Goal: Information Seeking & Learning: Learn about a topic

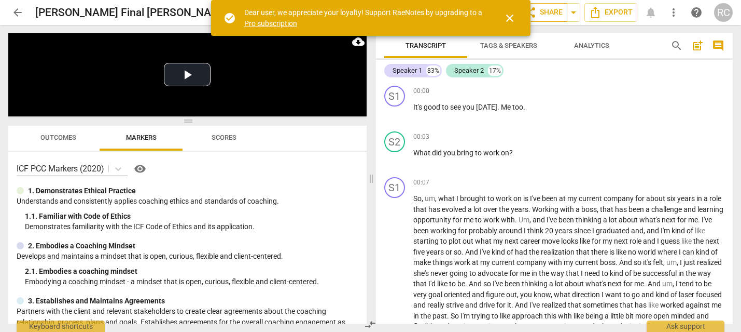
click at [533, 19] on button "share Share" at bounding box center [544, 12] width 48 height 19
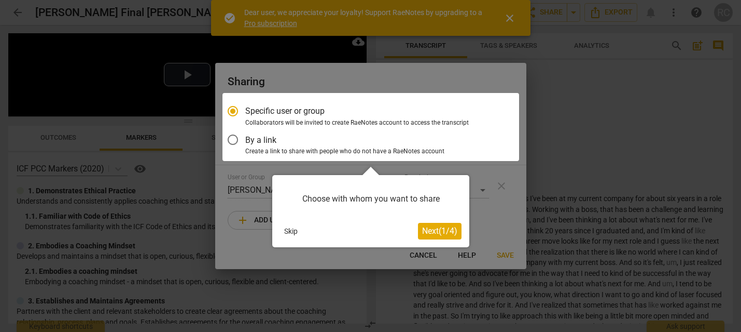
click at [508, 20] on div at bounding box center [370, 166] width 741 height 332
click at [637, 182] on div at bounding box center [370, 166] width 741 height 332
click at [608, 169] on div at bounding box center [370, 166] width 741 height 332
drag, startPoint x: 448, startPoint y: 238, endPoint x: 298, endPoint y: 253, distance: 150.2
click at [299, 0] on body "arrow_back [PERSON_NAME] Final [PERSON_NAME] resubmit edit star Assessment auto…" at bounding box center [370, 0] width 741 height 0
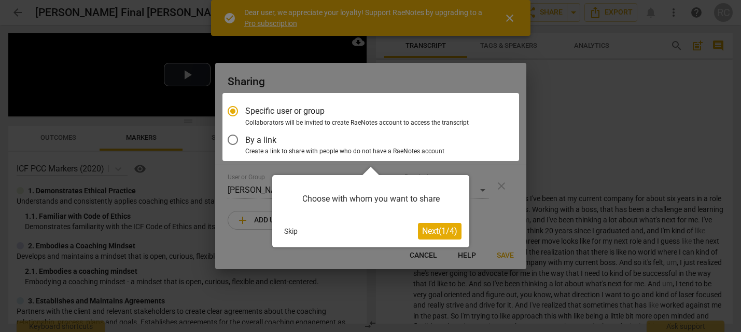
click at [295, 228] on button "Skip" at bounding box center [291, 231] width 22 height 16
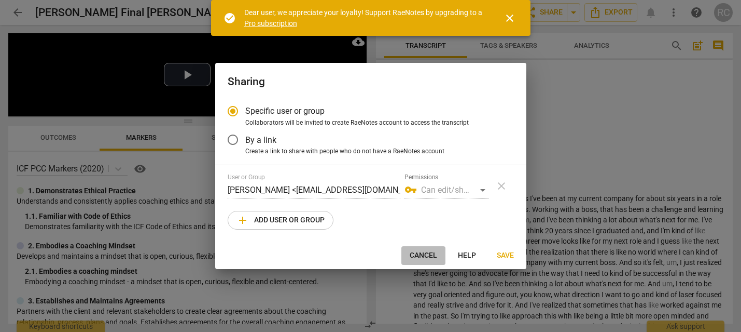
click at [413, 253] on span "Cancel" at bounding box center [423, 255] width 27 height 10
radio input "false"
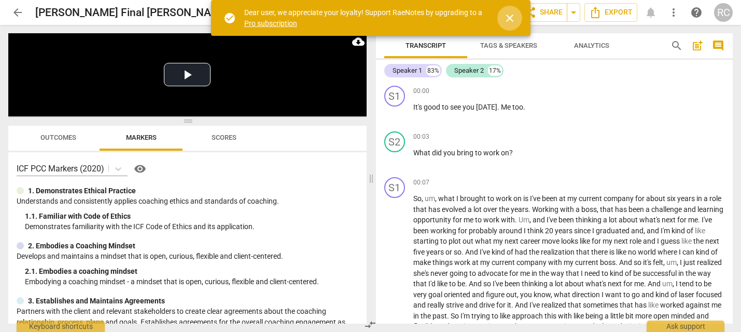
click at [512, 21] on span "close" at bounding box center [510, 18] width 12 height 12
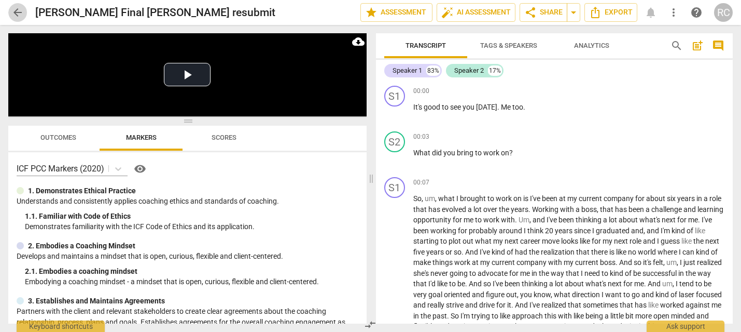
click at [18, 15] on span "arrow_back" at bounding box center [17, 12] width 12 height 12
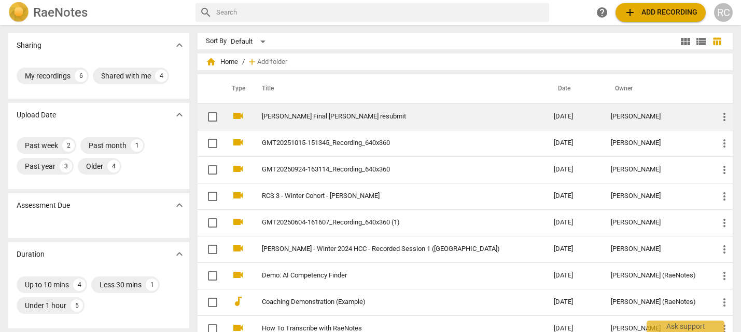
click at [330, 118] on link "[PERSON_NAME] Final [PERSON_NAME] resubmit" at bounding box center [389, 117] width 254 height 8
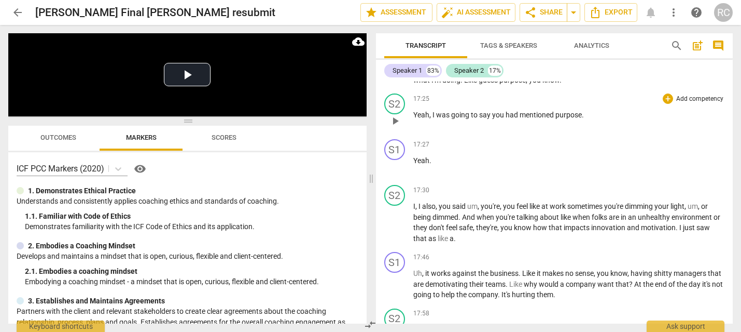
scroll to position [2970, 0]
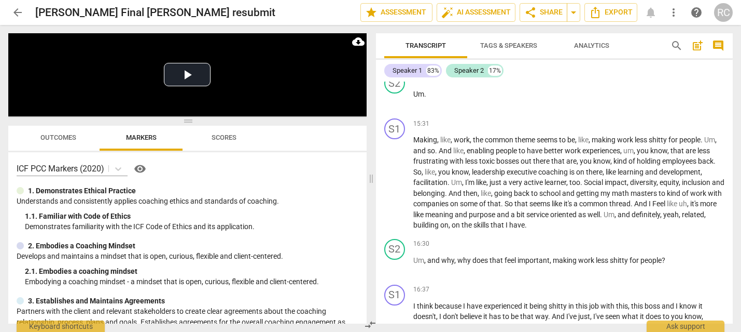
click at [496, 44] on span "Tags & Speakers" at bounding box center [508, 46] width 57 height 8
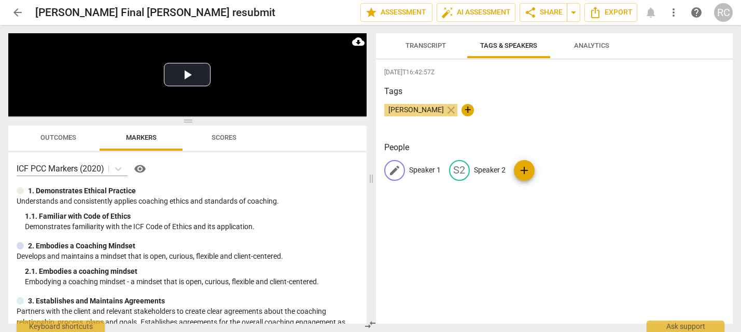
click at [412, 173] on p "Speaker 1" at bounding box center [425, 169] width 32 height 11
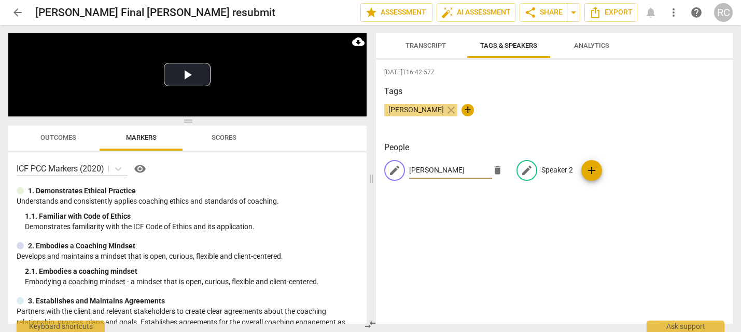
type input "[PERSON_NAME]"
click at [547, 170] on p "Speaker 2" at bounding box center [558, 169] width 32 height 11
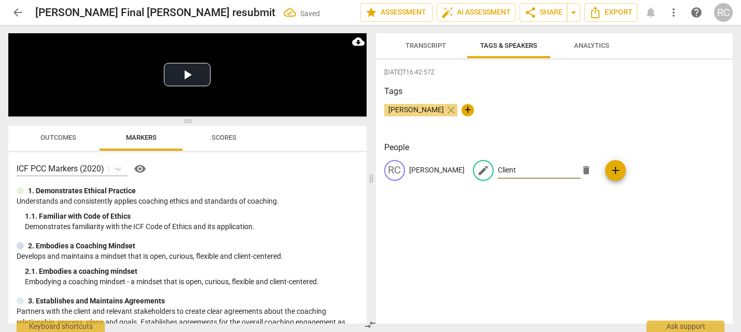
type input "Client"
click at [430, 47] on span "Transcript" at bounding box center [426, 46] width 40 height 8
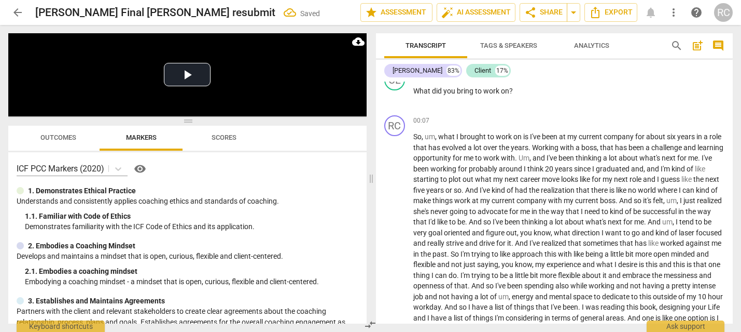
scroll to position [0, 0]
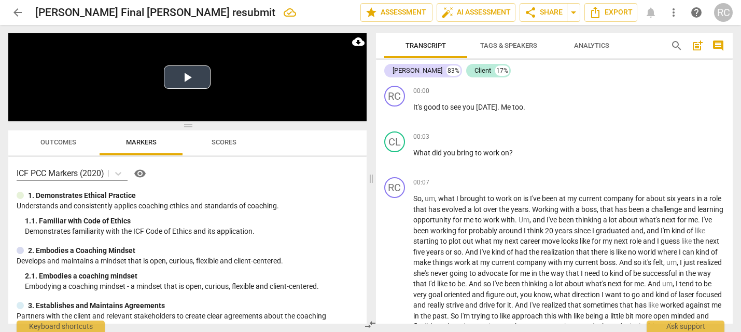
drag, startPoint x: 189, startPoint y: 126, endPoint x: 174, endPoint y: 192, distance: 68.6
click at [172, 129] on span at bounding box center [187, 125] width 359 height 6
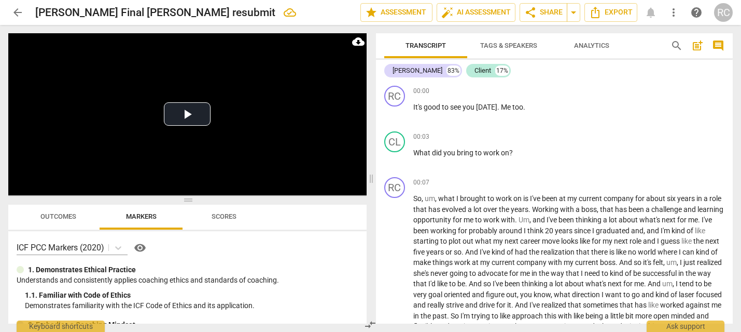
click at [582, 44] on span "Analytics" at bounding box center [591, 46] width 35 height 8
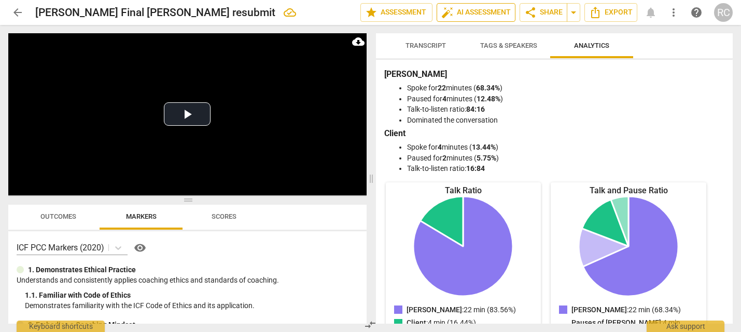
click at [468, 10] on span "auto_fix_high AI Assessment" at bounding box center [477, 12] width 70 height 12
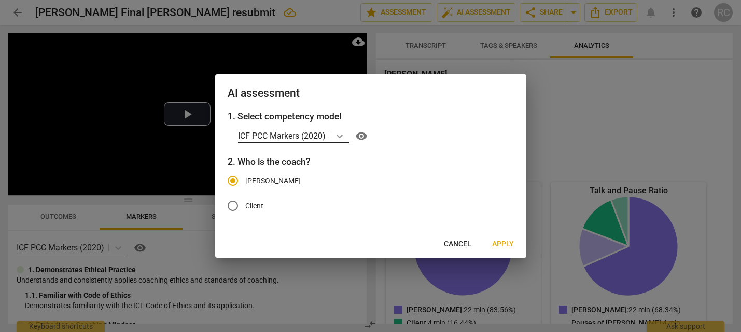
click at [336, 129] on div at bounding box center [339, 135] width 19 height 15
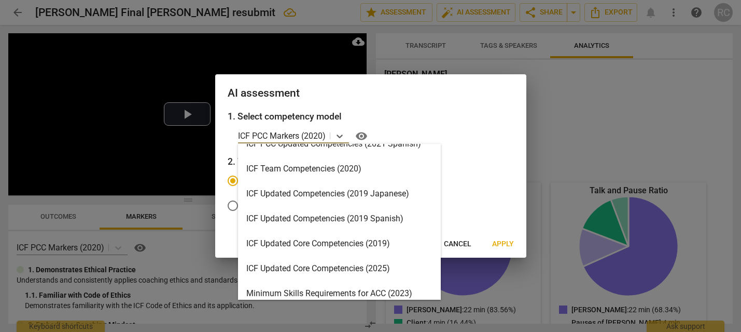
scroll to position [115, 0]
click at [369, 268] on div "ICF Updated Core Competencies (2025)" at bounding box center [339, 267] width 203 height 25
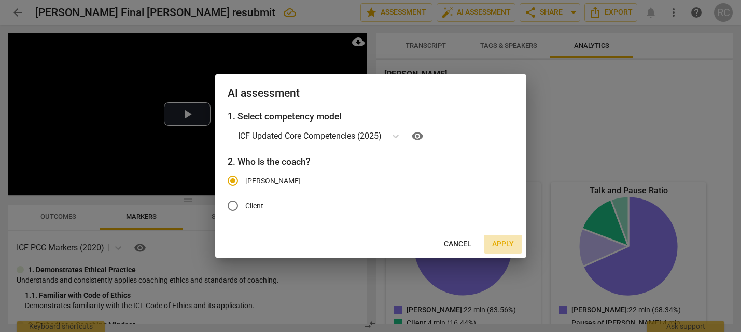
click at [505, 239] on span "Apply" at bounding box center [503, 244] width 22 height 10
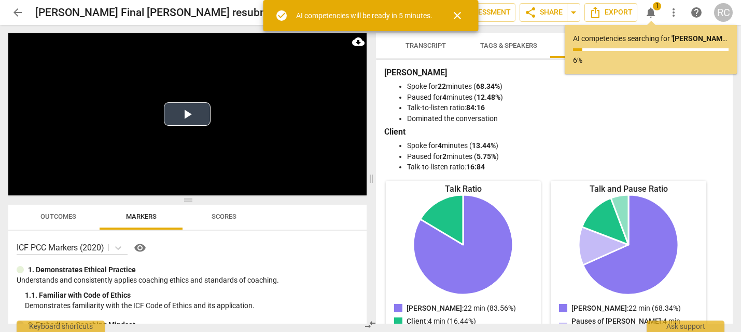
scroll to position [0, 0]
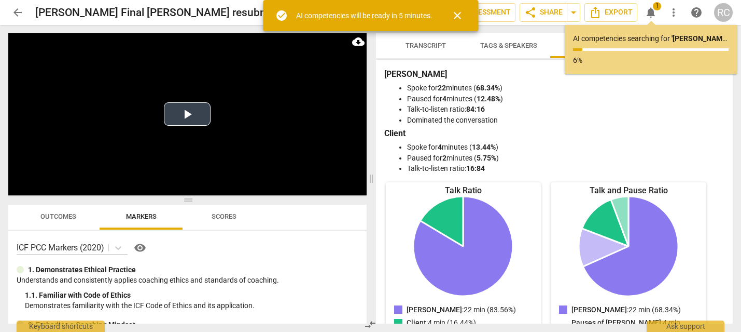
click at [195, 104] on button "Play Video" at bounding box center [187, 113] width 47 height 23
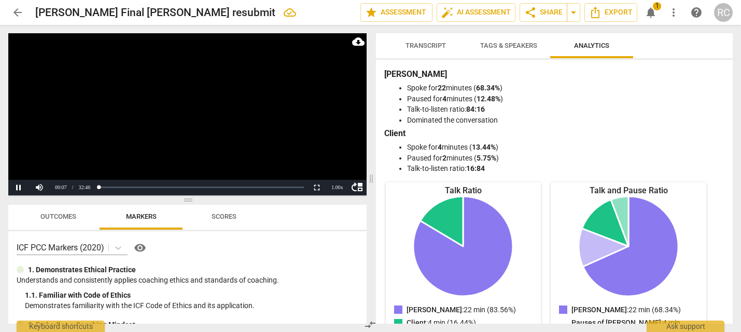
click at [443, 44] on span "Transcript" at bounding box center [426, 46] width 40 height 8
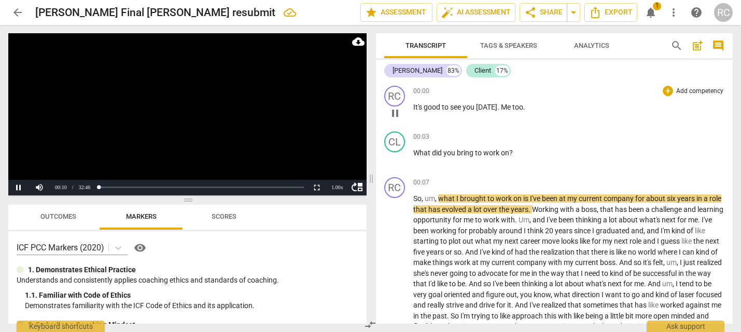
click at [501, 107] on span "Me" at bounding box center [506, 107] width 11 height 8
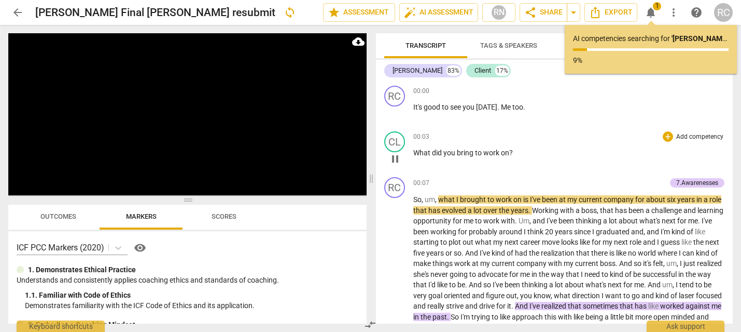
click at [416, 151] on span "What" at bounding box center [423, 152] width 19 height 8
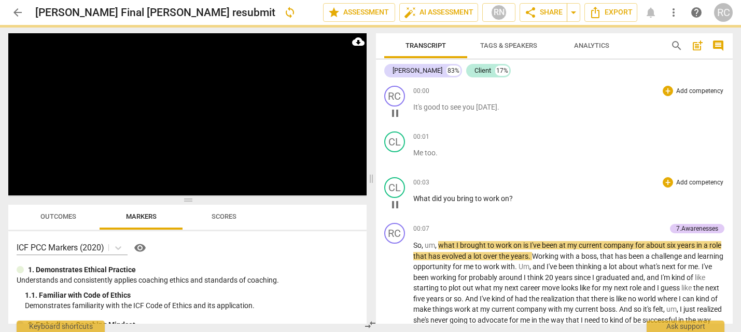
click at [494, 110] on p "It's good to see you [DATE] ." at bounding box center [570, 107] width 312 height 11
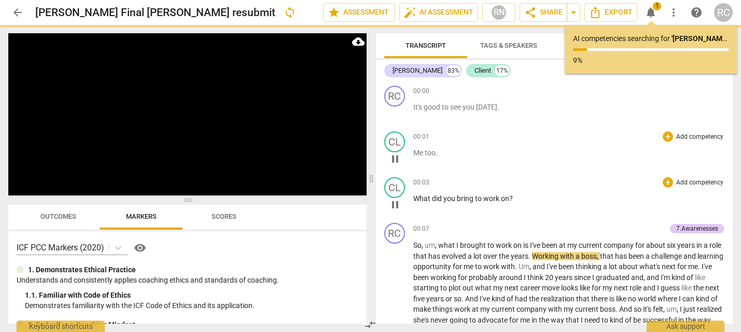
click at [408, 141] on div "CL play_arrow pause" at bounding box center [398, 149] width 29 height 37
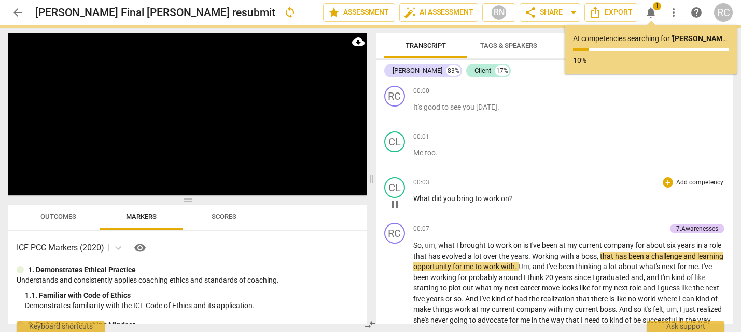
click at [421, 154] on span "Me" at bounding box center [419, 152] width 11 height 8
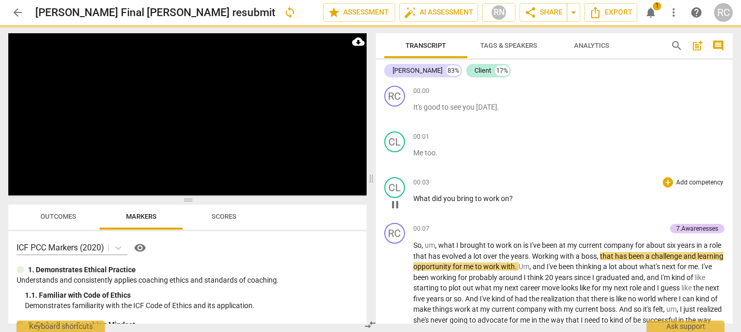
click at [421, 194] on span "What" at bounding box center [423, 198] width 19 height 8
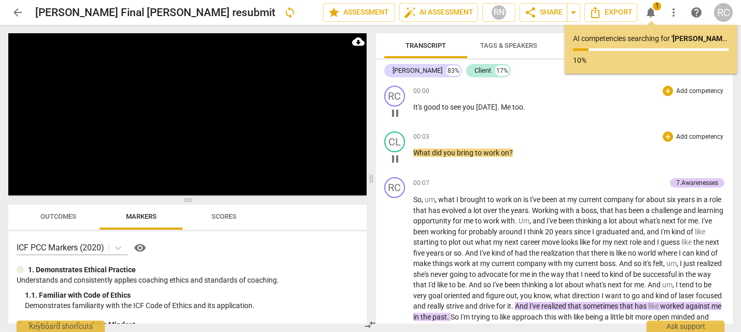
click at [504, 111] on span "Me" at bounding box center [506, 107] width 11 height 8
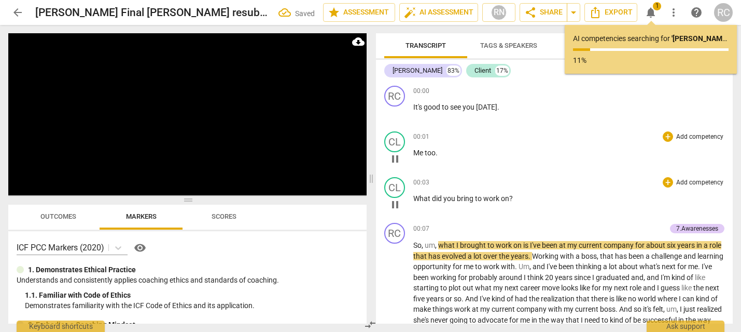
click at [421, 154] on span "Me" at bounding box center [419, 152] width 11 height 8
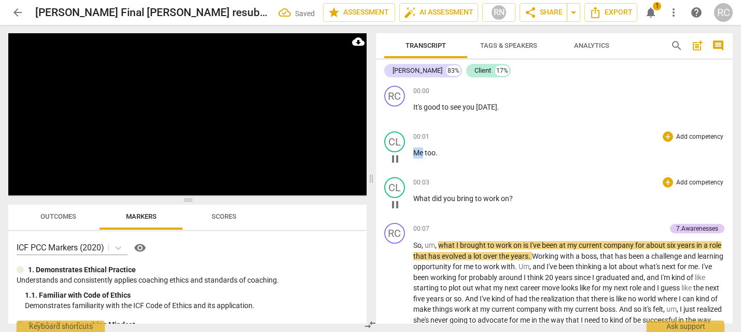
click at [421, 154] on span "Me" at bounding box center [419, 152] width 11 height 8
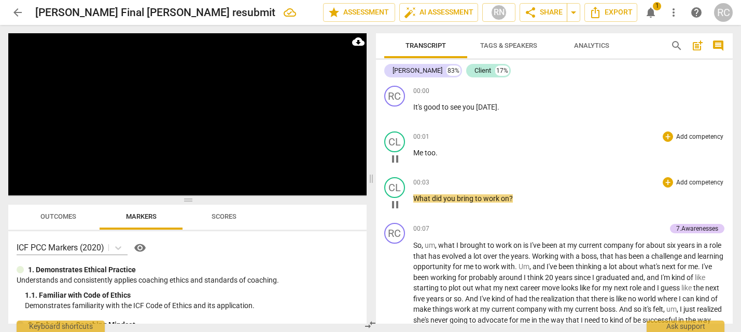
click at [418, 155] on span "Me" at bounding box center [419, 152] width 11 height 8
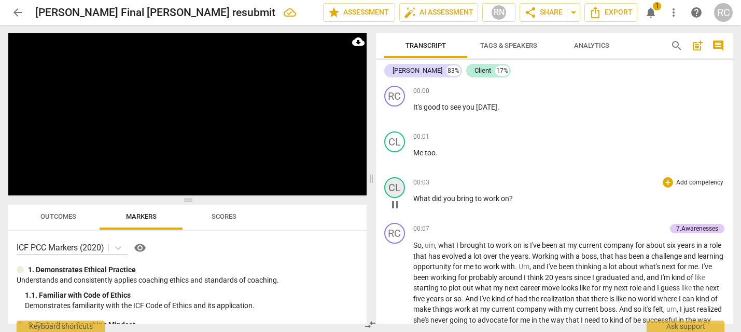
click at [395, 187] on div "CL" at bounding box center [394, 187] width 21 height 21
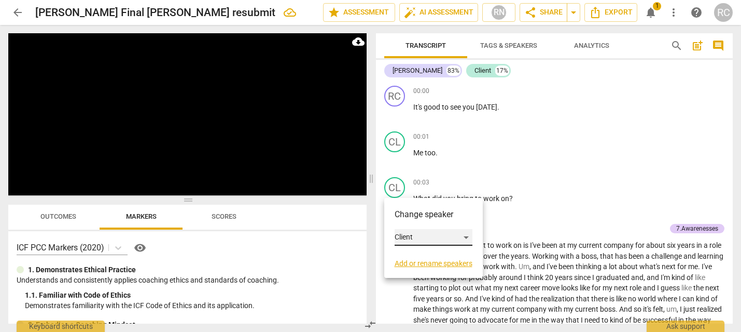
click at [412, 240] on div "Client" at bounding box center [434, 237] width 78 height 17
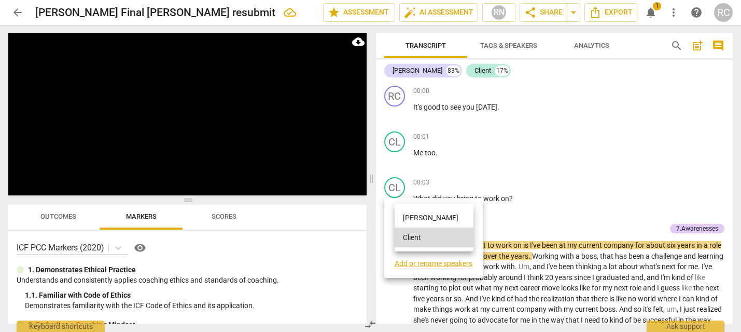
click at [416, 213] on li "[PERSON_NAME]" at bounding box center [434, 218] width 79 height 20
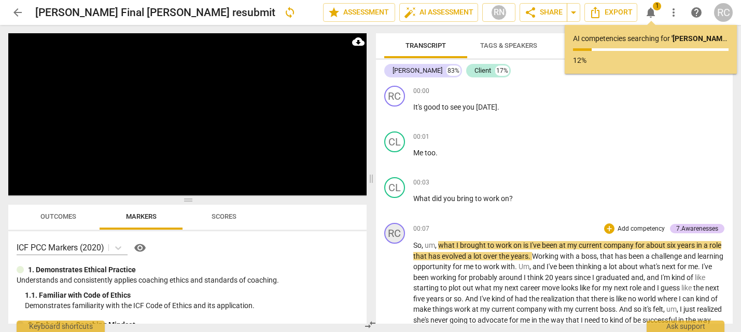
click at [403, 237] on div "RC" at bounding box center [394, 233] width 21 height 21
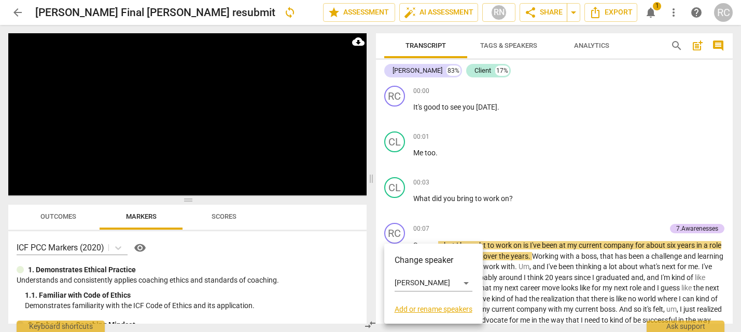
click at [504, 166] on div at bounding box center [370, 166] width 741 height 332
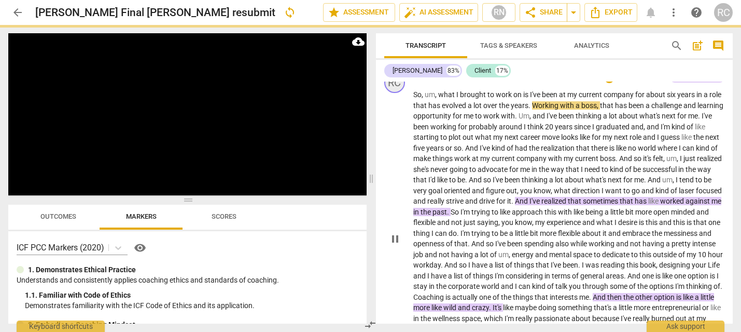
scroll to position [88, 0]
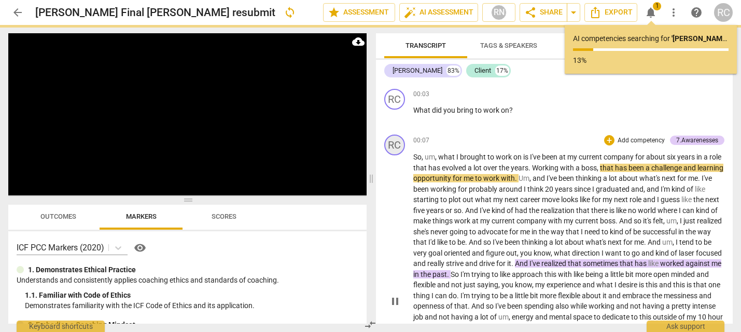
click at [399, 144] on div "RC" at bounding box center [394, 144] width 21 height 21
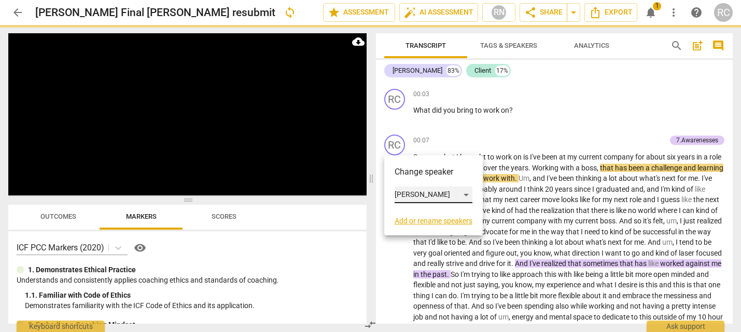
click at [433, 192] on div "[PERSON_NAME]" at bounding box center [434, 194] width 78 height 17
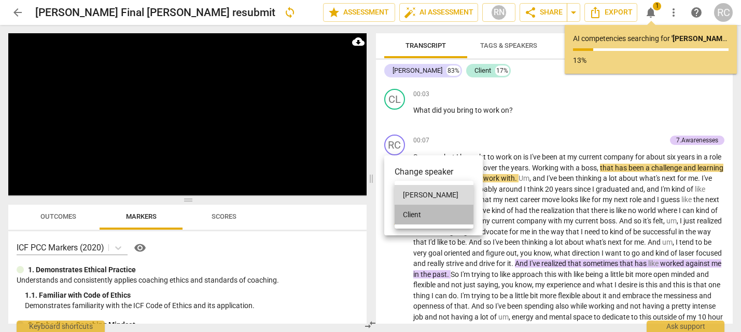
click at [408, 219] on li "Client" at bounding box center [434, 214] width 79 height 20
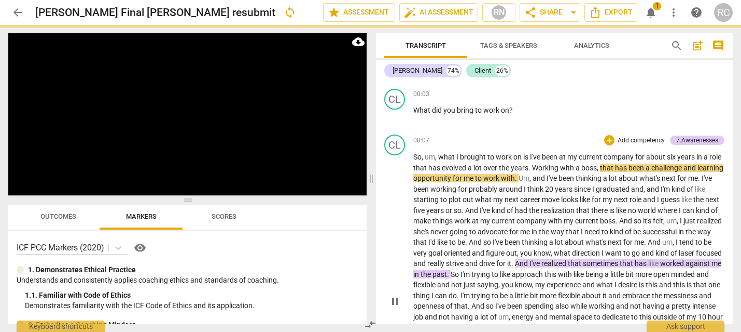
click at [538, 113] on p "What did you bring to work on ?" at bounding box center [570, 110] width 312 height 11
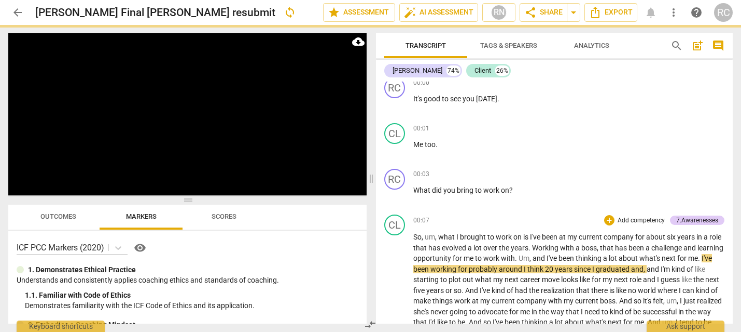
scroll to position [0, 0]
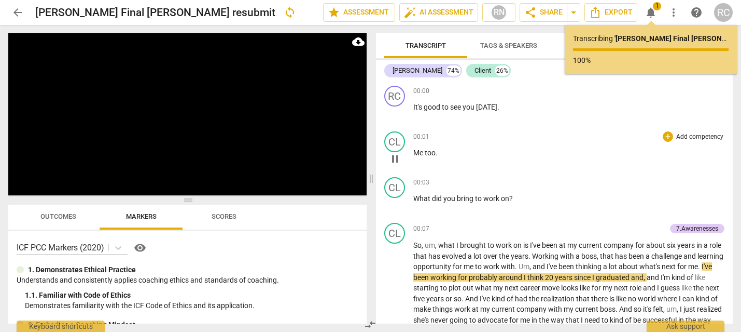
click at [421, 158] on div "00:01 + Add competency keyboard_arrow_right Me too ." at bounding box center [570, 149] width 312 height 37
click at [423, 153] on span "Me" at bounding box center [419, 152] width 11 height 8
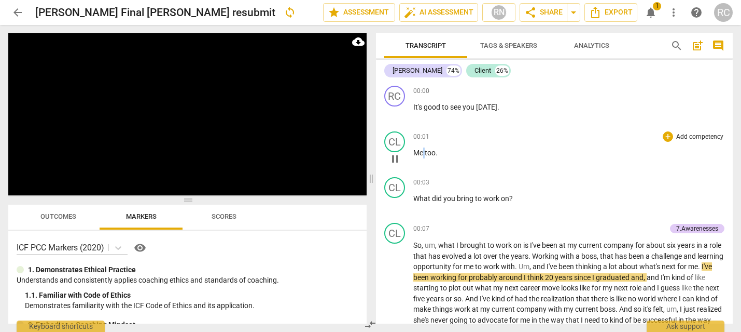
click at [423, 153] on span "Me" at bounding box center [419, 152] width 11 height 8
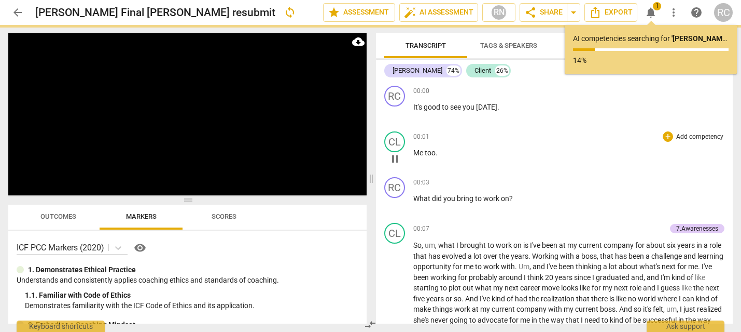
click at [423, 153] on span "Me" at bounding box center [419, 152] width 11 height 8
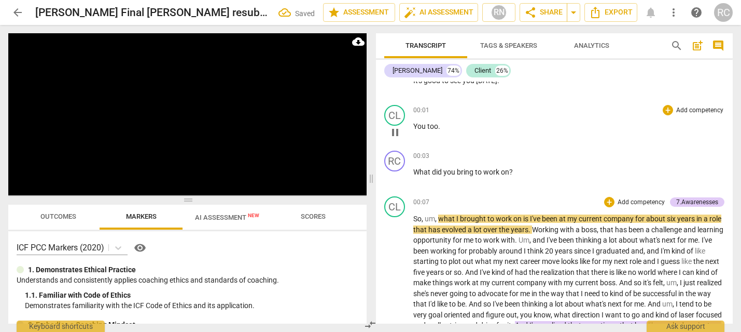
scroll to position [27, 0]
click at [593, 251] on span "since" at bounding box center [583, 250] width 18 height 8
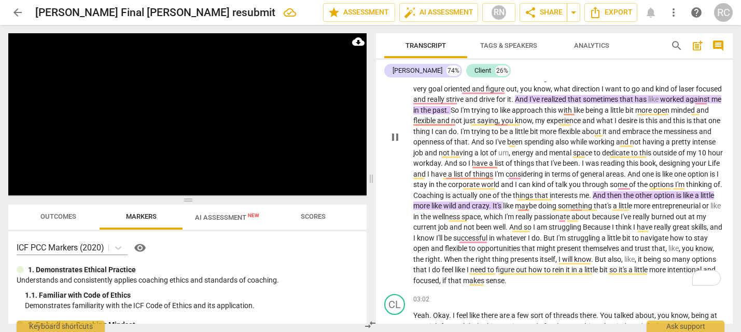
scroll to position [230, 0]
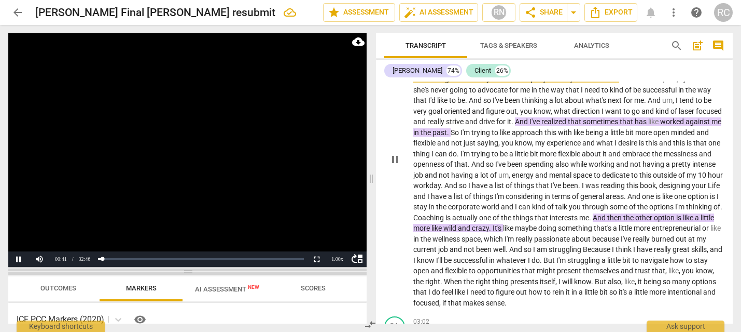
drag, startPoint x: 184, startPoint y: 202, endPoint x: 177, endPoint y: 273, distance: 71.4
click at [177, 273] on span at bounding box center [187, 271] width 359 height 6
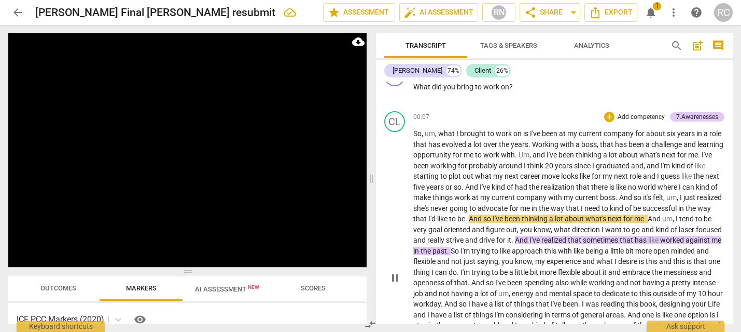
scroll to position [153, 0]
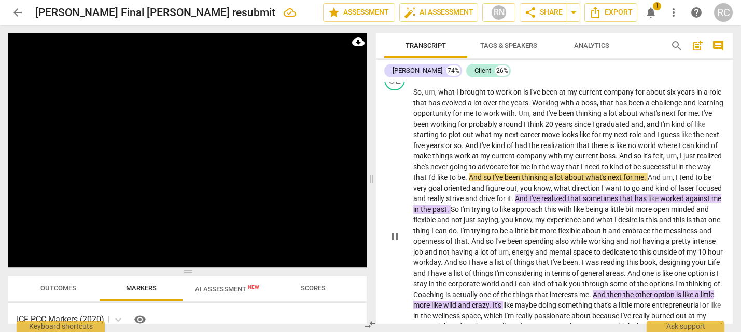
click at [488, 48] on span "Tags & Speakers" at bounding box center [508, 46] width 57 height 8
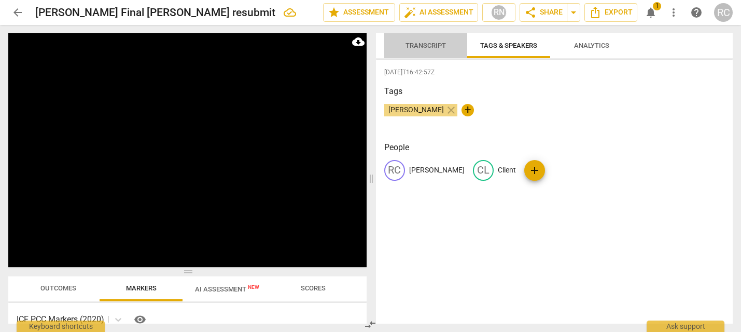
click at [432, 52] on span "Transcript" at bounding box center [425, 46] width 65 height 14
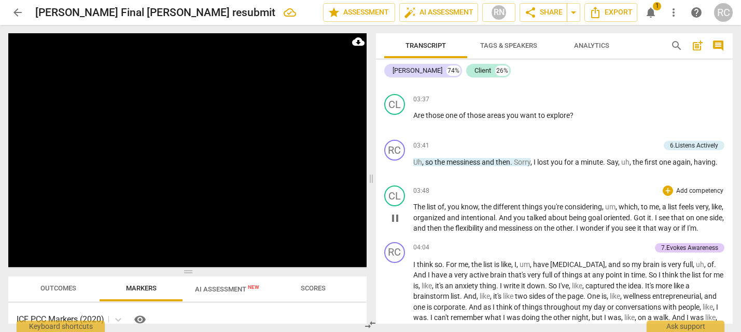
scroll to position [588, 0]
click at [384, 157] on div "RC play_arrow pause" at bounding box center [398, 158] width 29 height 37
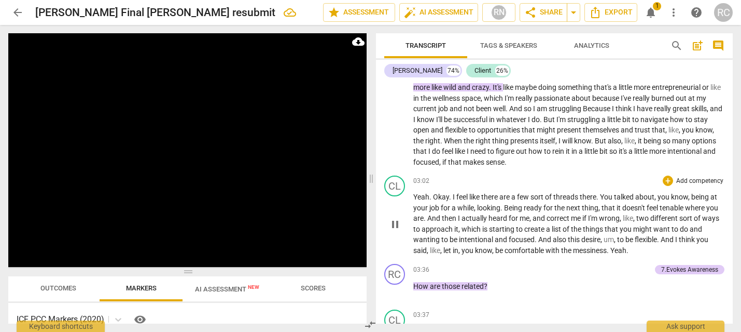
scroll to position [361, 0]
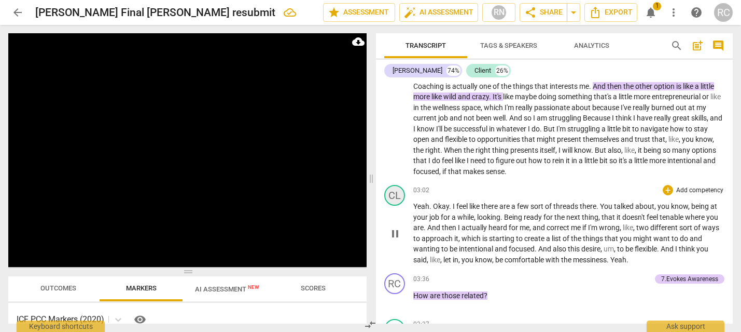
click at [394, 194] on div "CL" at bounding box center [394, 195] width 21 height 21
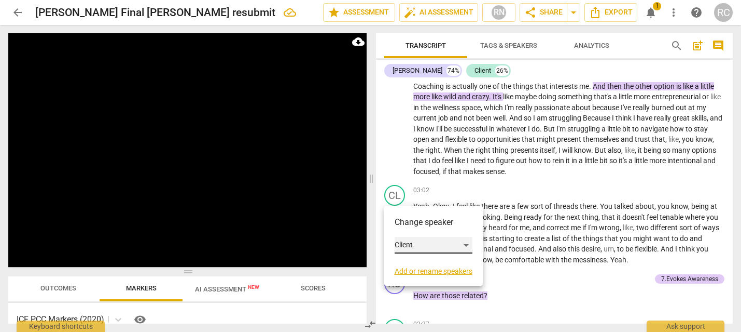
click at [410, 243] on div "Client" at bounding box center [434, 245] width 78 height 17
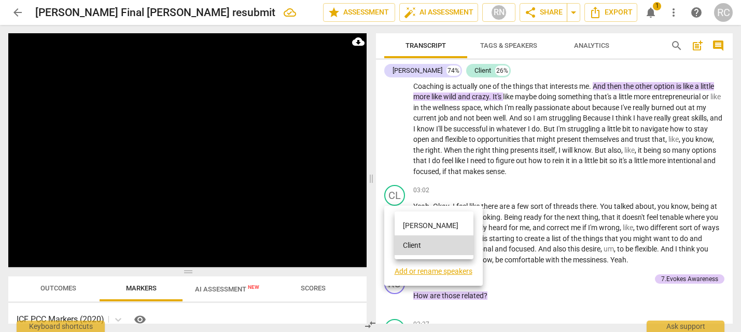
click at [545, 185] on div at bounding box center [370, 166] width 741 height 332
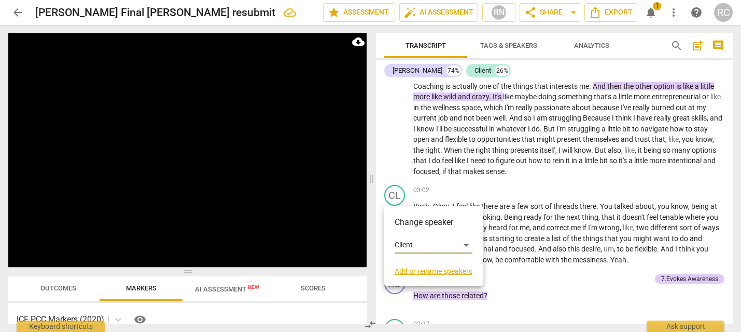
click at [530, 195] on div at bounding box center [370, 166] width 741 height 332
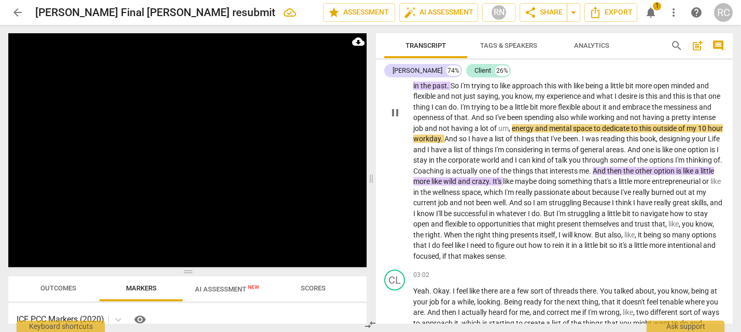
scroll to position [291, 0]
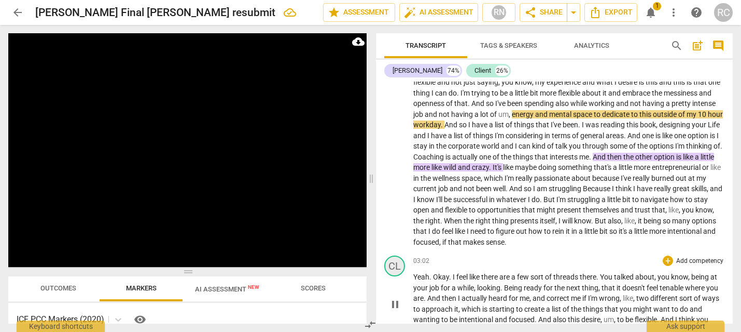
click at [385, 264] on div "CL" at bounding box center [394, 265] width 21 height 21
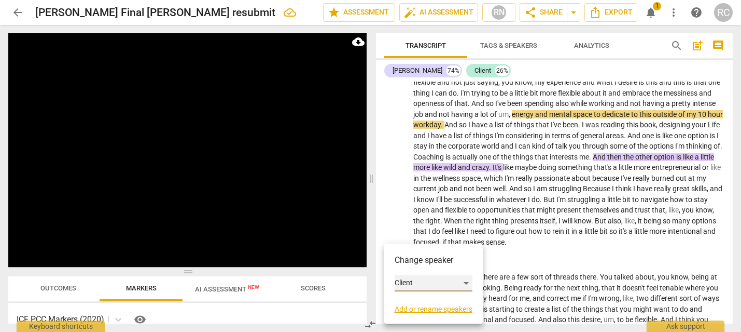
click at [403, 285] on div "Client" at bounding box center [434, 282] width 78 height 17
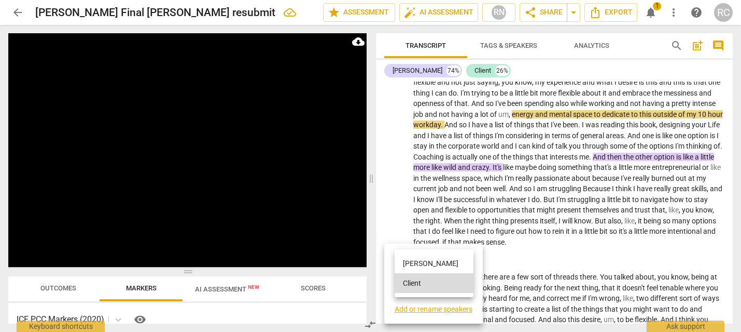
click at [412, 265] on li "[PERSON_NAME]" at bounding box center [434, 263] width 79 height 20
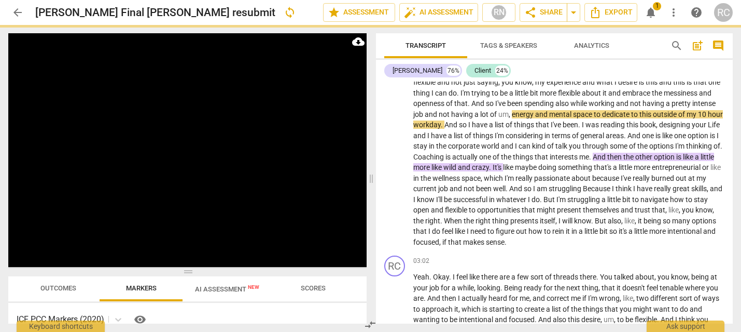
click at [380, 196] on div "CL play_arrow pause 00:07 + Add competency 7.Awarenesses keyboard_arrow_right S…" at bounding box center [554, 89] width 357 height 323
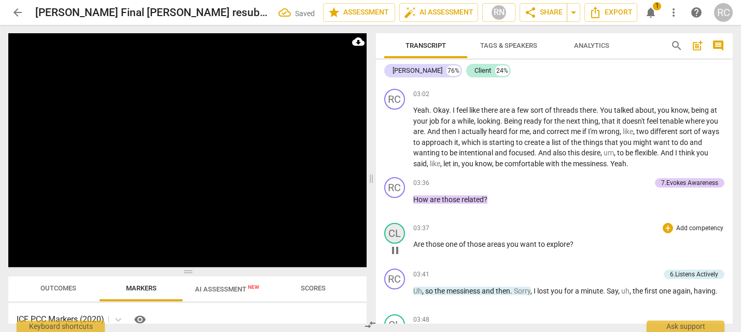
scroll to position [480, 0]
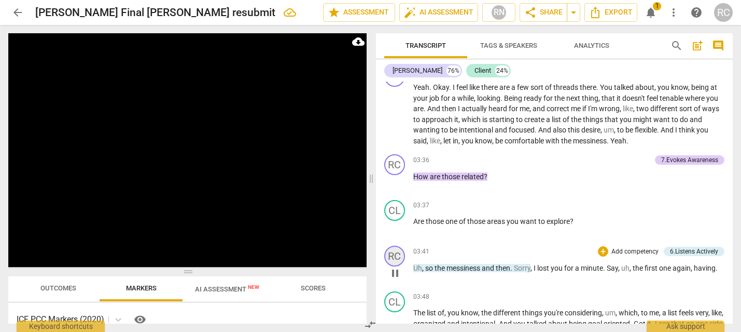
click at [392, 258] on div "RC" at bounding box center [394, 255] width 21 height 21
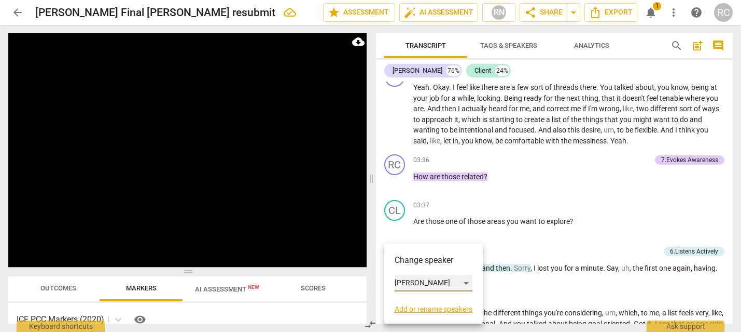
click at [409, 280] on div "[PERSON_NAME]" at bounding box center [434, 282] width 78 height 17
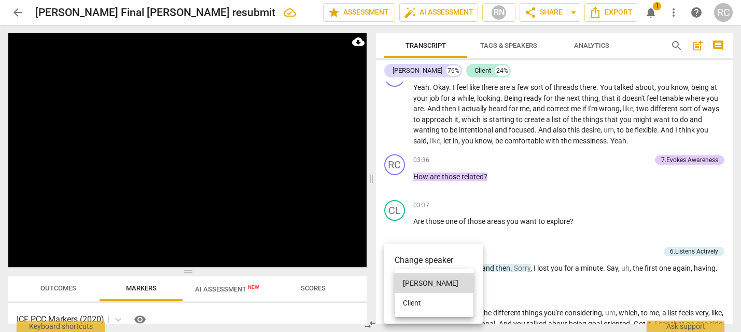
click at [431, 305] on li "Client" at bounding box center [434, 303] width 79 height 20
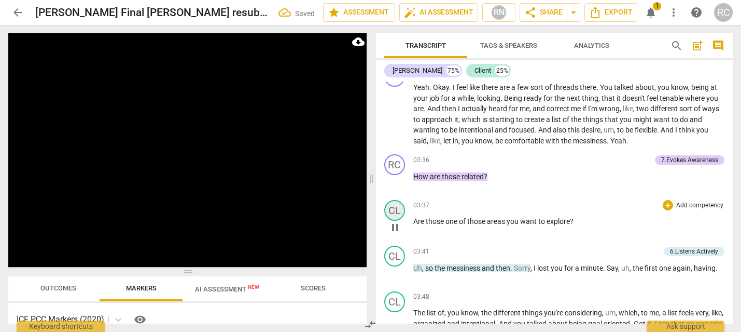
click at [391, 213] on div "CL" at bounding box center [394, 210] width 21 height 21
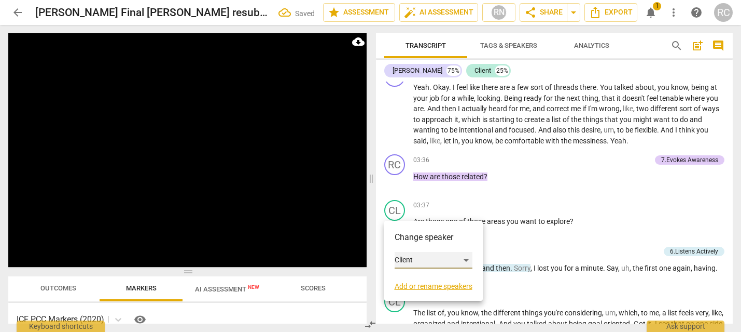
click at [420, 258] on div "Client" at bounding box center [434, 260] width 78 height 17
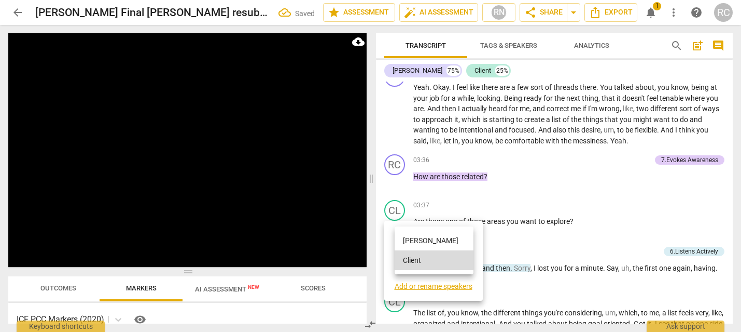
click at [413, 242] on li "[PERSON_NAME]" at bounding box center [434, 240] width 79 height 20
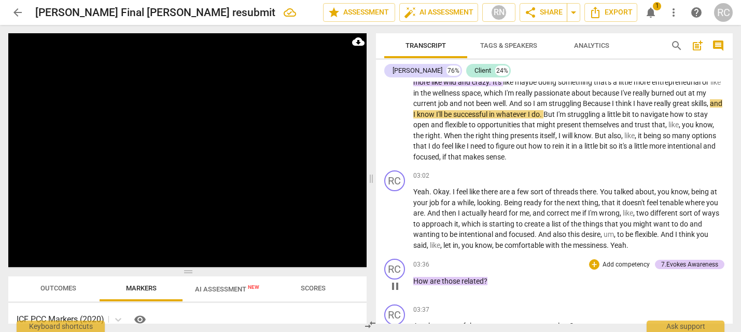
scroll to position [376, 0]
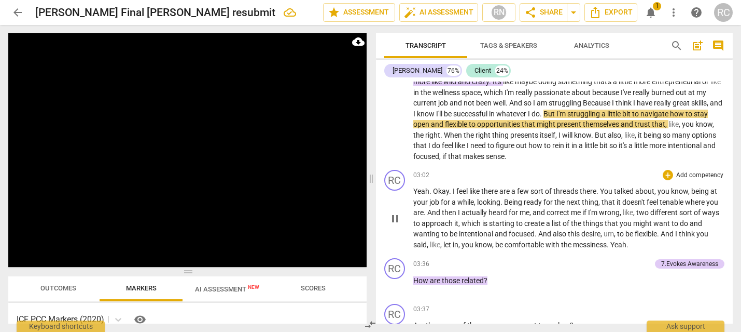
click at [618, 246] on span "Yeah" at bounding box center [619, 244] width 16 height 8
click at [604, 233] on span "," at bounding box center [602, 233] width 3 height 8
click at [615, 246] on span "Yeah" at bounding box center [619, 244] width 16 height 8
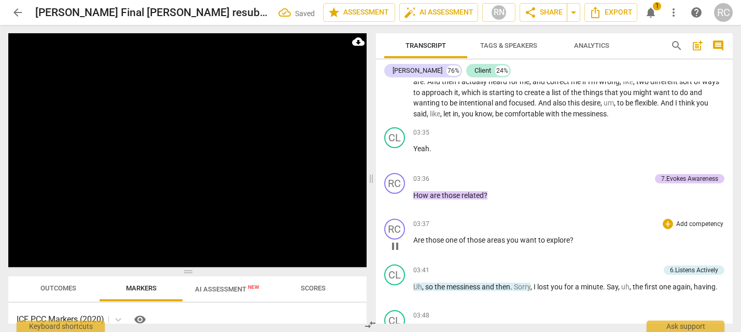
scroll to position [536, 0]
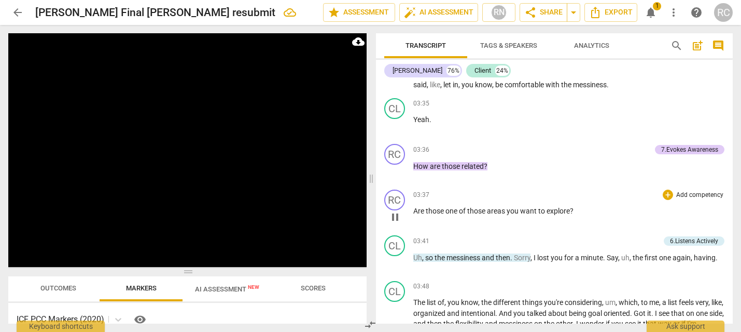
click at [415, 210] on span "Are" at bounding box center [420, 210] width 12 height 8
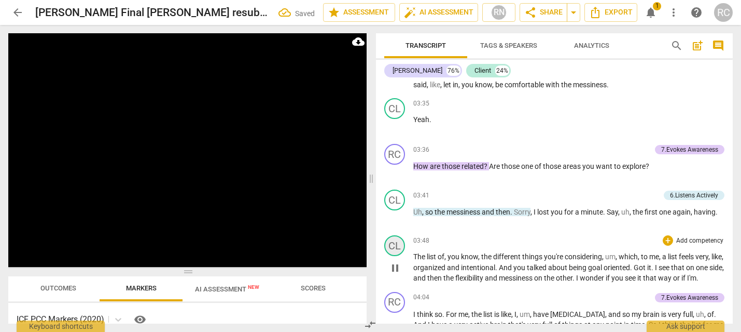
click at [388, 242] on div "CL" at bounding box center [394, 245] width 21 height 21
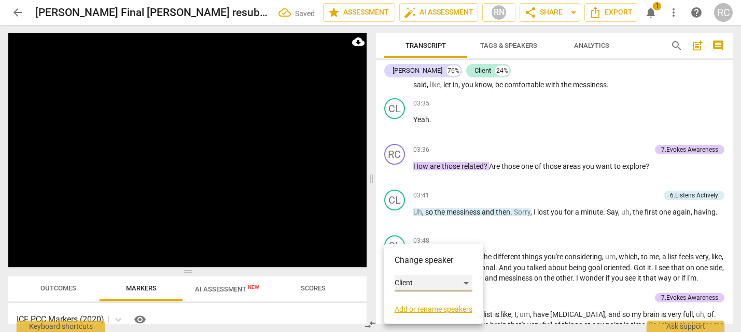
click at [426, 285] on div "Client" at bounding box center [434, 282] width 78 height 17
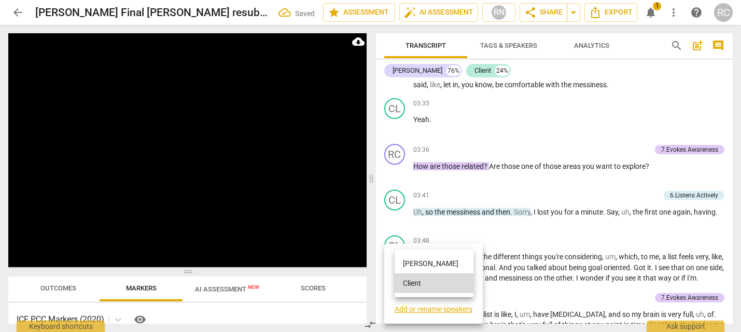
click at [426, 266] on li "[PERSON_NAME]" at bounding box center [434, 263] width 79 height 20
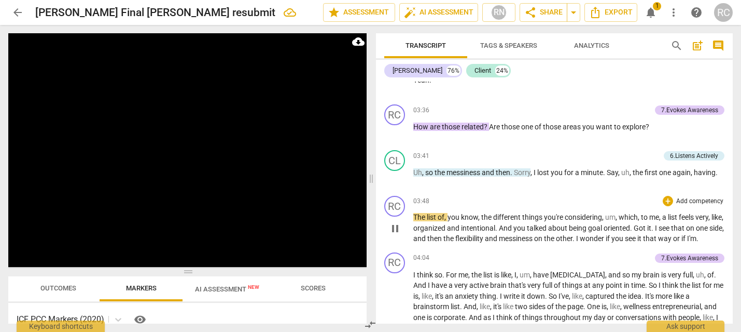
scroll to position [577, 0]
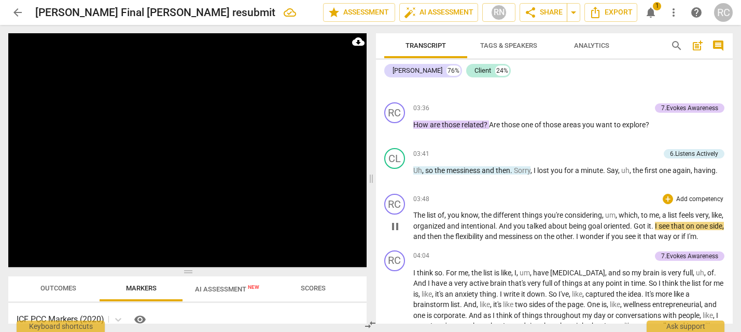
click at [648, 229] on span "Got" at bounding box center [640, 226] width 13 height 8
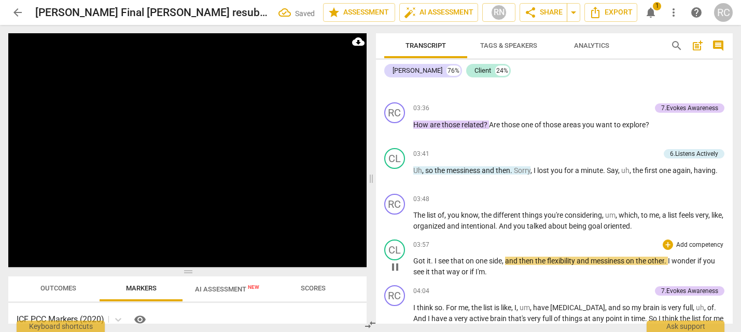
click at [433, 259] on span "." at bounding box center [433, 260] width 4 height 8
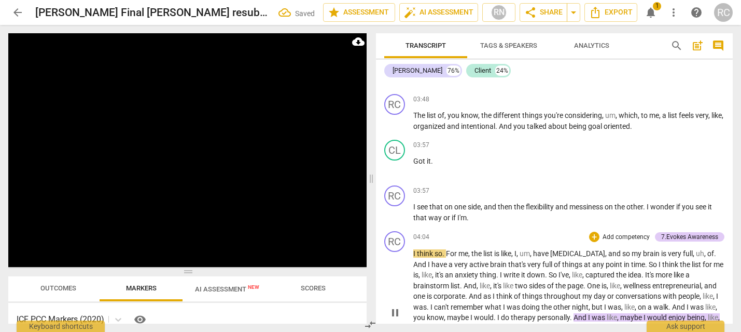
scroll to position [683, 0]
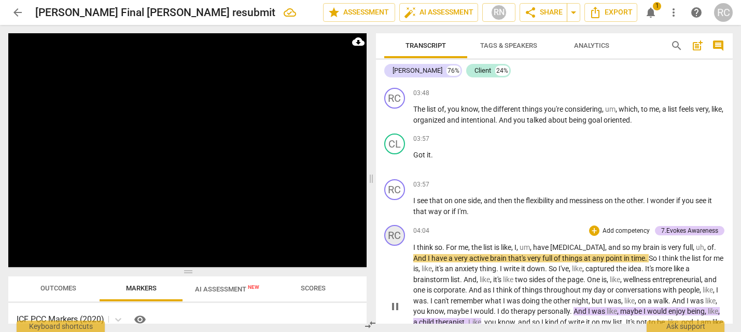
click at [392, 232] on div "RC" at bounding box center [394, 235] width 21 height 21
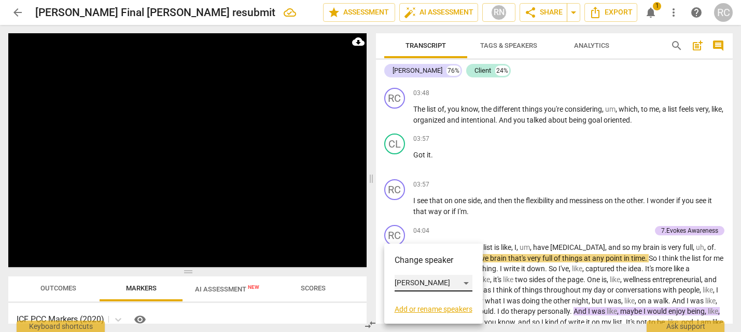
click at [420, 278] on div "[PERSON_NAME]" at bounding box center [434, 282] width 78 height 17
click at [422, 301] on li "Client" at bounding box center [434, 303] width 79 height 20
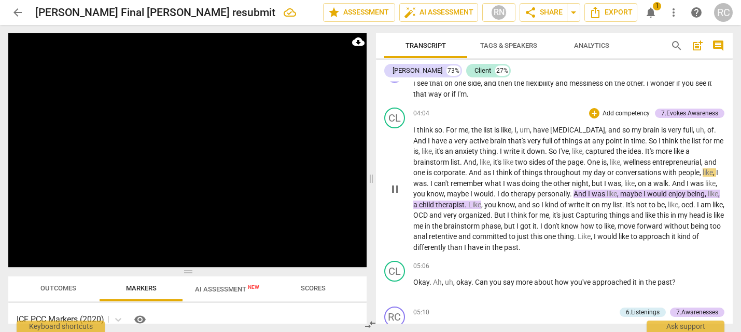
scroll to position [802, 0]
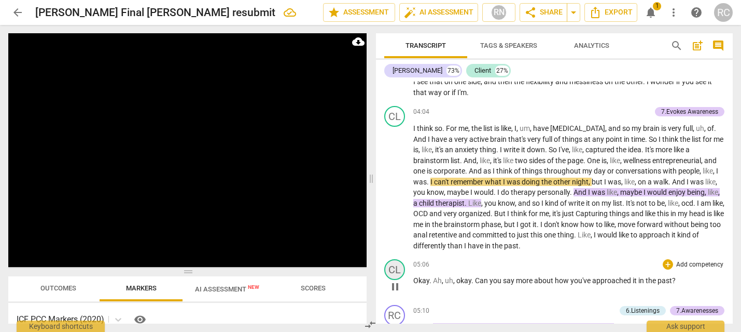
click at [401, 266] on div "CL" at bounding box center [394, 269] width 21 height 21
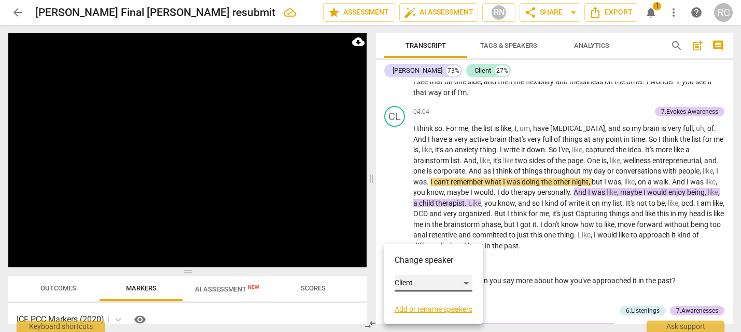
click at [450, 279] on div "Client" at bounding box center [434, 282] width 78 height 17
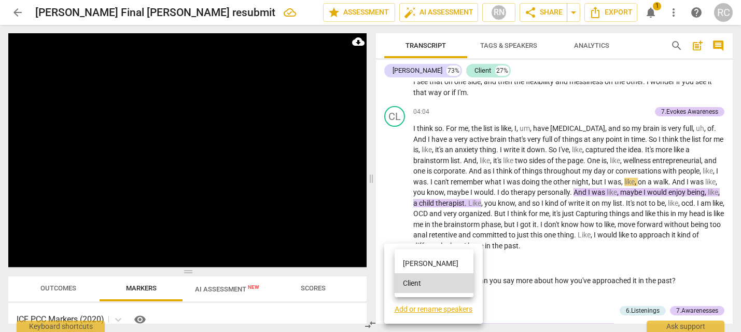
click at [416, 265] on li "[PERSON_NAME]" at bounding box center [434, 263] width 79 height 20
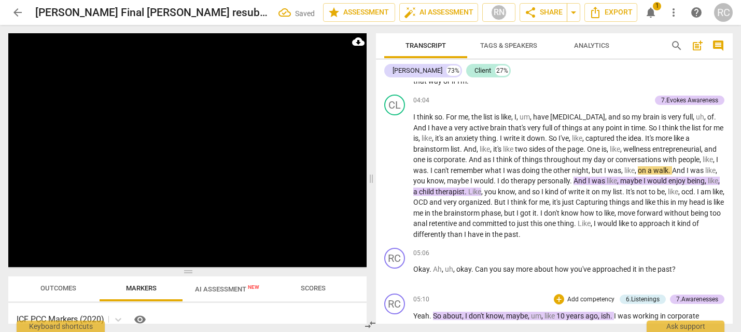
scroll to position [874, 0]
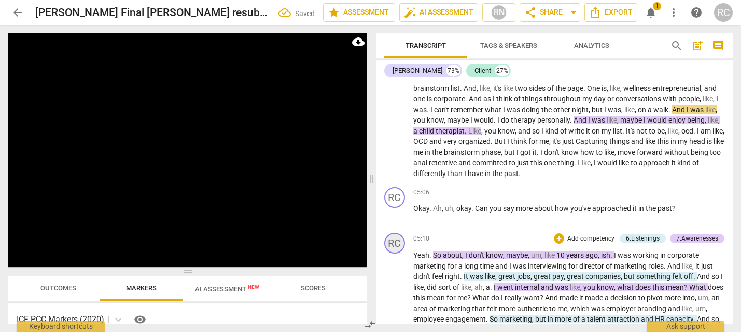
click at [396, 249] on div "RC" at bounding box center [394, 242] width 21 height 21
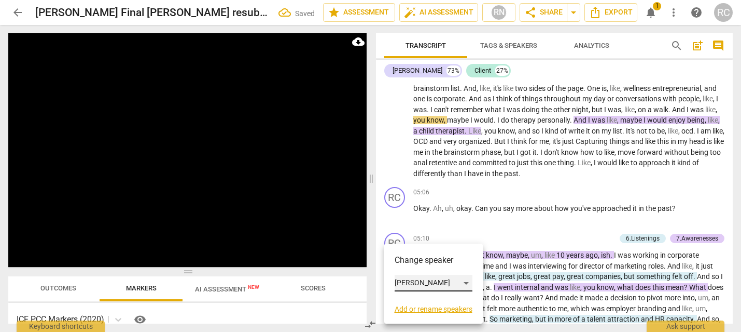
click at [410, 280] on div "[PERSON_NAME]" at bounding box center [434, 282] width 78 height 17
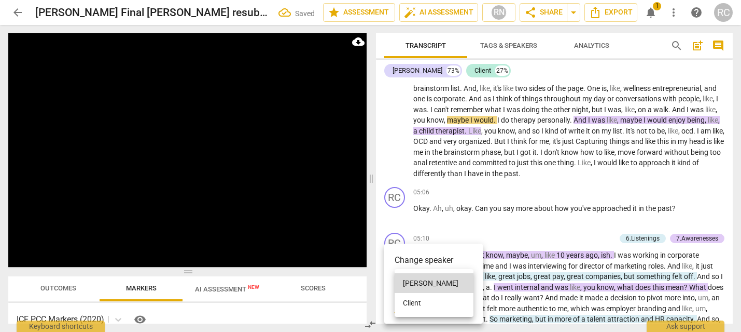
click at [414, 304] on li "Client" at bounding box center [434, 303] width 79 height 20
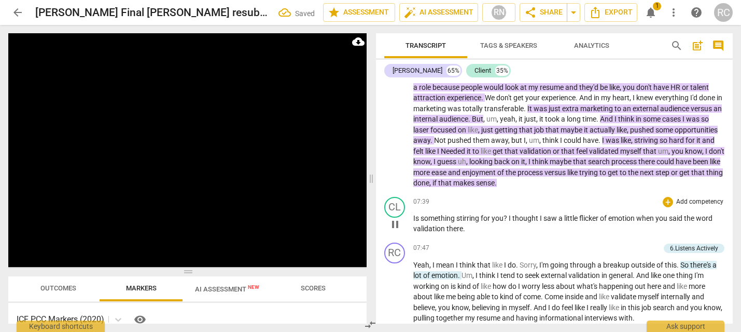
scroll to position [1206, 0]
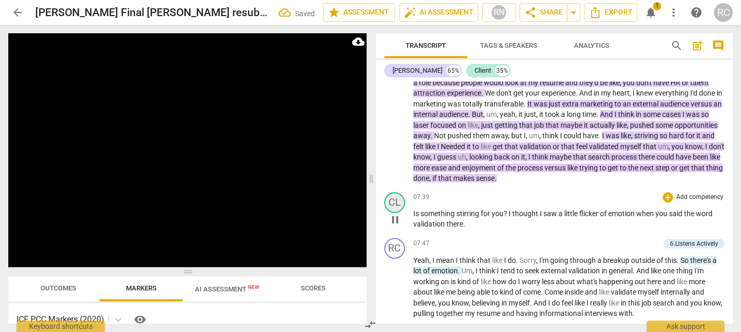
click at [394, 209] on div "CL" at bounding box center [394, 202] width 21 height 21
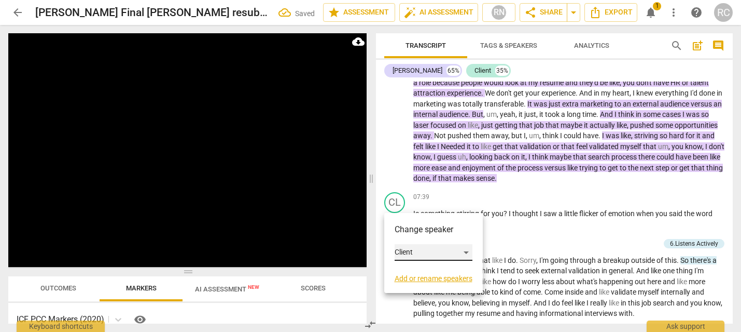
click at [414, 258] on div "Client" at bounding box center [434, 252] width 78 height 17
click at [418, 233] on li "[PERSON_NAME]" at bounding box center [434, 233] width 79 height 20
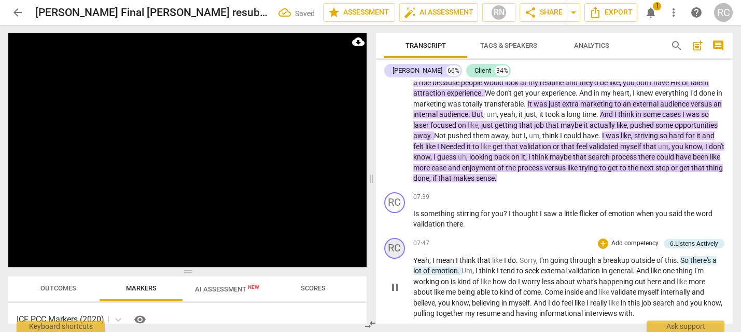
click at [402, 252] on div "RC" at bounding box center [394, 248] width 21 height 21
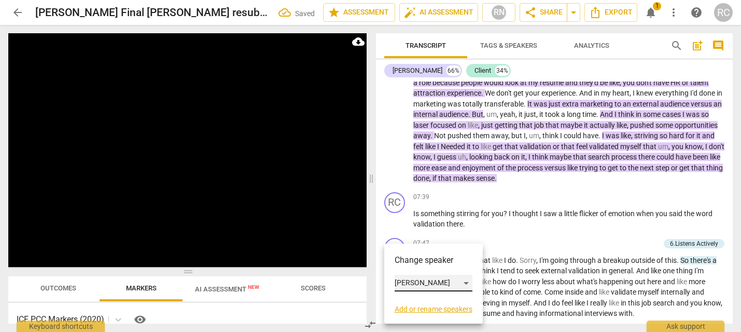
click at [395, 281] on div "[PERSON_NAME]" at bounding box center [434, 282] width 78 height 17
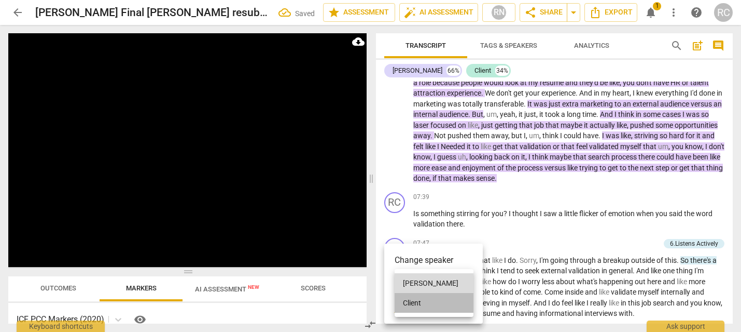
click at [407, 306] on li "Client" at bounding box center [434, 303] width 79 height 20
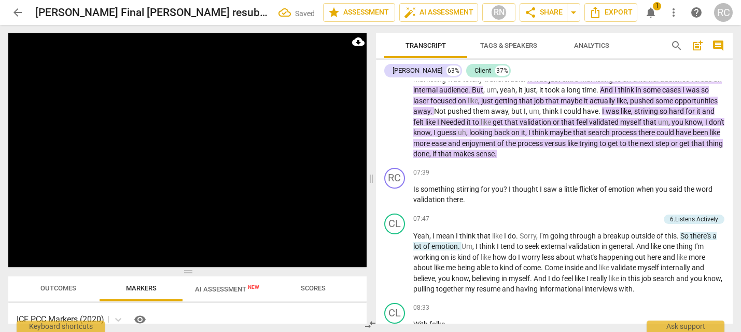
scroll to position [1381, 0]
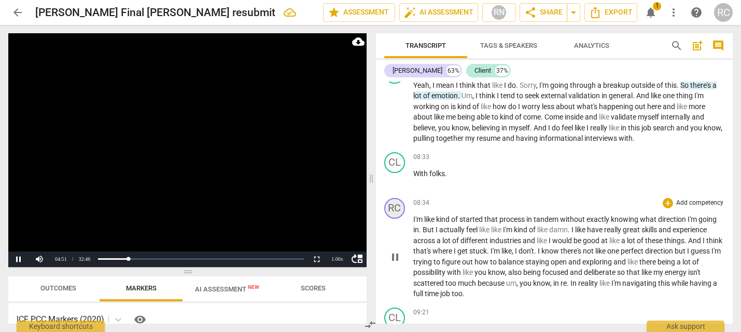
click at [395, 208] on div "RC" at bounding box center [394, 208] width 21 height 21
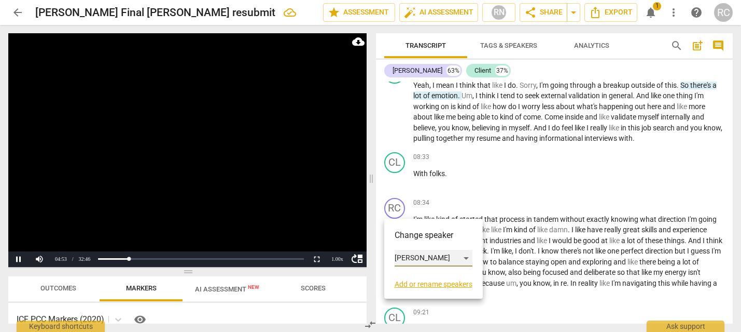
click at [420, 260] on div "[PERSON_NAME]" at bounding box center [434, 258] width 78 height 17
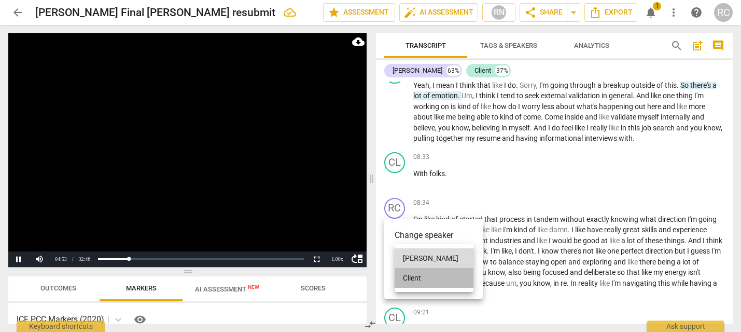
click at [421, 272] on li "Client" at bounding box center [434, 278] width 79 height 20
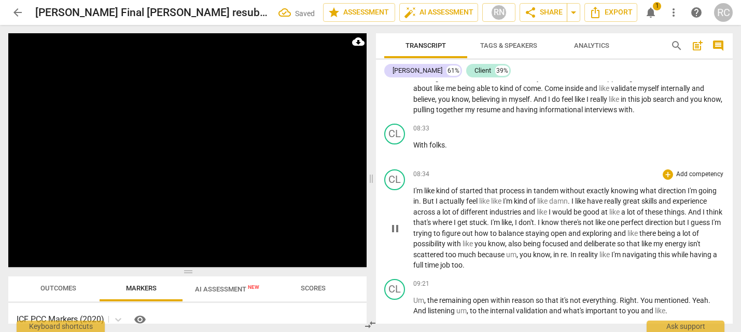
scroll to position [1468, 0]
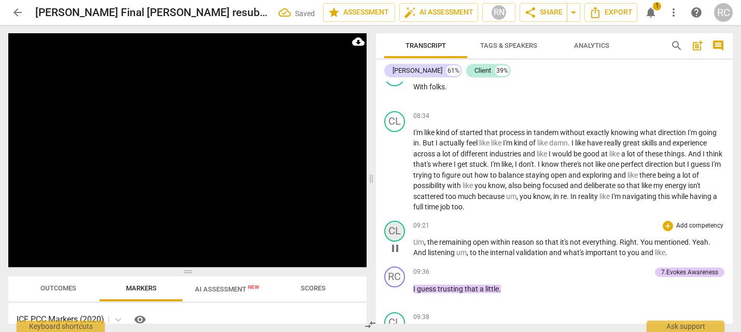
click at [391, 232] on div "CL" at bounding box center [394, 231] width 21 height 21
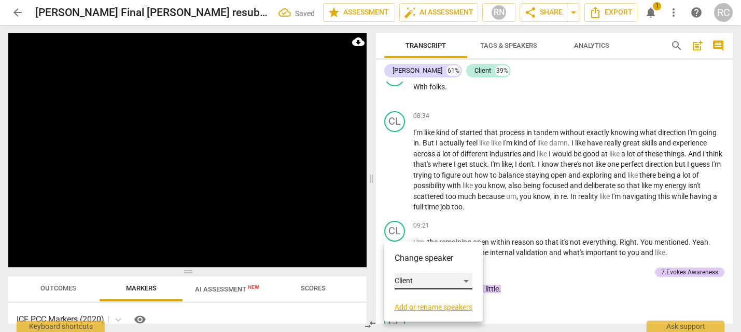
click at [424, 278] on div "Client" at bounding box center [434, 280] width 78 height 17
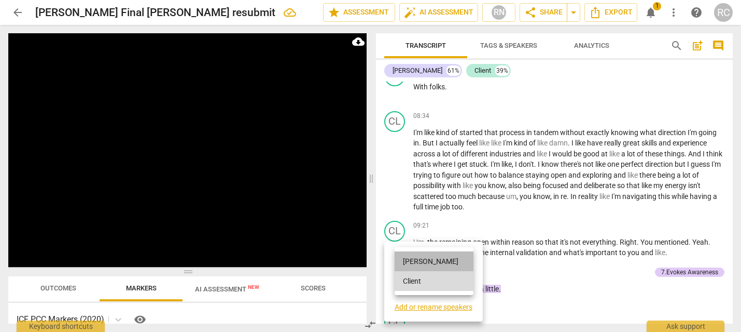
click at [441, 264] on li "[PERSON_NAME]" at bounding box center [434, 261] width 79 height 20
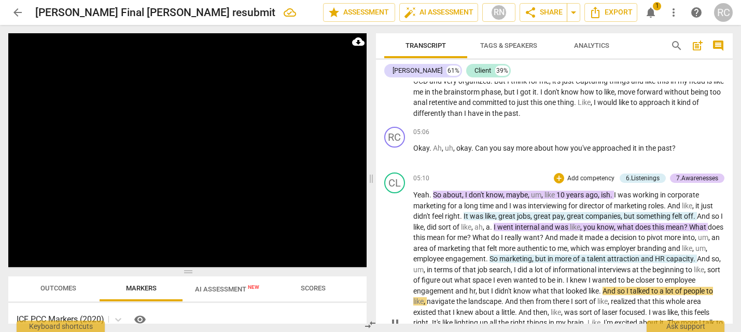
scroll to position [949, 0]
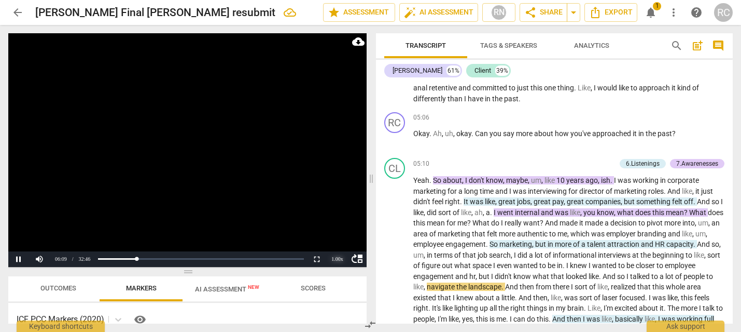
click at [339, 265] on div "1.00 x" at bounding box center [337, 259] width 21 height 16
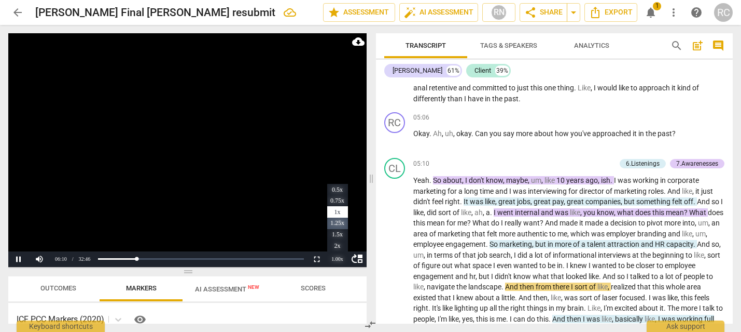
click at [337, 222] on li "1.25x" at bounding box center [337, 222] width 21 height 11
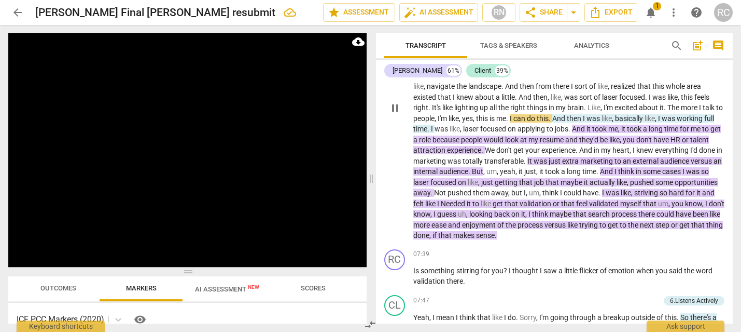
scroll to position [1146, 0]
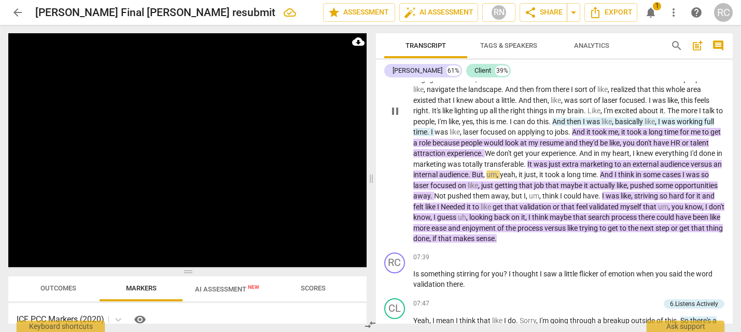
click at [549, 160] on span "was" at bounding box center [541, 164] width 15 height 8
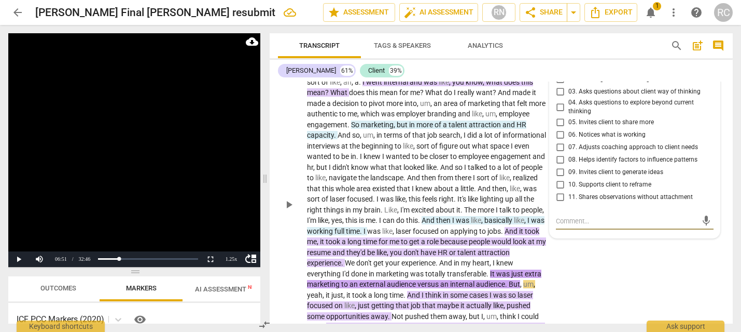
scroll to position [1255, 0]
drag, startPoint x: 15, startPoint y: 256, endPoint x: 211, endPoint y: 221, distance: 199.4
click at [16, 257] on button "Play" at bounding box center [18, 259] width 21 height 16
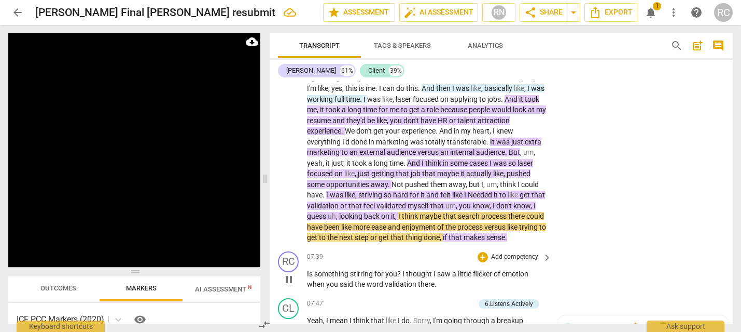
scroll to position [1407, 0]
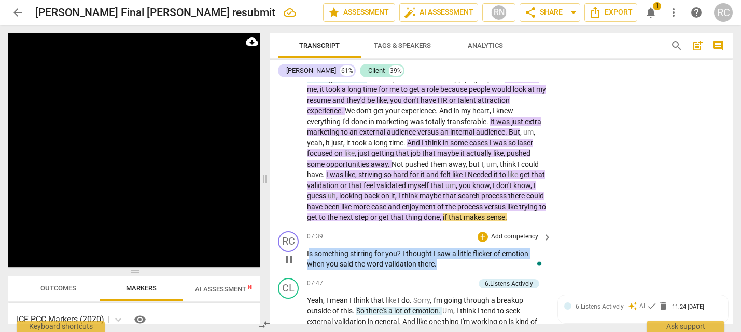
drag, startPoint x: 437, startPoint y: 275, endPoint x: 307, endPoint y: 262, distance: 130.9
click at [310, 265] on p "Is something stirring for you ? I thought I saw a little flicker of emotion whe…" at bounding box center [427, 258] width 240 height 21
click at [356, 268] on span "the" at bounding box center [361, 263] width 12 height 8
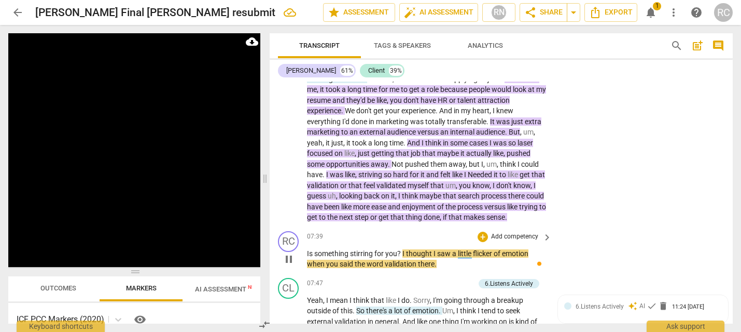
click at [283, 265] on span "pause" at bounding box center [289, 259] width 12 height 12
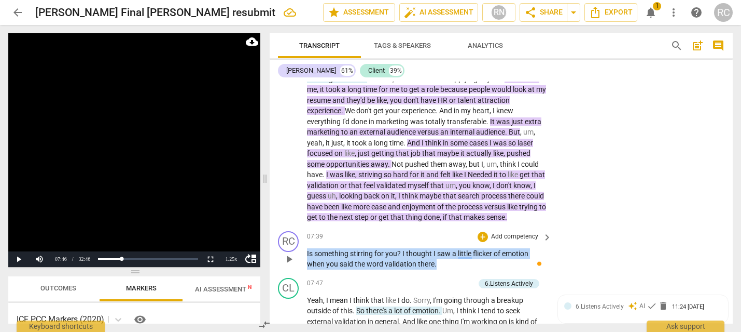
drag, startPoint x: 415, startPoint y: 275, endPoint x: 409, endPoint y: 257, distance: 19.5
click at [306, 268] on div "RC play_arrow pause 07:39 + Add competency keyboard_arrow_right Is something st…" at bounding box center [501, 250] width 463 height 47
click at [499, 241] on p "Add competency" at bounding box center [514, 236] width 49 height 9
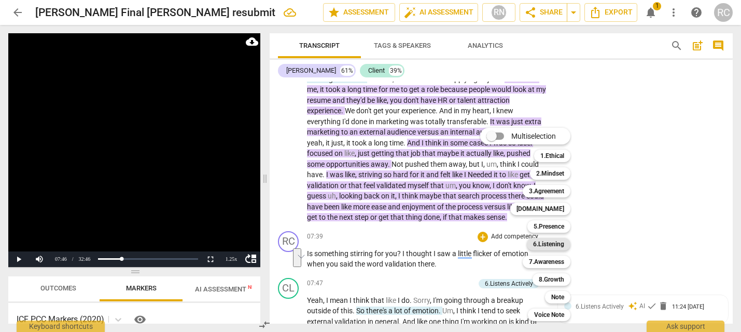
click at [553, 244] on b "6.Listening" at bounding box center [548, 244] width 31 height 12
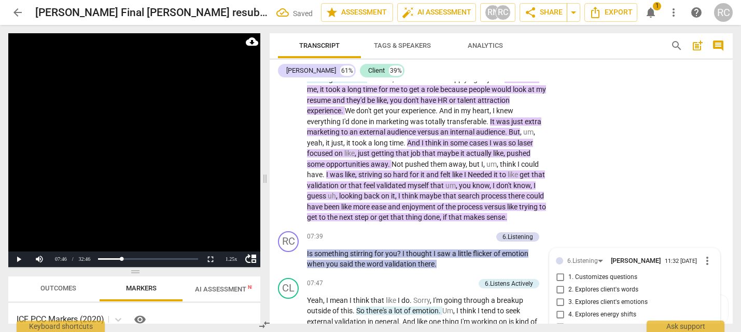
scroll to position [1594, 0]
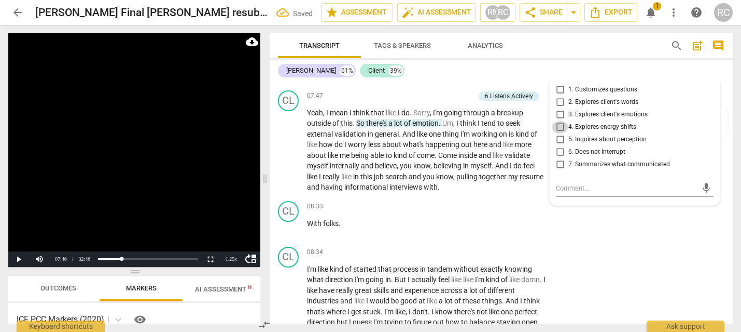
click at [558, 133] on input "4. Explores energy shifts" at bounding box center [560, 127] width 17 height 12
checkbox input "true"
click at [645, 257] on div "CL play_arrow pause 08:34 + Add competency keyboard_arrow_right I'm like kind o…" at bounding box center [501, 308] width 463 height 132
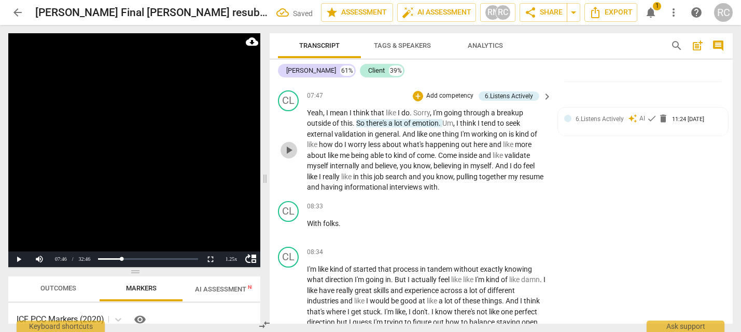
click at [289, 156] on span "play_arrow" at bounding box center [289, 150] width 12 height 12
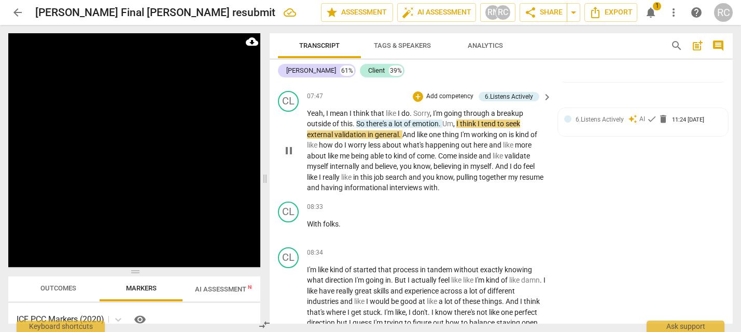
scroll to position [1577, 0]
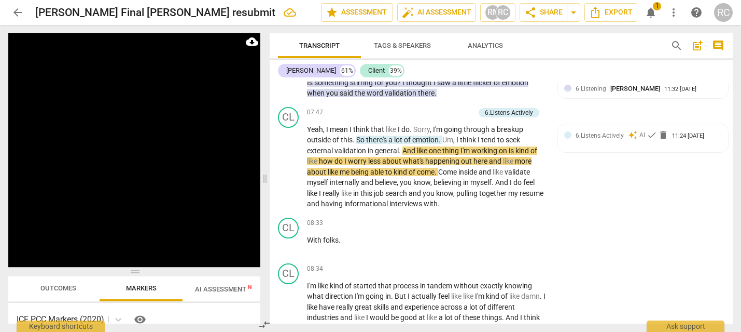
click at [377, 47] on span "Tags & Speakers" at bounding box center [402, 46] width 57 height 8
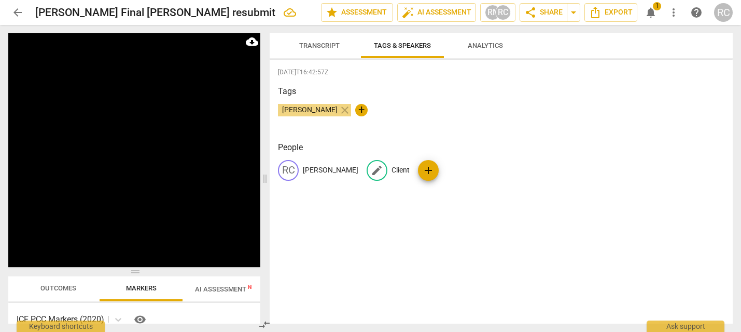
click at [376, 170] on span "edit" at bounding box center [377, 170] width 12 height 12
type input "MS"
click at [408, 142] on h3 "People" at bounding box center [501, 147] width 447 height 12
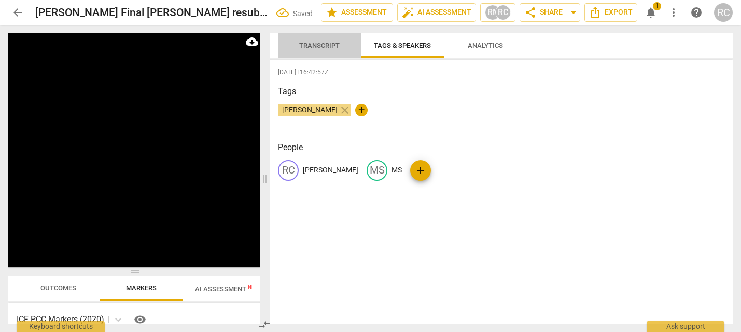
click at [303, 43] on span "Transcript" at bounding box center [319, 46] width 40 height 8
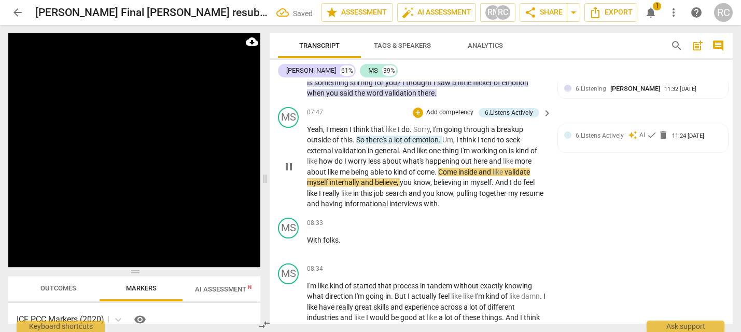
scroll to position [1579, 0]
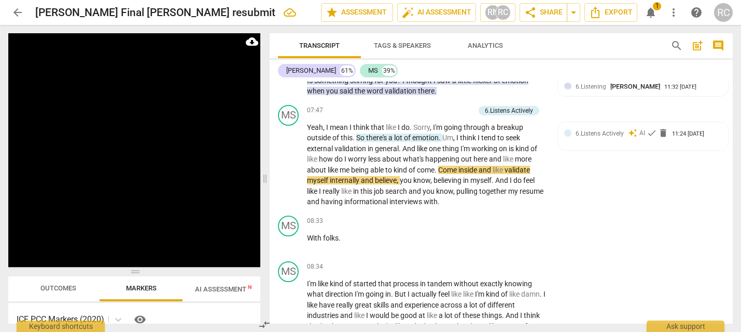
click at [376, 46] on span "Tags & Speakers" at bounding box center [402, 46] width 57 height 8
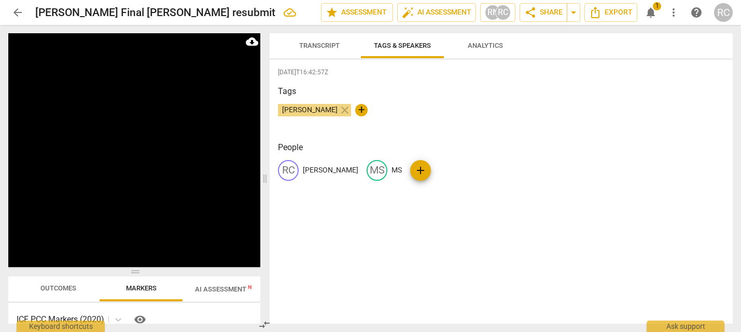
click at [382, 168] on div "MS MS" at bounding box center [384, 170] width 35 height 21
type input "[PERSON_NAME]"
click at [319, 50] on span "Transcript" at bounding box center [319, 46] width 65 height 14
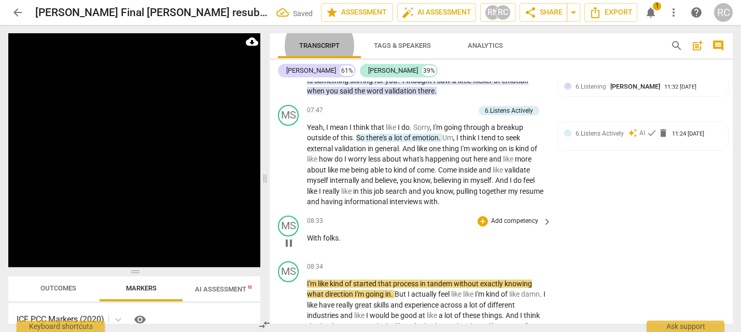
click at [307, 242] on span "With" at bounding box center [315, 237] width 16 height 8
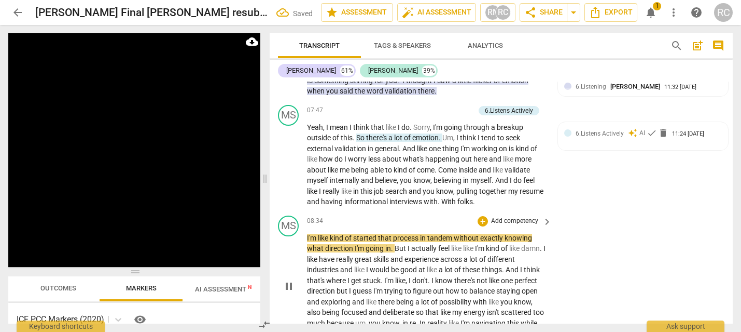
click at [310, 242] on span "I'm" at bounding box center [312, 237] width 11 height 8
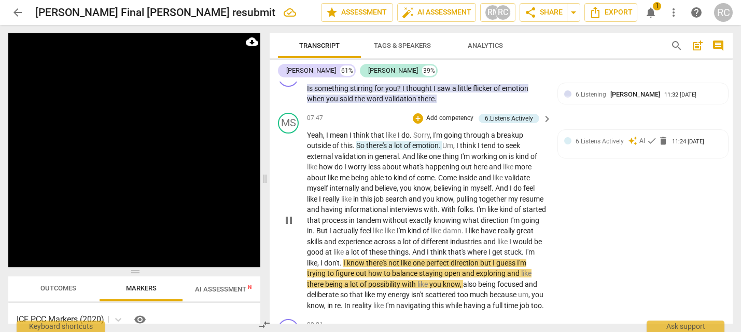
scroll to position [1571, 0]
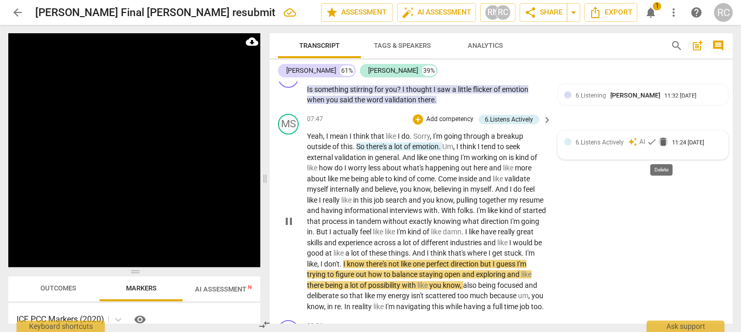
click at [658, 147] on span "delete" at bounding box center [663, 141] width 10 height 10
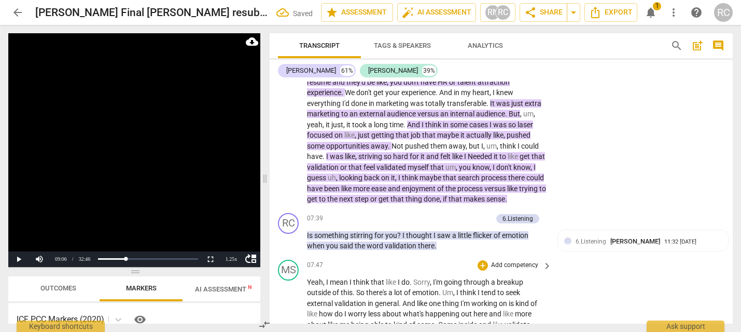
scroll to position [1407, 0]
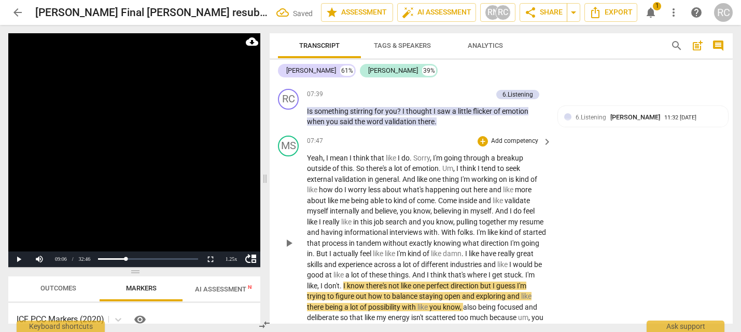
scroll to position [1549, 0]
click at [17, 257] on button "Play" at bounding box center [18, 259] width 21 height 16
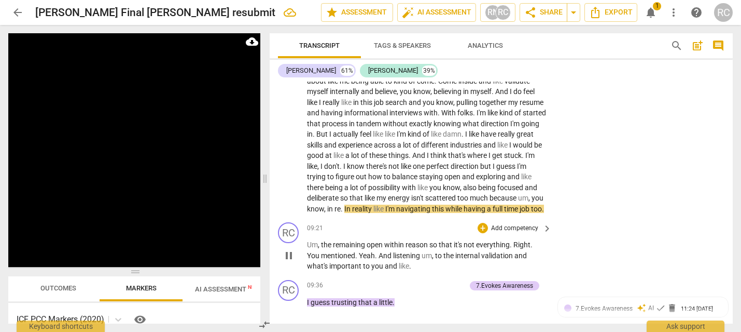
scroll to position [1674, 0]
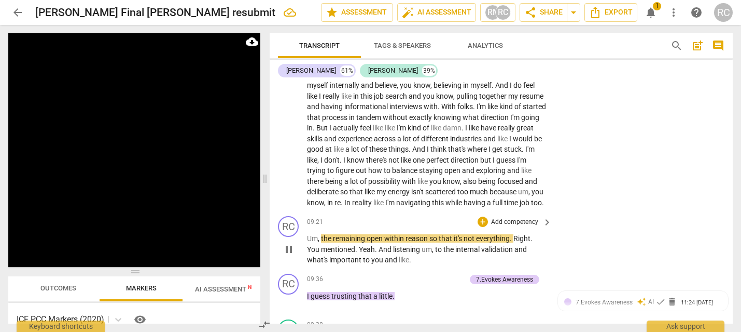
click at [323, 242] on span "the" at bounding box center [327, 238] width 12 height 8
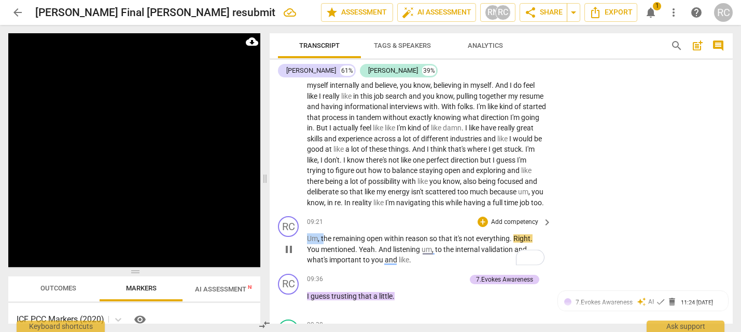
drag, startPoint x: 324, startPoint y: 258, endPoint x: 306, endPoint y: 259, distance: 18.2
click at [306, 259] on div "RC play_arrow pause 09:21 + Add competency keyboard_arrow_right Um , the remain…" at bounding box center [501, 241] width 463 height 58
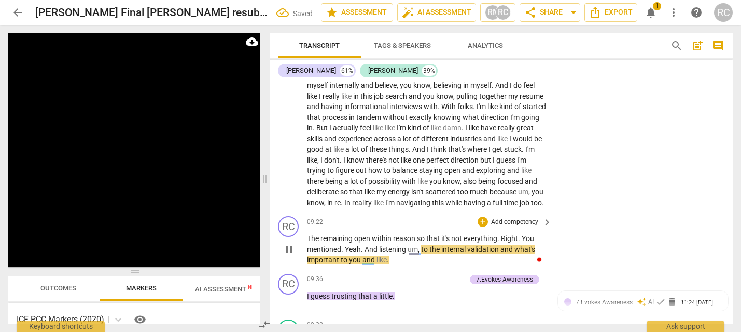
click at [415, 242] on span "reason" at bounding box center [405, 238] width 24 height 8
click at [522, 242] on span "." at bounding box center [522, 238] width 4 height 8
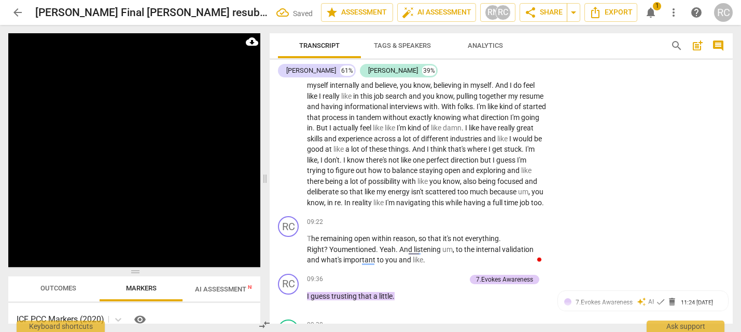
click at [510, 258] on div "RC play_arrow pause 00:00 + Add competency keyboard_arrow_right It's good to se…" at bounding box center [501, 202] width 463 height 242
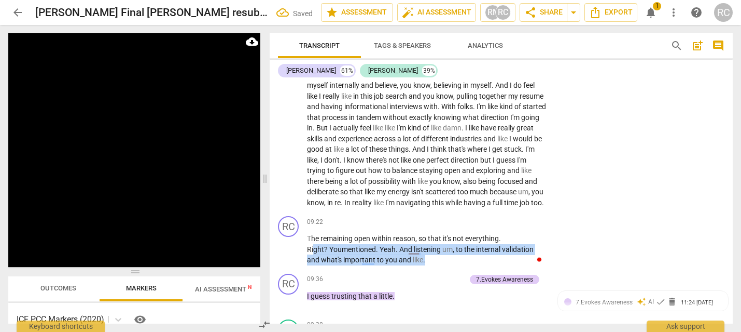
scroll to position [1951, 0]
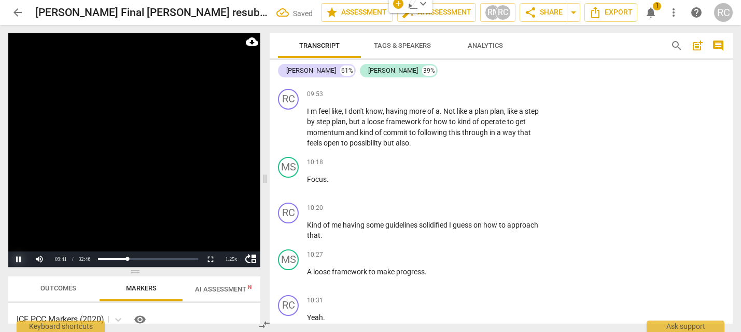
click at [21, 257] on button "Pause" at bounding box center [18, 259] width 21 height 16
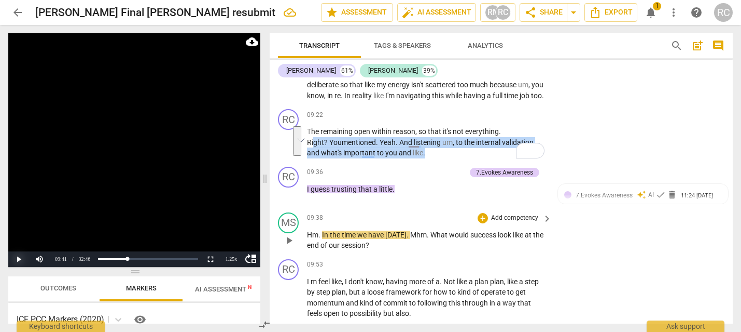
scroll to position [1779, 0]
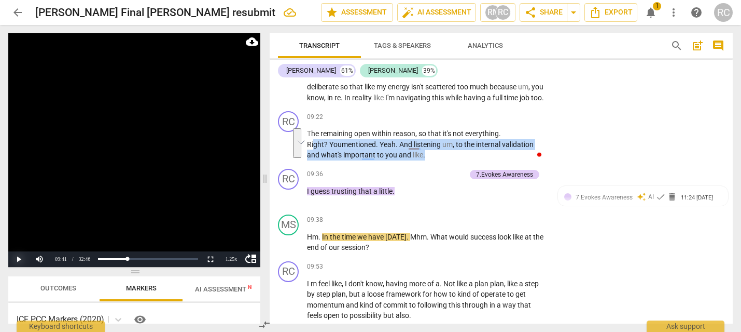
click at [21, 256] on button "Play" at bounding box center [18, 259] width 21 height 16
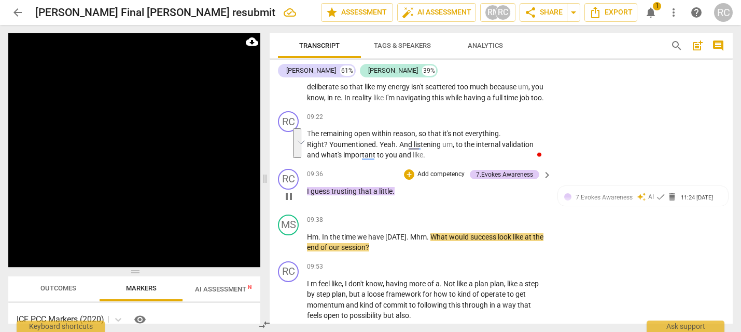
click at [311, 195] on span "guess" at bounding box center [321, 191] width 21 height 8
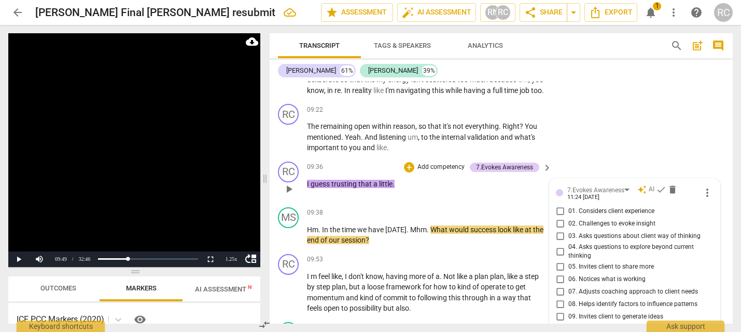
scroll to position [1785, 0]
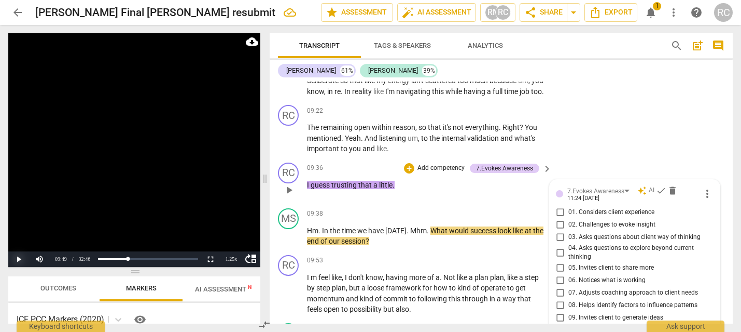
click at [13, 261] on button "Play" at bounding box center [18, 259] width 21 height 16
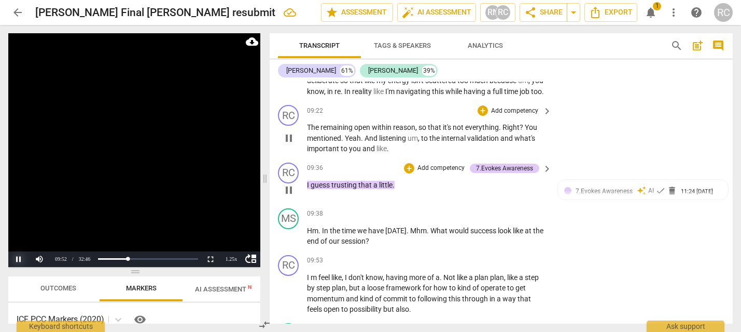
scroll to position [1783, 0]
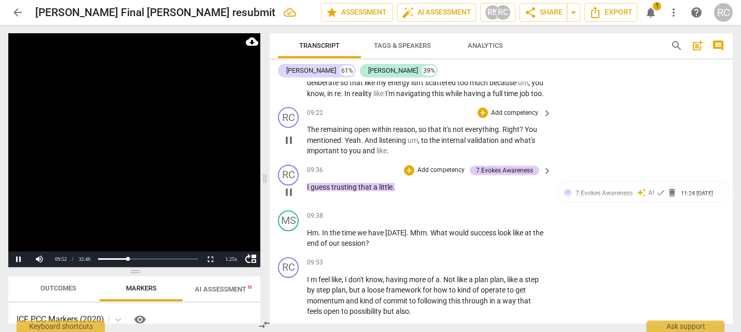
click at [311, 155] on span "important" at bounding box center [324, 150] width 34 height 8
click at [290, 185] on div "RC" at bounding box center [288, 174] width 21 height 21
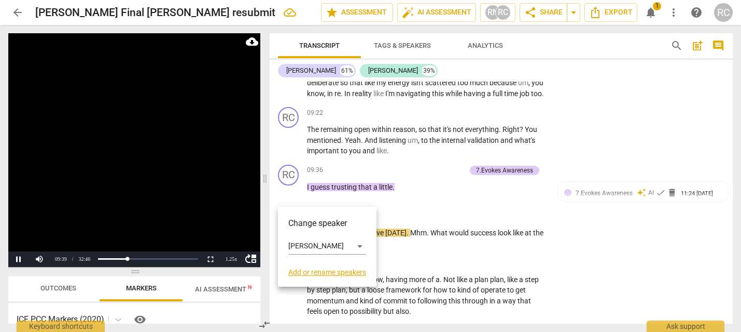
click at [20, 262] on div at bounding box center [370, 166] width 741 height 332
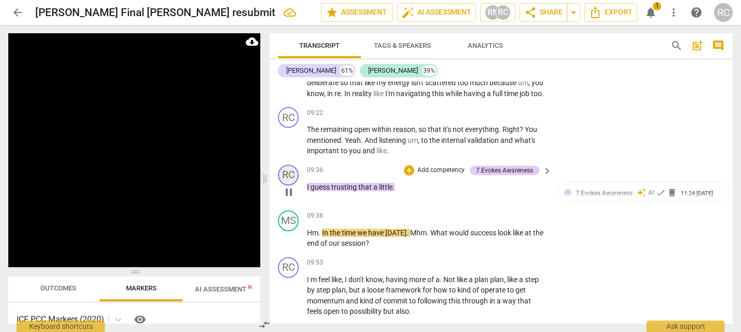
click at [286, 185] on div "RC" at bounding box center [288, 174] width 21 height 21
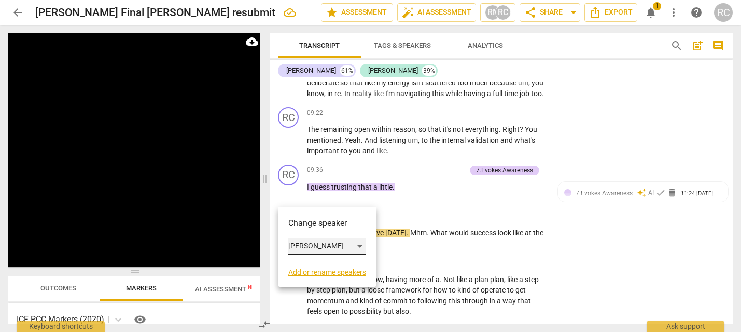
click at [322, 242] on div "[PERSON_NAME]" at bounding box center [327, 246] width 78 height 17
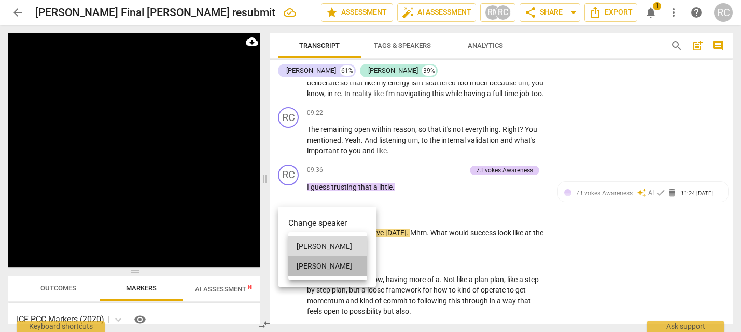
click at [317, 262] on li "[PERSON_NAME]" at bounding box center [327, 266] width 79 height 20
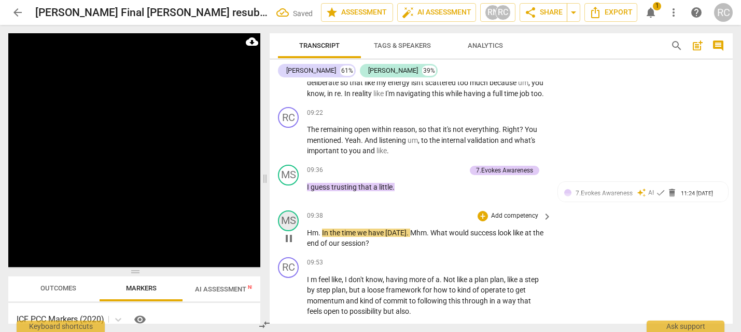
click at [288, 231] on div "MS" at bounding box center [288, 220] width 21 height 21
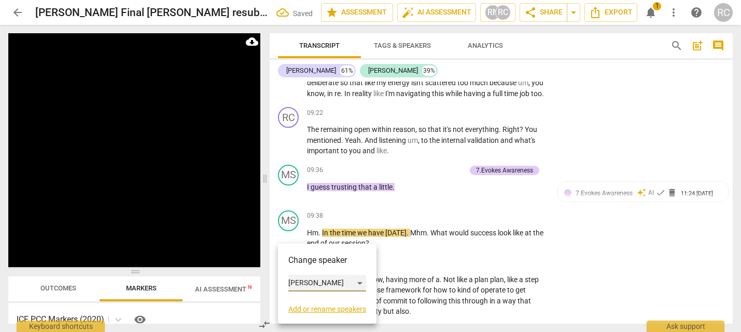
click at [297, 277] on div "[PERSON_NAME]" at bounding box center [327, 282] width 78 height 17
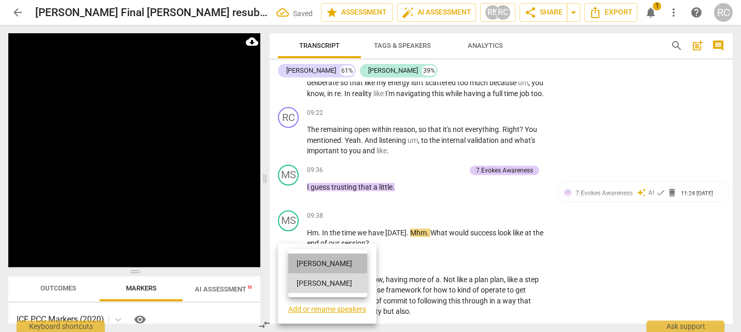
click at [308, 263] on li "[PERSON_NAME]" at bounding box center [327, 263] width 79 height 20
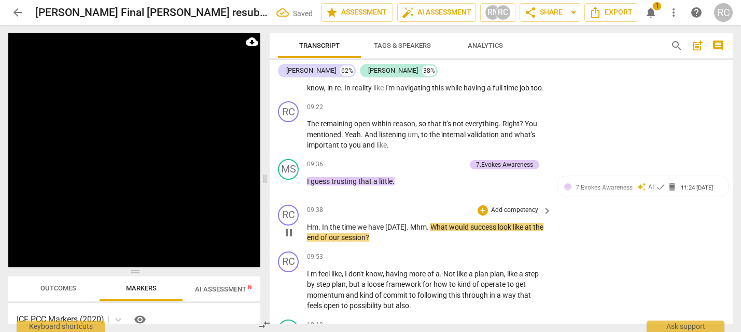
scroll to position [1790, 0]
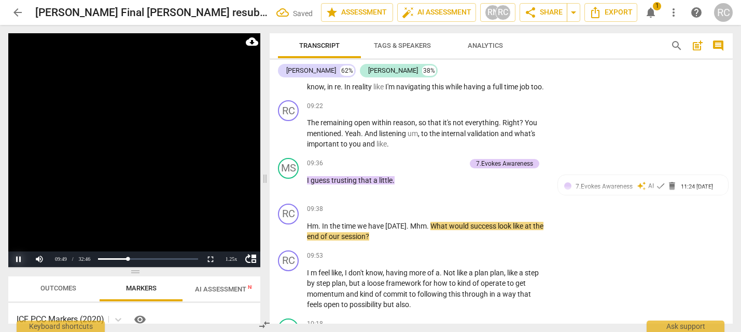
click at [19, 258] on button "Pause" at bounding box center [18, 259] width 21 height 16
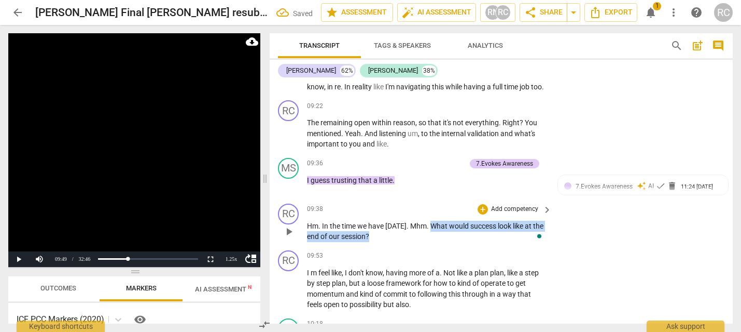
drag, startPoint x: 428, startPoint y: 246, endPoint x: 434, endPoint y: 254, distance: 10.3
click at [421, 242] on p "Hm . In the time we have today . Mhm . What would success look like at the end …" at bounding box center [427, 231] width 240 height 21
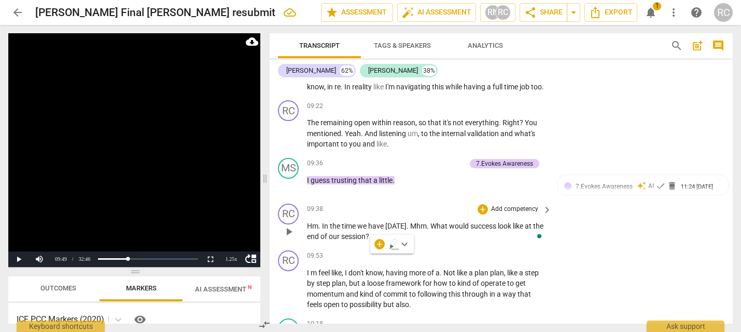
click at [470, 246] on div "RC play_arrow pause 09:38 + Add competency keyboard_arrow_right Hm . In the tim…" at bounding box center [501, 222] width 463 height 47
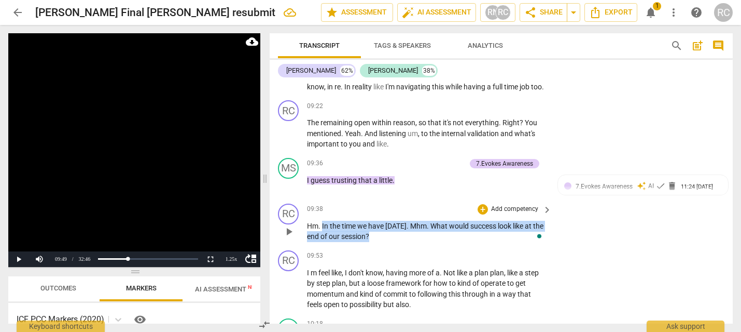
drag, startPoint x: 386, startPoint y: 263, endPoint x: 323, endPoint y: 249, distance: 64.8
click at [323, 242] on p "Hm . In the time we have today . Mhm . What would success look like at the end …" at bounding box center [427, 231] width 240 height 21
click at [383, 242] on p "Hm . In the time we have today . Mhm . What would success look like at the end …" at bounding box center [427, 231] width 240 height 21
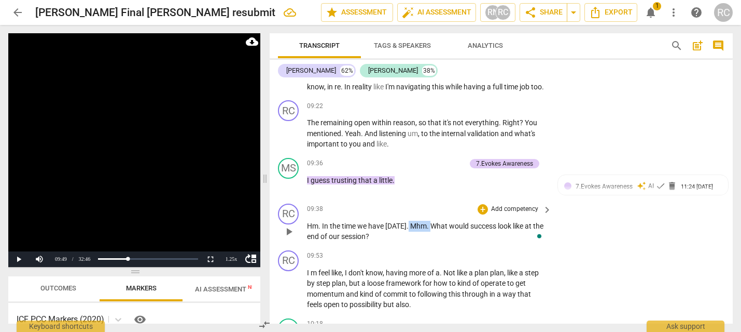
drag, startPoint x: 430, startPoint y: 249, endPoint x: 406, endPoint y: 249, distance: 23.4
click at [406, 242] on p "Hm . In the time we have today . Mhm . What would success look like at the end …" at bounding box center [427, 231] width 240 height 21
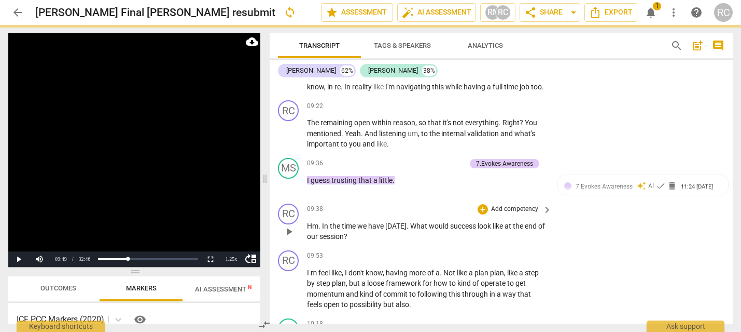
click at [368, 246] on div "RC play_arrow pause 09:38 + Add competency keyboard_arrow_right Hm . In the tim…" at bounding box center [501, 222] width 463 height 47
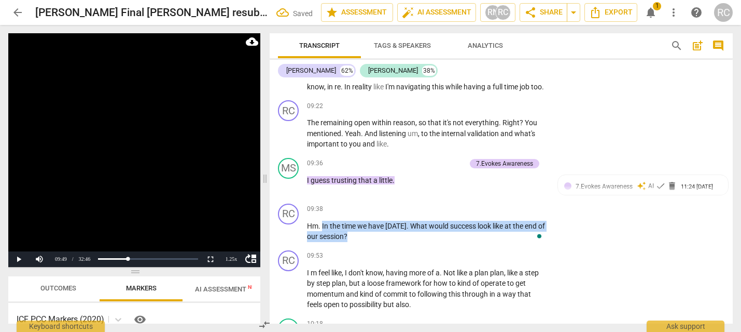
drag, startPoint x: 330, startPoint y: 253, endPoint x: 323, endPoint y: 246, distance: 9.5
click at [323, 246] on div "RC play_arrow pause 09:38 + Add competency keyboard_arrow_right Hm . In the tim…" at bounding box center [501, 222] width 463 height 47
click at [510, 214] on p "Add competency" at bounding box center [514, 208] width 49 height 9
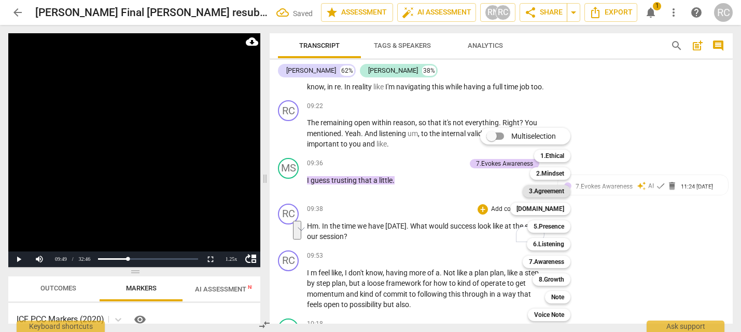
click at [540, 190] on b "3.Agreement" at bounding box center [546, 191] width 35 height 12
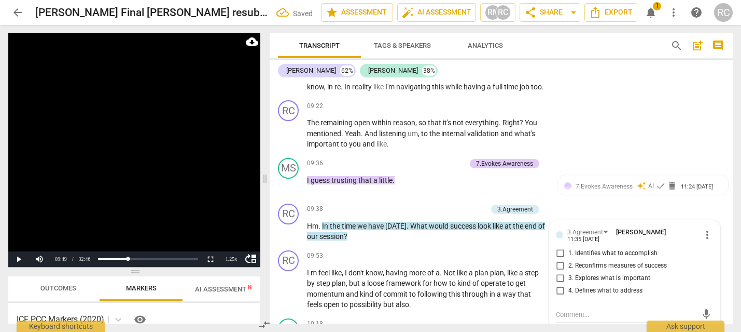
scroll to position [1923, 0]
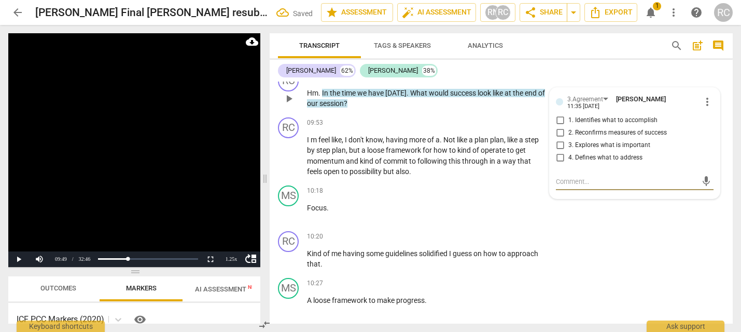
click at [559, 127] on input "1. Identifies what to accomplish" at bounding box center [560, 120] width 17 height 12
checkbox input "true"
click at [421, 144] on span "more" at bounding box center [418, 139] width 18 height 8
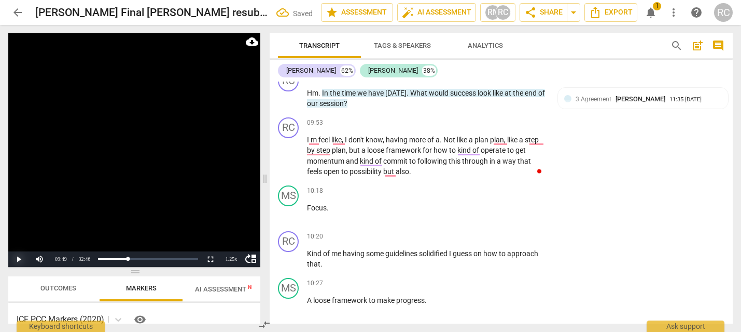
click at [18, 261] on button "Play" at bounding box center [18, 259] width 21 height 16
click at [290, 138] on div "RC" at bounding box center [288, 127] width 21 height 21
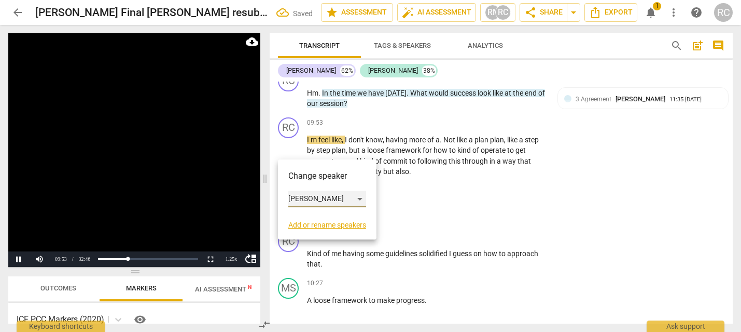
click at [326, 195] on div "[PERSON_NAME]" at bounding box center [327, 198] width 78 height 17
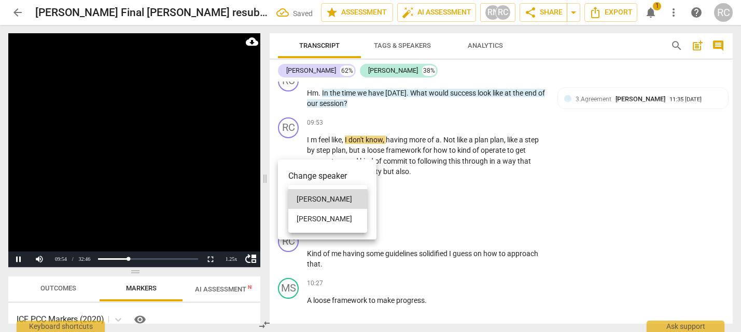
click at [323, 215] on li "[PERSON_NAME]" at bounding box center [327, 219] width 79 height 20
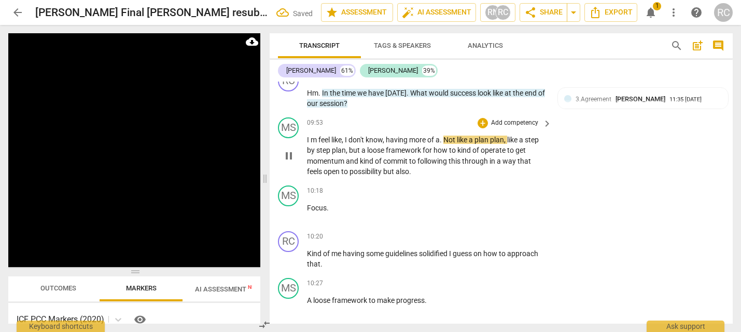
click at [314, 144] on span "m" at bounding box center [315, 139] width 8 height 8
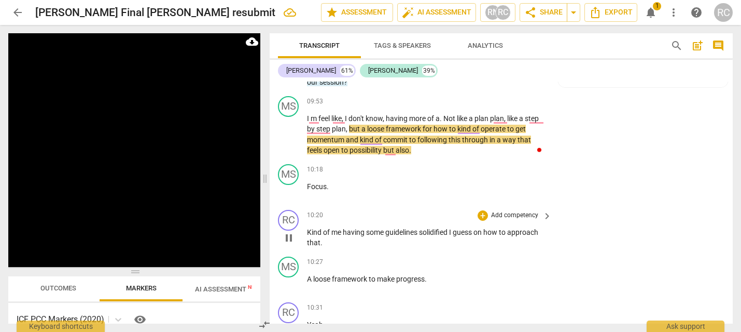
scroll to position [1956, 0]
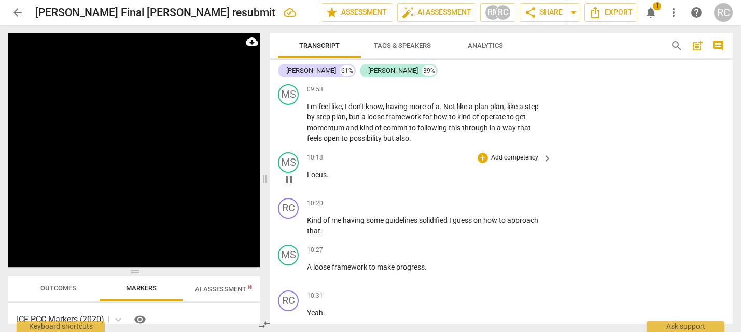
click at [306, 186] on div "play_arrow pause" at bounding box center [294, 179] width 26 height 13
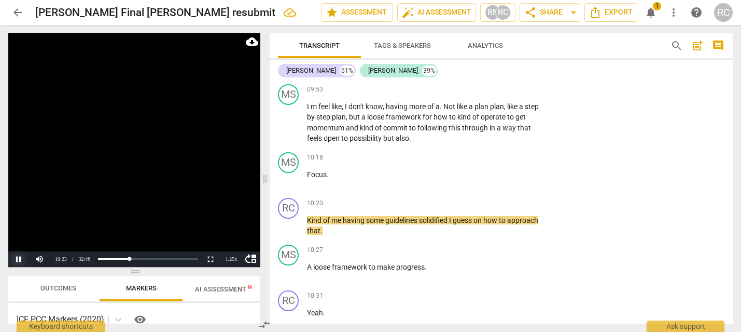
click at [16, 254] on button "Pause" at bounding box center [18, 259] width 21 height 16
click at [308, 178] on span "Focus" at bounding box center [317, 174] width 20 height 8
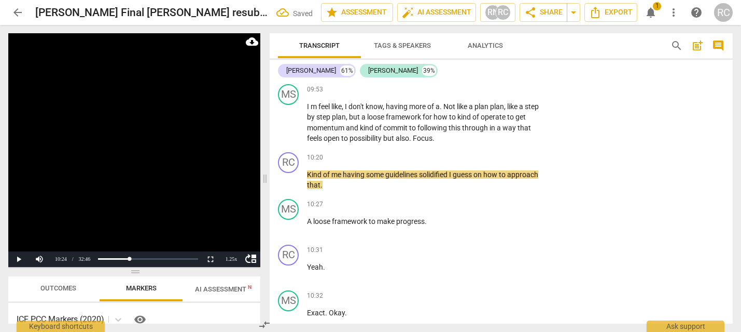
click at [308, 178] on span "Kind" at bounding box center [315, 174] width 16 height 8
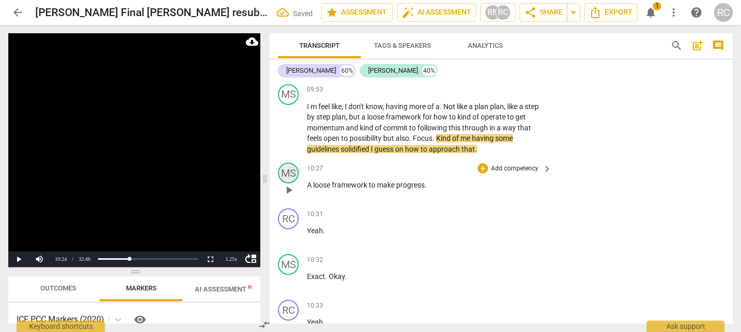
click at [297, 183] on div "MS" at bounding box center [288, 172] width 21 height 21
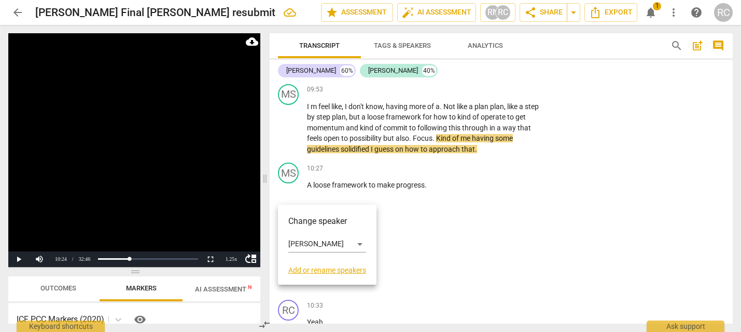
click at [307, 233] on div "Change speaker Melissa Sheehan Add or rename speakers" at bounding box center [327, 244] width 78 height 59
click at [309, 239] on div "[PERSON_NAME]" at bounding box center [327, 244] width 78 height 17
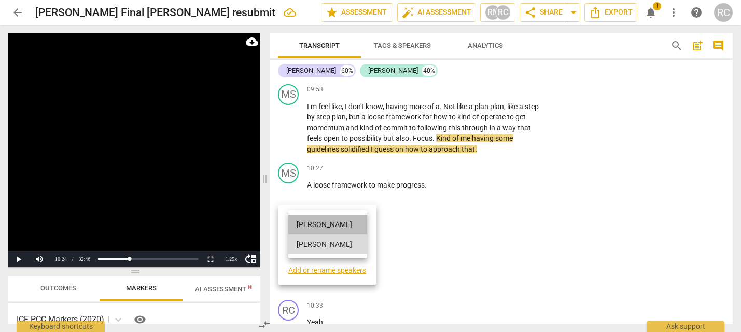
click at [306, 222] on li "[PERSON_NAME]" at bounding box center [327, 224] width 79 height 20
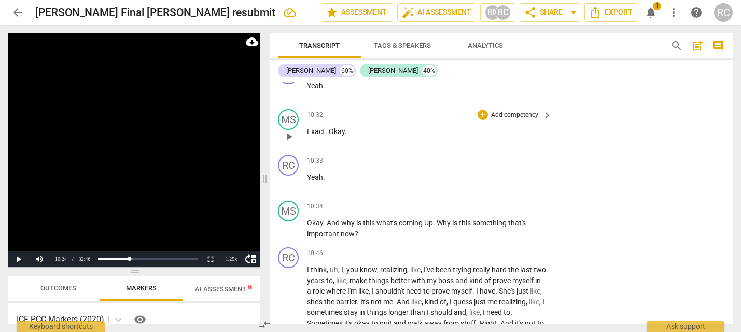
scroll to position [2106, 0]
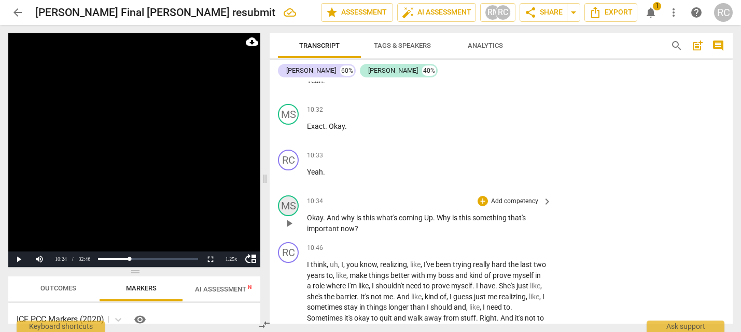
click at [292, 216] on div "MS" at bounding box center [288, 205] width 21 height 21
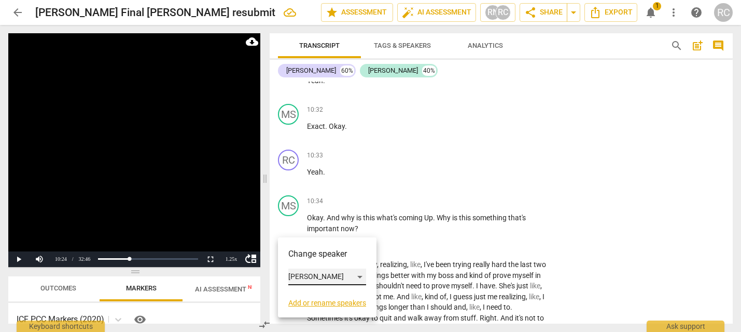
click at [310, 277] on div "[PERSON_NAME]" at bounding box center [327, 276] width 78 height 17
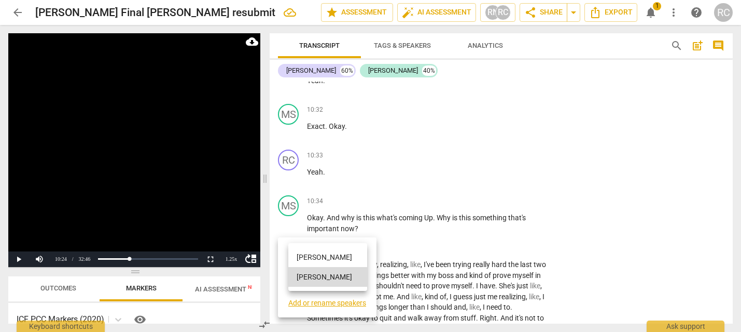
click at [316, 256] on li "[PERSON_NAME]" at bounding box center [327, 257] width 79 height 20
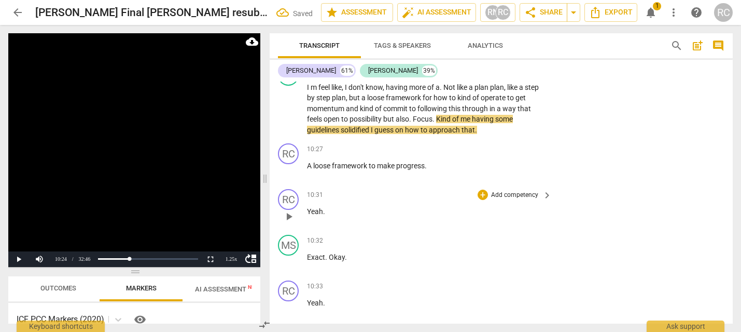
scroll to position [1964, 0]
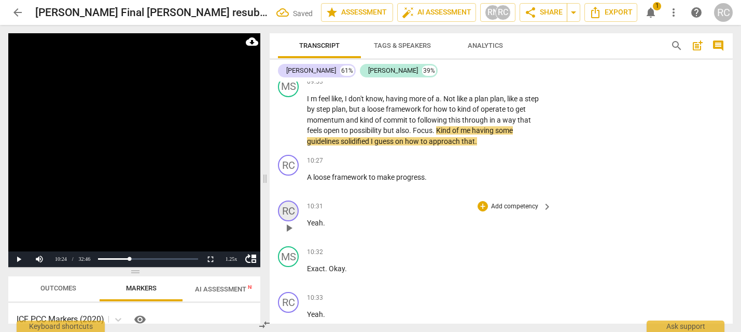
click at [285, 221] on div "RC" at bounding box center [288, 210] width 21 height 21
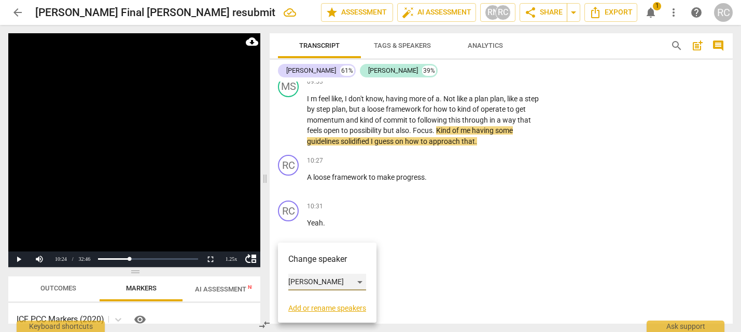
click at [307, 283] on div "[PERSON_NAME]" at bounding box center [327, 281] width 78 height 17
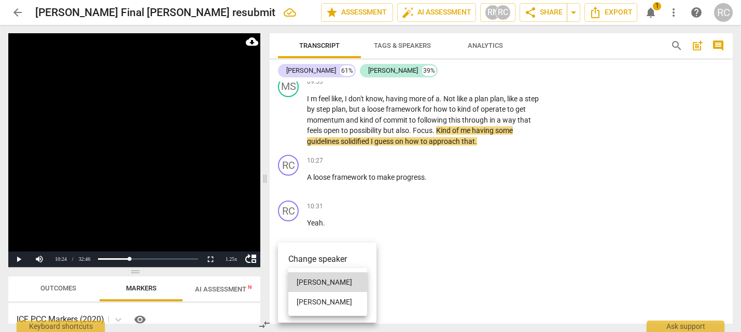
click at [306, 301] on li "[PERSON_NAME]" at bounding box center [327, 302] width 79 height 20
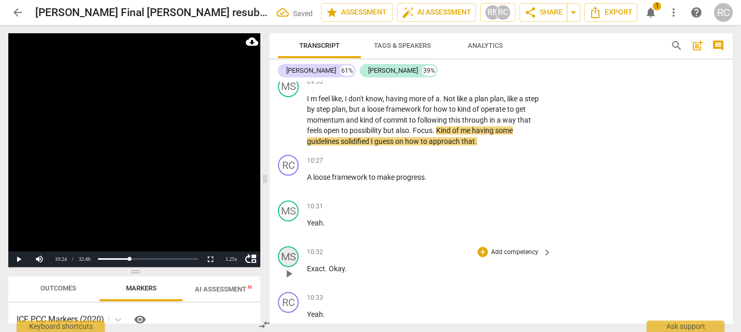
click at [288, 267] on div "MS" at bounding box center [288, 256] width 21 height 21
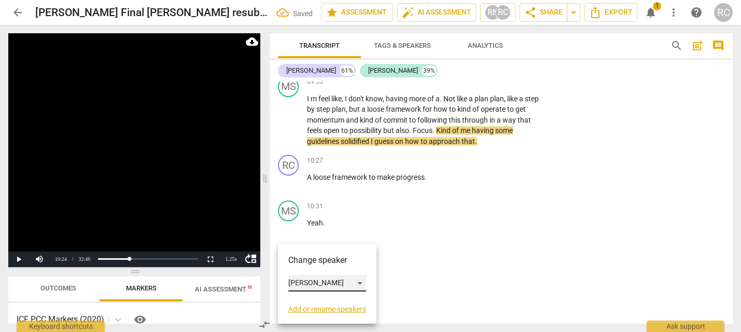
click at [291, 281] on div "[PERSON_NAME]" at bounding box center [327, 282] width 78 height 17
click at [472, 236] on div at bounding box center [370, 166] width 741 height 332
click at [467, 239] on div at bounding box center [370, 166] width 741 height 332
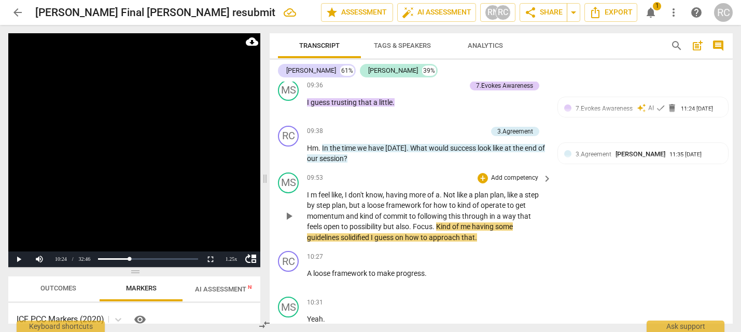
scroll to position [1866, 0]
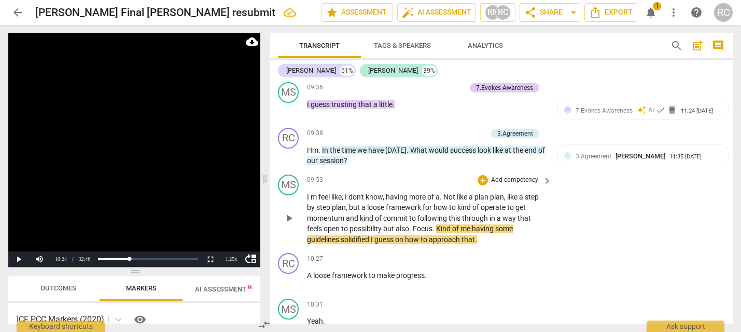
click at [292, 224] on span "play_arrow" at bounding box center [289, 218] width 12 height 12
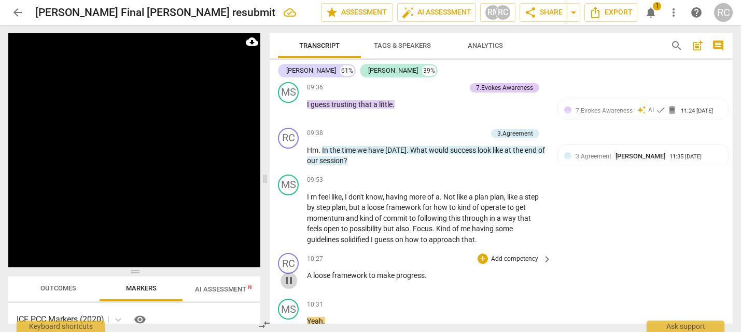
click at [292, 286] on span "pause" at bounding box center [289, 280] width 12 height 12
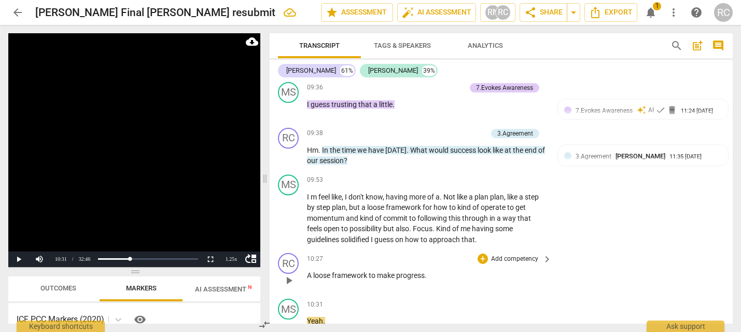
click at [290, 286] on span "play_arrow" at bounding box center [289, 280] width 12 height 12
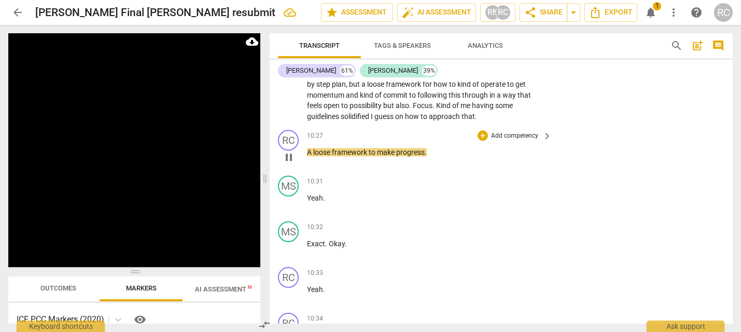
scroll to position [2010, 0]
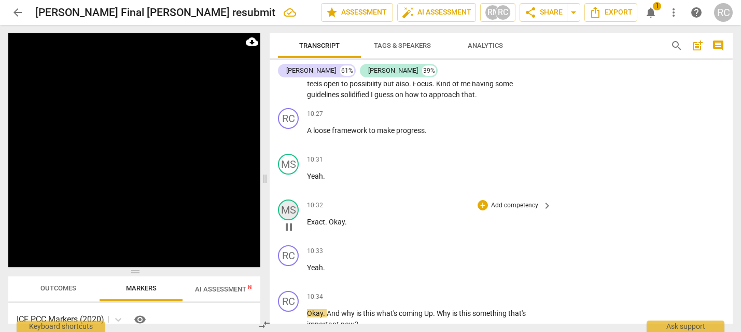
click at [284, 220] on div "MS" at bounding box center [288, 209] width 21 height 21
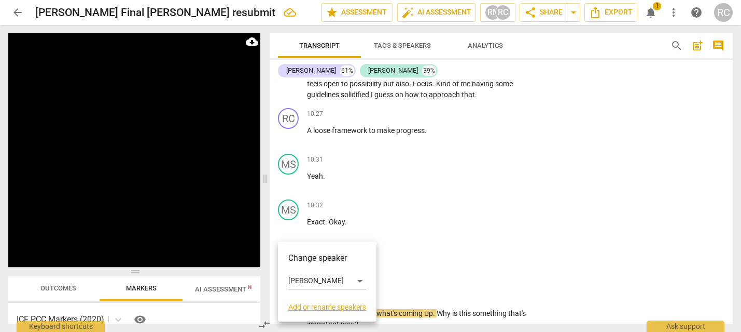
click at [353, 189] on div at bounding box center [370, 166] width 741 height 332
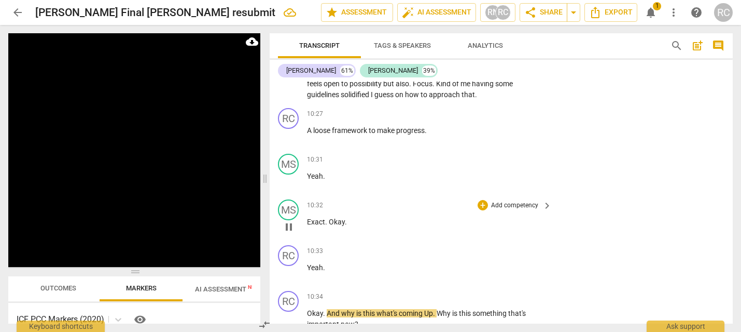
click at [293, 233] on span "pause" at bounding box center [289, 227] width 12 height 12
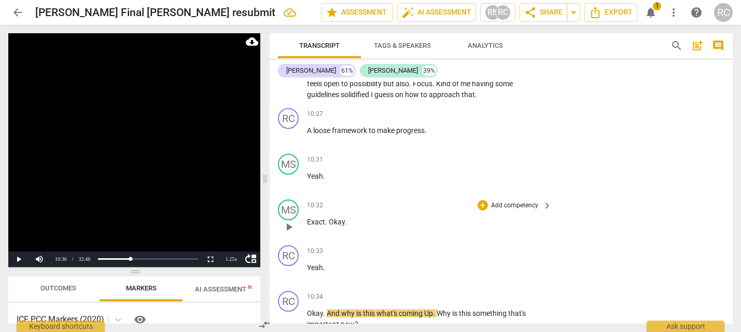
click at [316, 226] on span "Exact" at bounding box center [316, 221] width 18 height 8
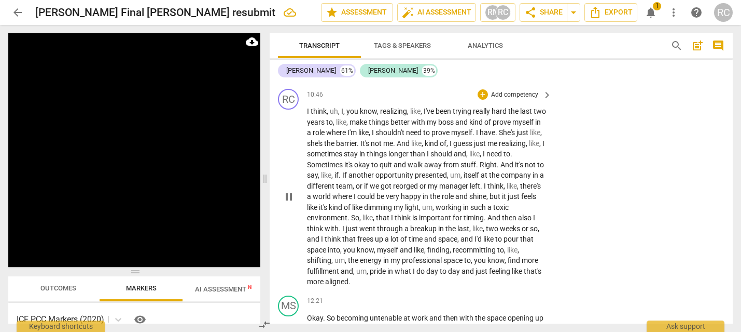
click at [292, 247] on div "play_arrow pause" at bounding box center [294, 196] width 26 height 174
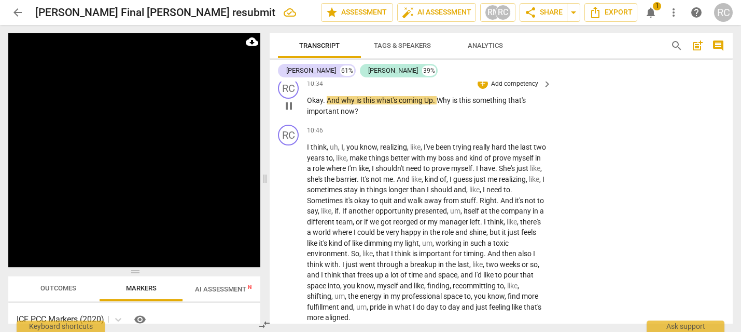
scroll to position [2158, 0]
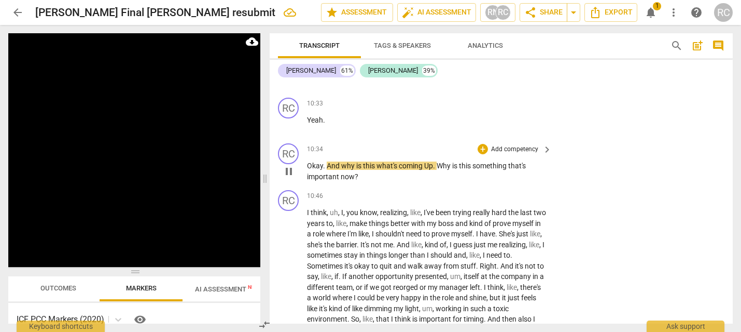
click at [290, 177] on span "pause" at bounding box center [289, 171] width 12 height 12
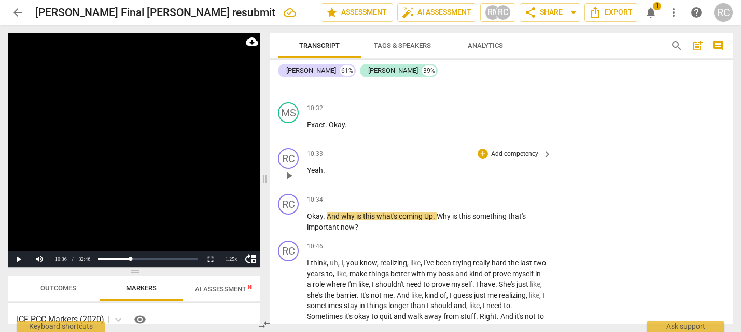
scroll to position [2067, 0]
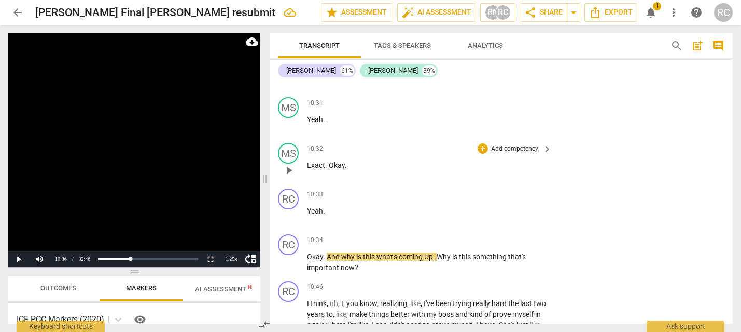
click at [312, 169] on span "Exact" at bounding box center [316, 165] width 18 height 8
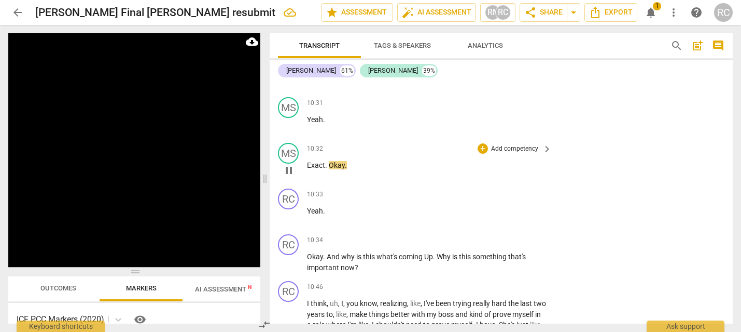
scroll to position [2288, 0]
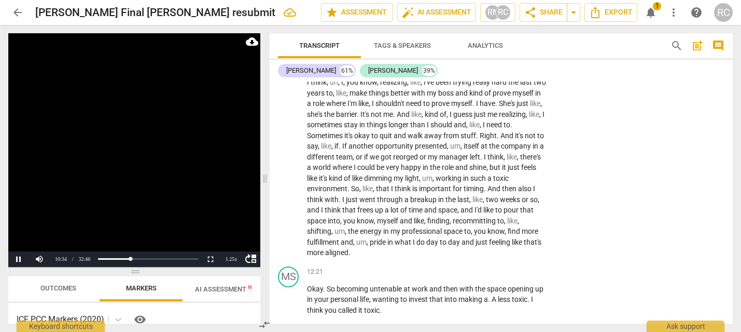
click at [106, 239] on video at bounding box center [134, 149] width 252 height 233
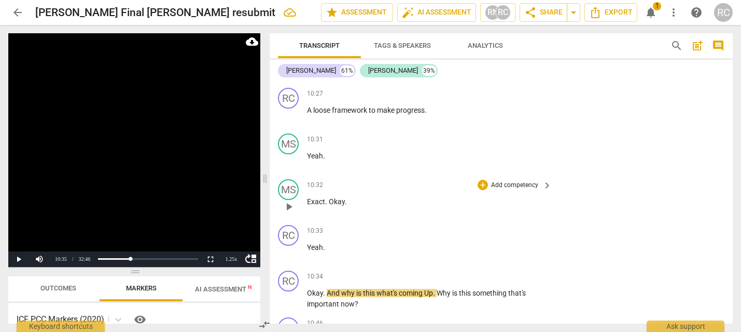
scroll to position [2030, 0]
click at [314, 206] on span "Exact" at bounding box center [316, 202] width 18 height 8
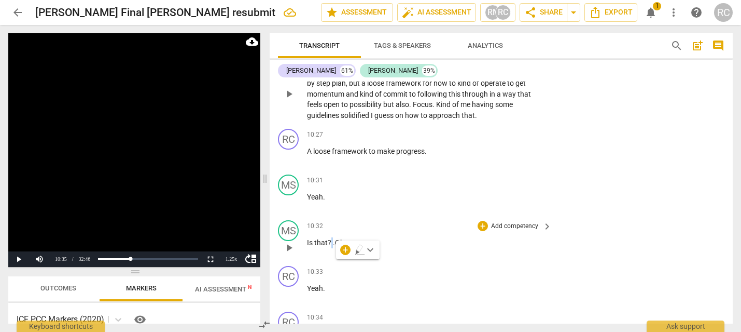
scroll to position [1992, 0]
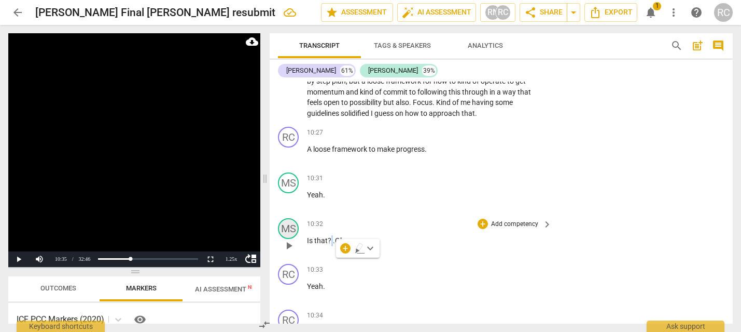
click at [286, 239] on div "MS" at bounding box center [288, 228] width 21 height 21
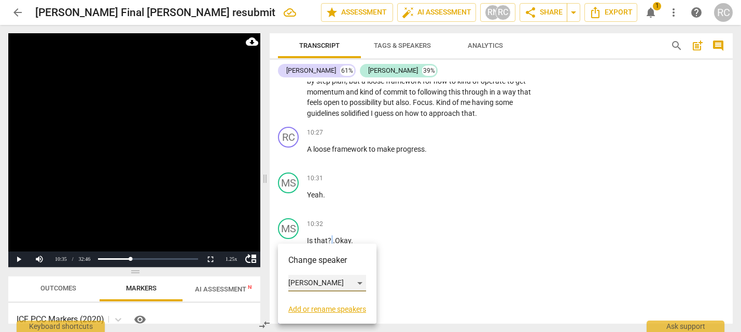
click at [314, 283] on div "[PERSON_NAME]" at bounding box center [327, 282] width 78 height 17
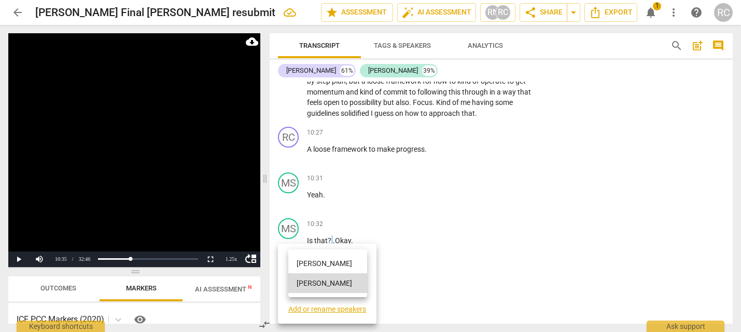
click at [310, 268] on li "[PERSON_NAME]" at bounding box center [327, 263] width 79 height 20
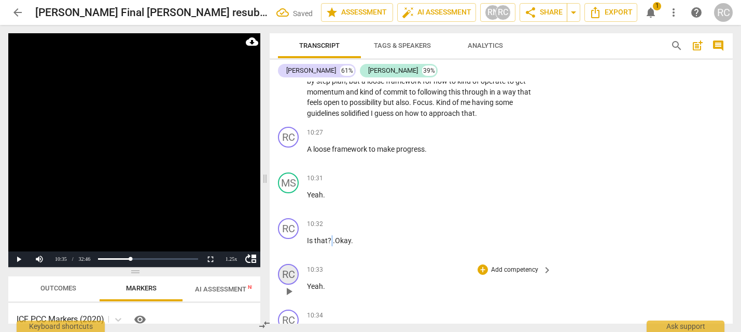
click at [295, 284] on div "RC" at bounding box center [288, 274] width 21 height 21
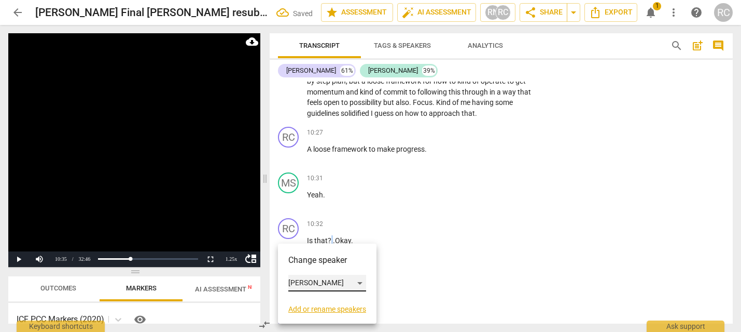
click at [298, 280] on div "[PERSON_NAME]" at bounding box center [327, 282] width 78 height 17
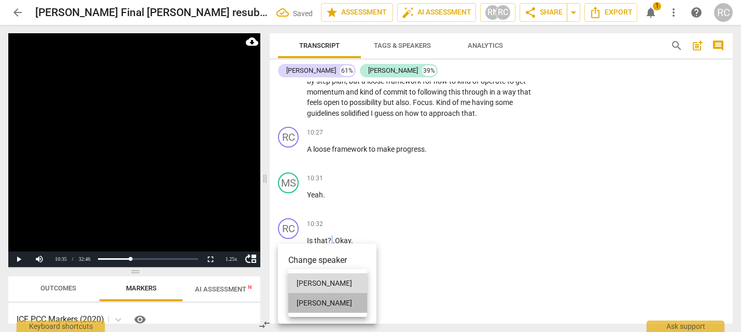
click at [306, 308] on li "[PERSON_NAME]" at bounding box center [327, 303] width 79 height 20
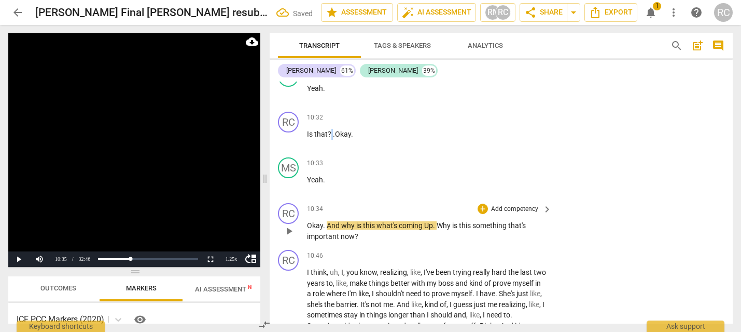
scroll to position [2099, 0]
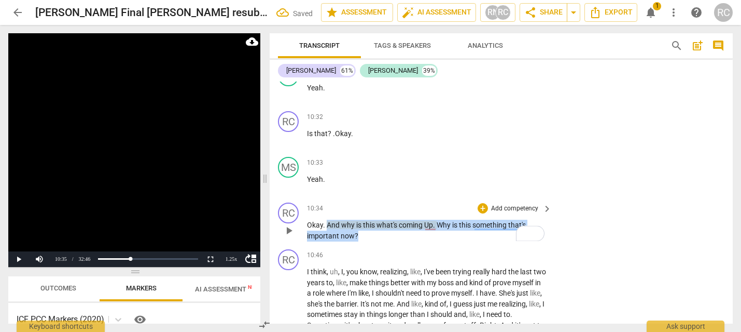
drag, startPoint x: 339, startPoint y: 252, endPoint x: 327, endPoint y: 245, distance: 13.7
click at [327, 241] on p "Okay . And why is this what's coming Up . Why is this something that's importan…" at bounding box center [427, 229] width 240 height 21
click at [504, 213] on p "Add competency" at bounding box center [514, 208] width 49 height 9
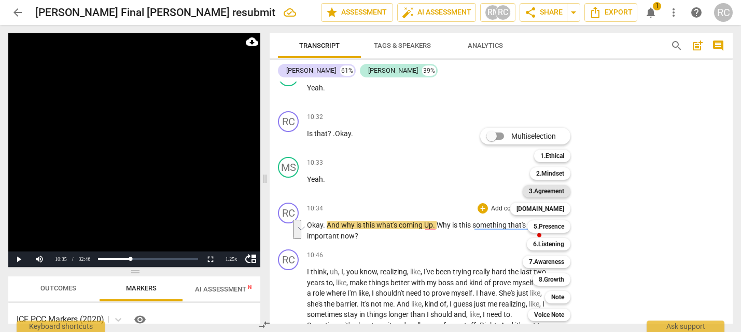
click at [546, 192] on b "3.Agreement" at bounding box center [546, 191] width 35 height 12
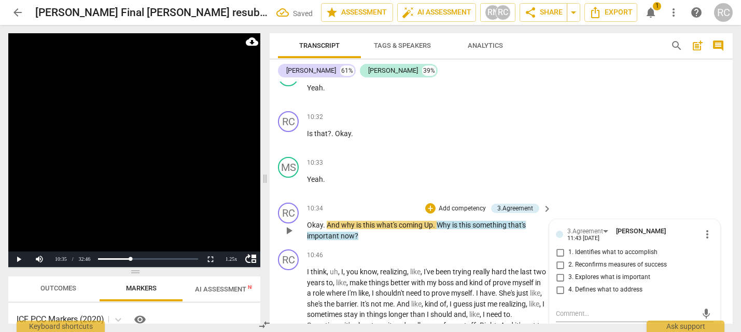
scroll to position [2231, 0]
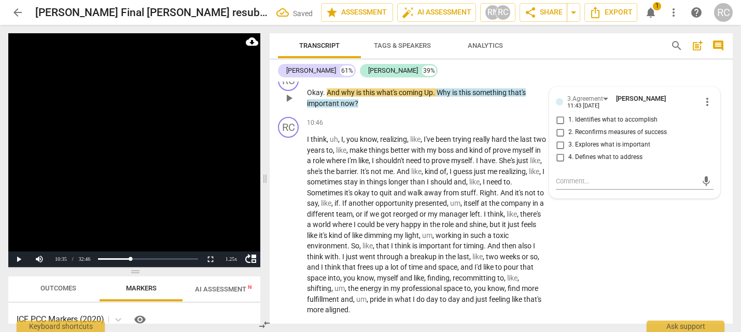
click at [583, 149] on span "3. Explores what is important" at bounding box center [610, 144] width 82 height 9
click at [569, 151] on input "3. Explores what is important" at bounding box center [560, 145] width 17 height 12
checkbox input "true"
click at [583, 92] on div "RC play_arrow pause 10:34 + Add competency 3.Agreement keyboard_arrow_right Oka…" at bounding box center [501, 89] width 463 height 47
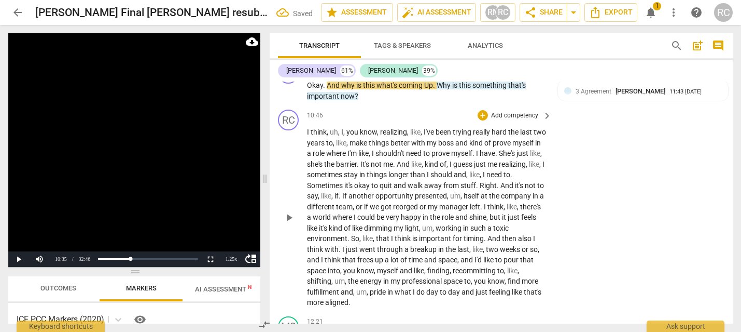
scroll to position [2241, 0]
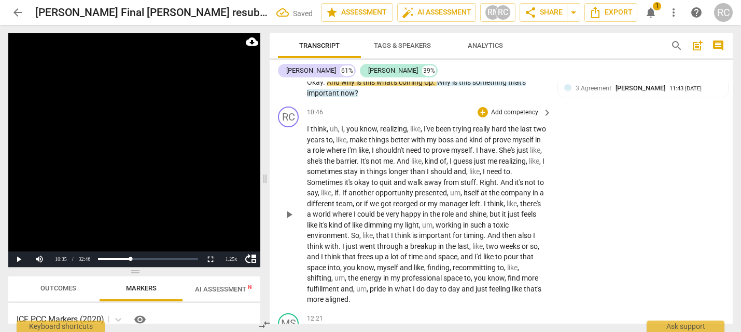
click at [277, 142] on div "RC play_arrow pause 10:46 + Add competency keyboard_arrow_right I think , uh , …" at bounding box center [501, 205] width 463 height 206
click at [287, 127] on div "RC" at bounding box center [288, 116] width 21 height 21
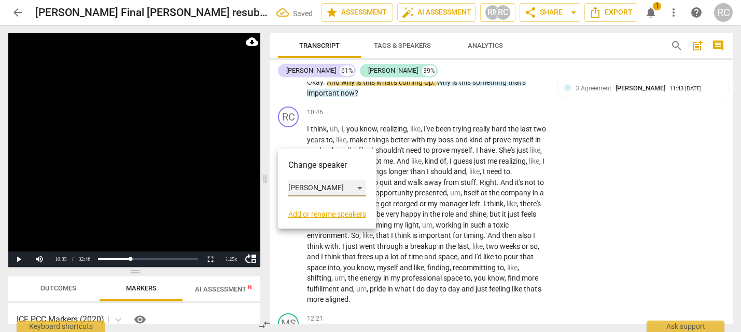
click at [322, 185] on div "[PERSON_NAME]" at bounding box center [327, 188] width 78 height 17
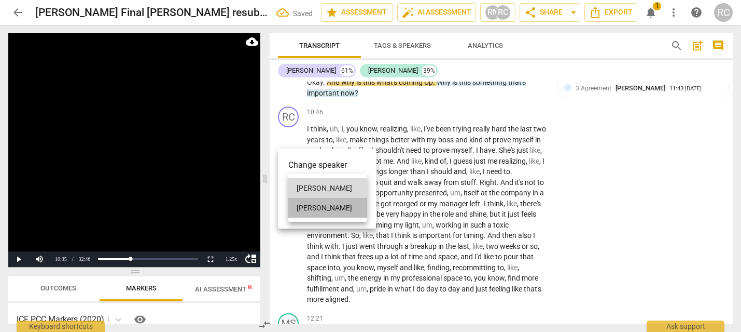
click at [327, 201] on li "[PERSON_NAME]" at bounding box center [327, 208] width 79 height 20
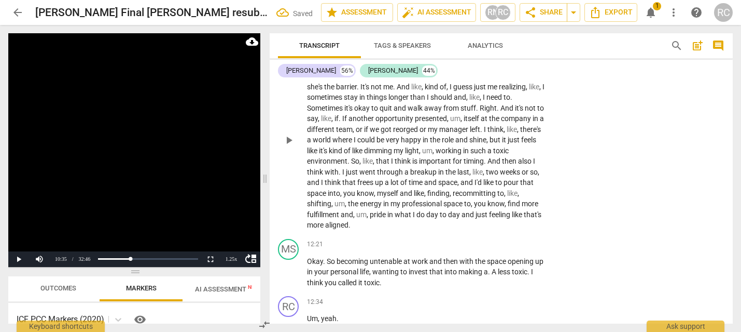
scroll to position [2390, 0]
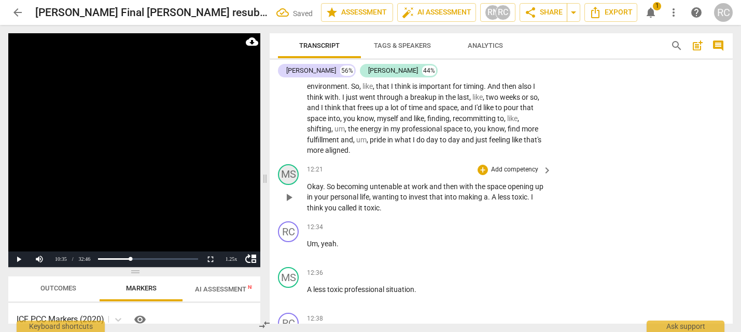
click at [291, 185] on div "MS" at bounding box center [288, 174] width 21 height 21
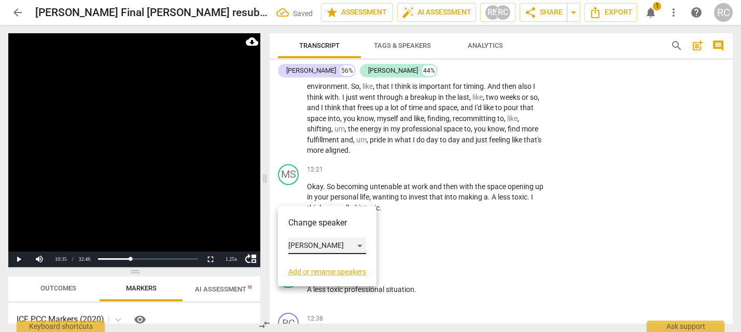
click at [316, 239] on div "[PERSON_NAME]" at bounding box center [327, 245] width 78 height 17
click at [310, 219] on li "[PERSON_NAME]" at bounding box center [327, 226] width 79 height 20
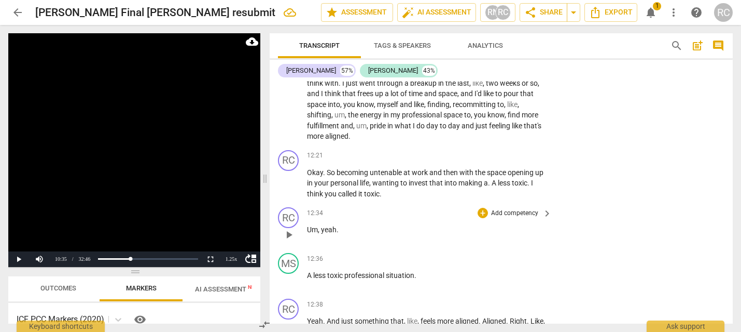
scroll to position [2406, 0]
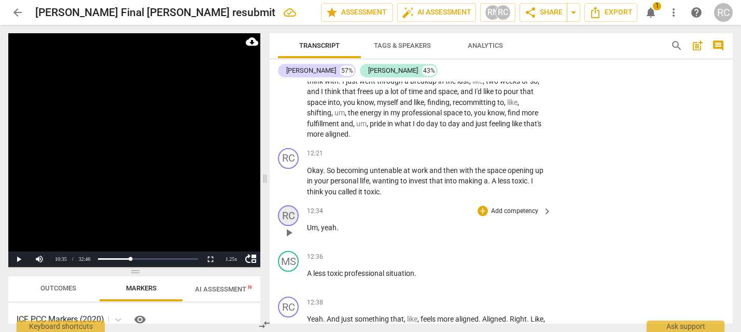
click at [288, 226] on div "RC" at bounding box center [288, 215] width 21 height 21
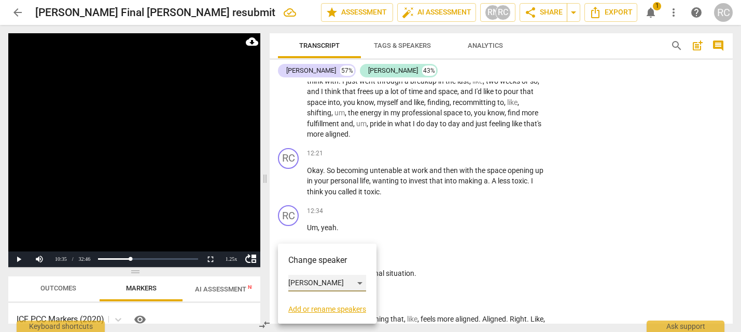
click at [332, 284] on div "[PERSON_NAME]" at bounding box center [327, 282] width 78 height 17
click at [338, 297] on li "[PERSON_NAME]" at bounding box center [327, 303] width 79 height 20
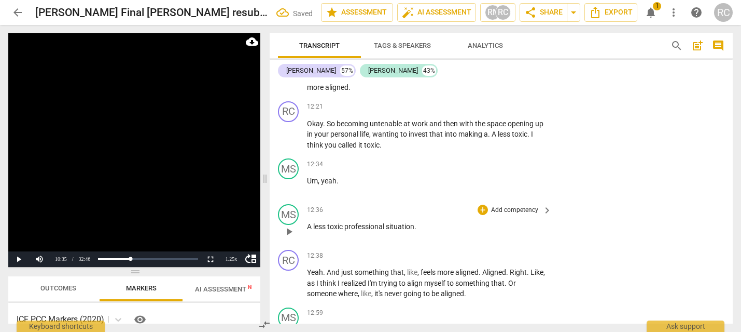
scroll to position [2456, 0]
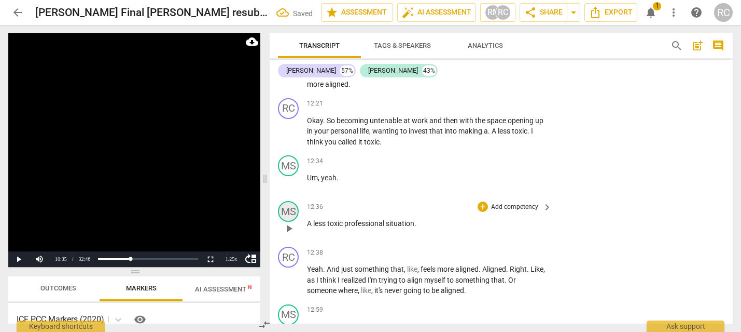
click at [280, 222] on div "MS" at bounding box center [288, 211] width 21 height 21
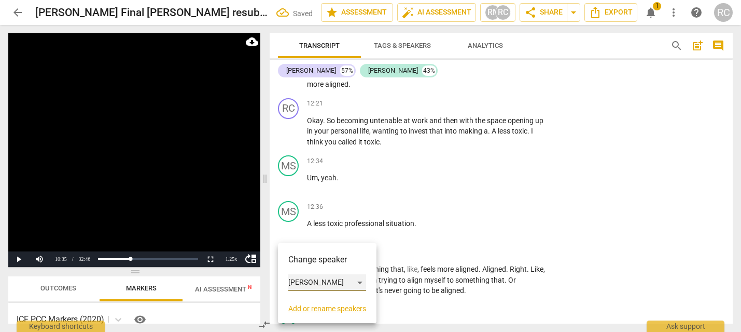
click at [314, 283] on div "[PERSON_NAME]" at bounding box center [327, 282] width 78 height 17
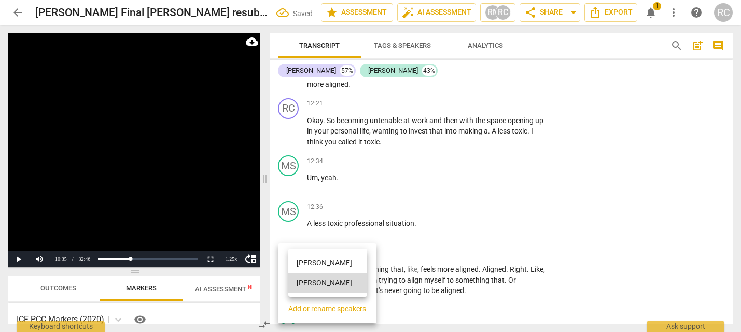
click at [318, 267] on li "[PERSON_NAME]" at bounding box center [327, 263] width 79 height 20
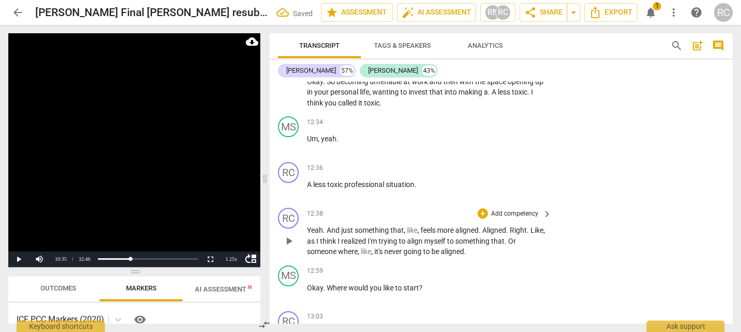
scroll to position [2520, 0]
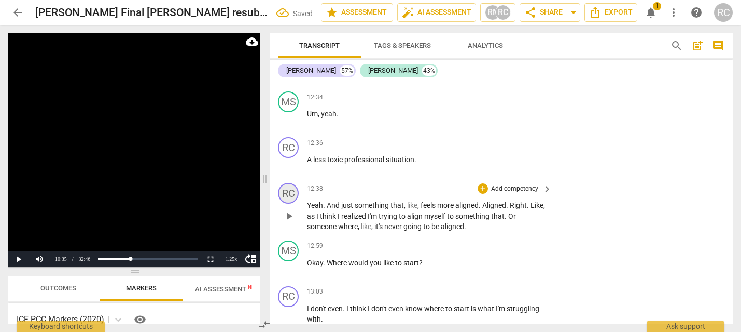
click at [295, 203] on div "RC" at bounding box center [288, 193] width 21 height 21
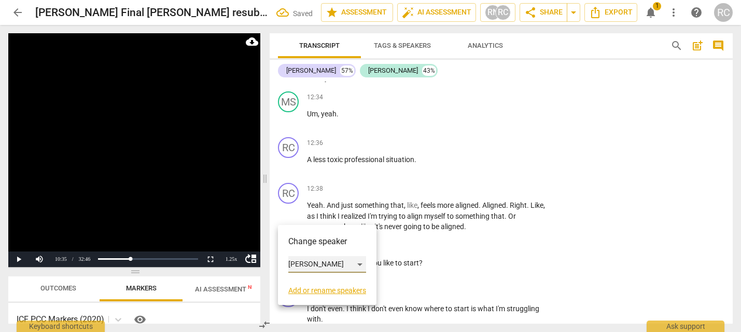
click at [309, 267] on div "[PERSON_NAME]" at bounding box center [327, 264] width 78 height 17
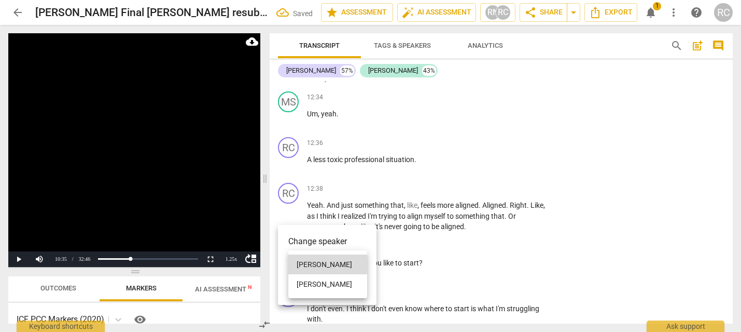
click at [312, 278] on li "[PERSON_NAME]" at bounding box center [327, 284] width 79 height 20
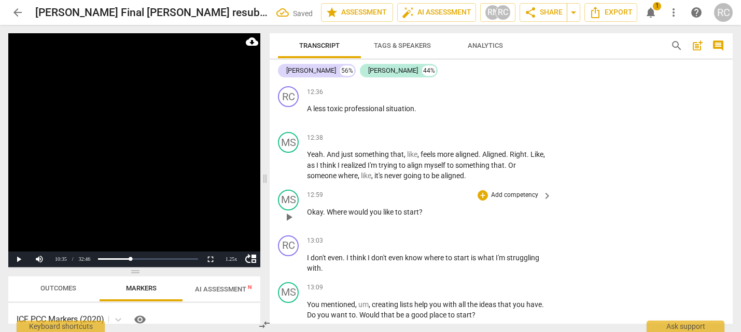
scroll to position [2574, 0]
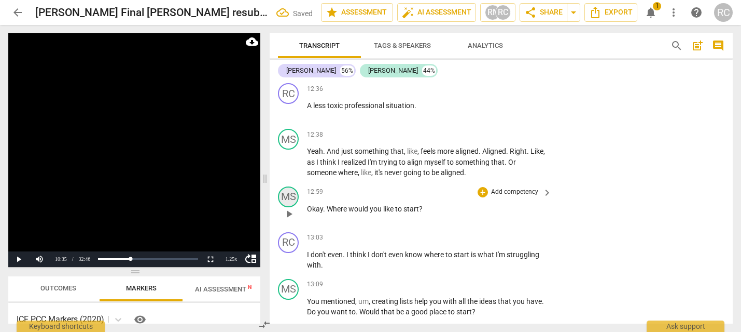
click at [283, 207] on div "MS" at bounding box center [288, 196] width 21 height 21
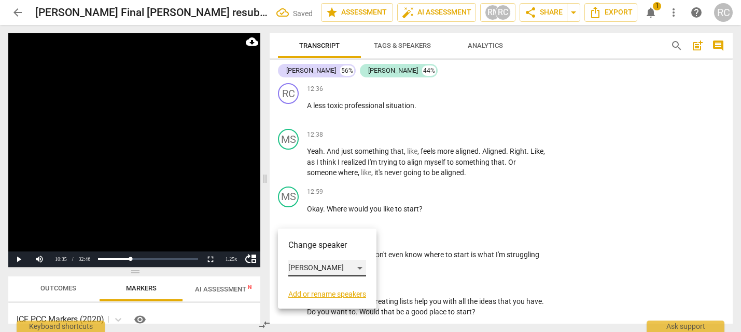
click at [305, 260] on div "[PERSON_NAME]" at bounding box center [327, 267] width 78 height 17
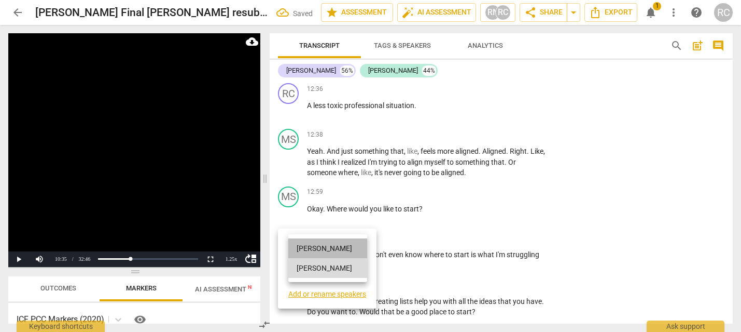
click at [307, 251] on li "[PERSON_NAME]" at bounding box center [327, 248] width 79 height 20
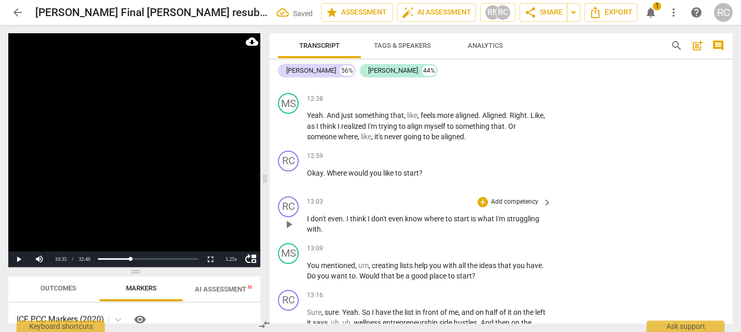
scroll to position [2614, 0]
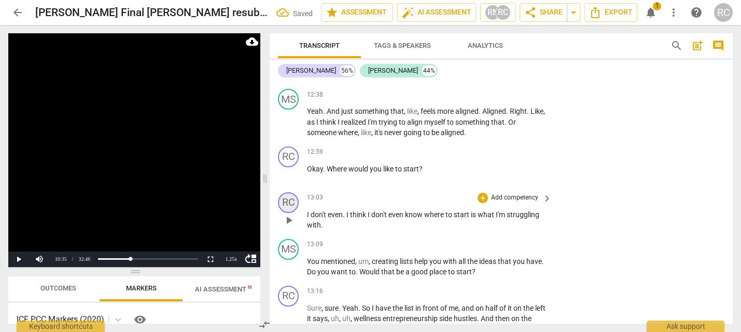
click at [290, 213] on div "RC" at bounding box center [288, 202] width 21 height 21
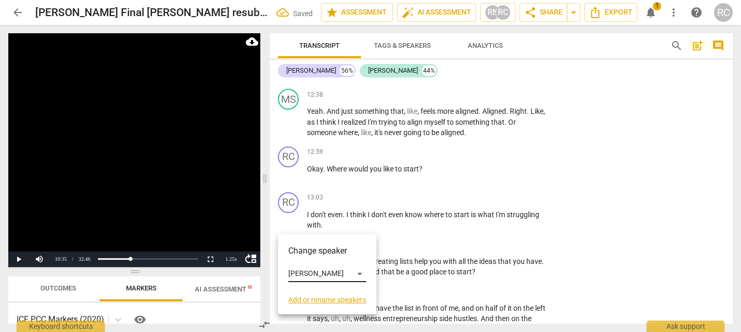
drag, startPoint x: 323, startPoint y: 282, endPoint x: 316, endPoint y: 270, distance: 13.9
click at [321, 279] on div "Change speaker [PERSON_NAME] Add or rename speakers" at bounding box center [327, 273] width 78 height 59
click at [316, 270] on div "[PERSON_NAME]" at bounding box center [327, 273] width 78 height 17
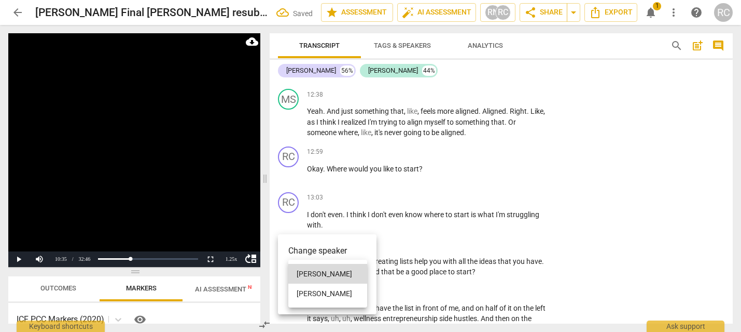
click at [328, 294] on li "[PERSON_NAME]" at bounding box center [327, 293] width 79 height 20
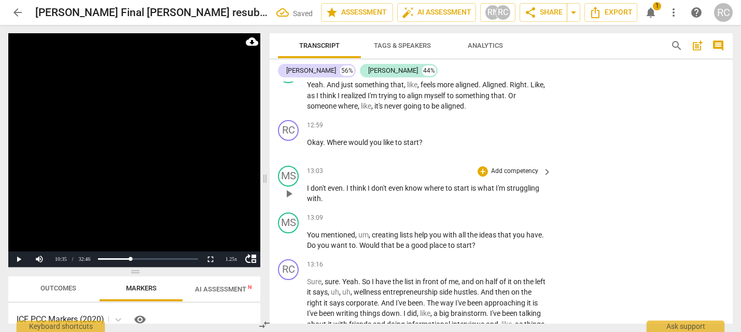
scroll to position [2656, 0]
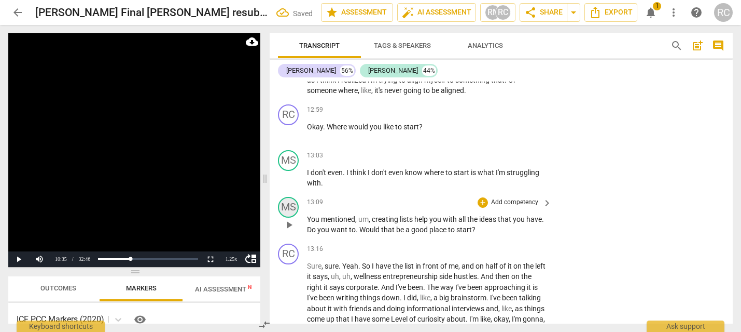
click at [296, 217] on div "MS" at bounding box center [288, 207] width 21 height 21
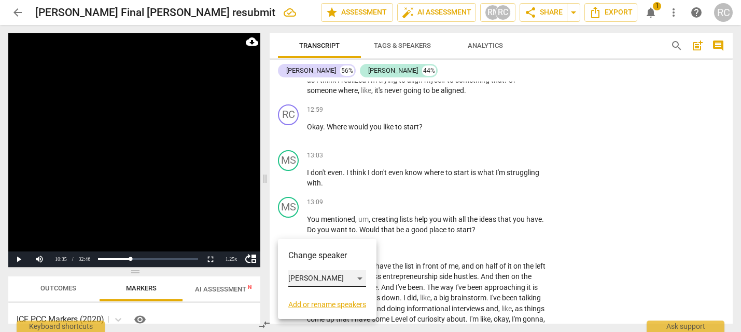
click at [323, 278] on div "[PERSON_NAME]" at bounding box center [327, 278] width 78 height 17
click at [308, 254] on li "[PERSON_NAME]" at bounding box center [327, 259] width 79 height 20
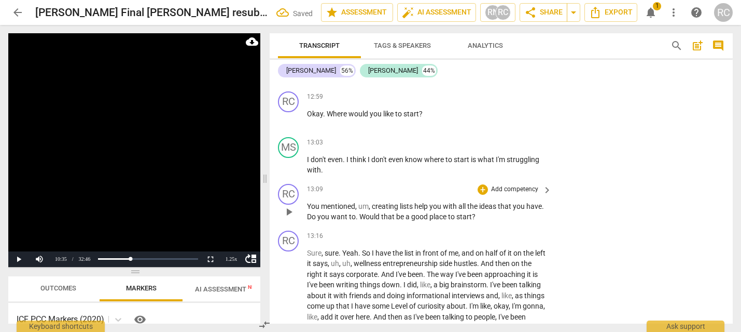
scroll to position [2670, 0]
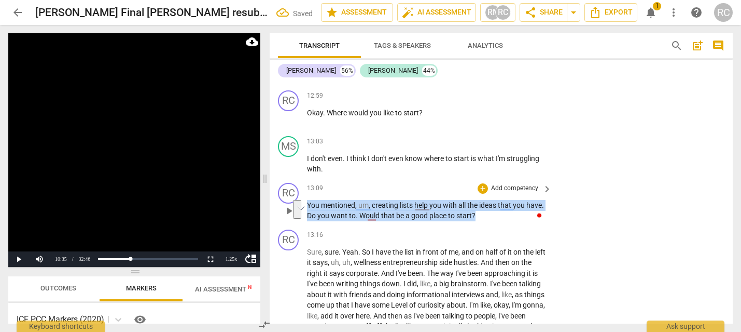
drag, startPoint x: 508, startPoint y: 238, endPoint x: 305, endPoint y: 228, distance: 203.6
click at [305, 225] on div "RC play_arrow pause 13:09 + Add competency keyboard_arrow_right You mentioned ,…" at bounding box center [501, 201] width 463 height 47
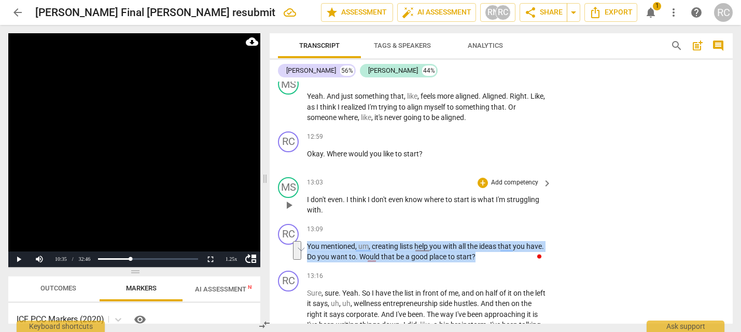
scroll to position [2627, 0]
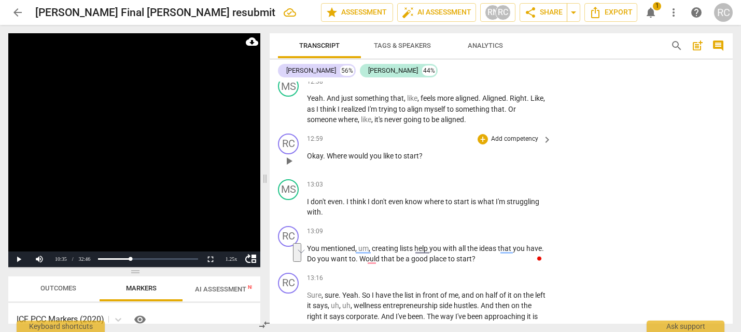
click at [447, 170] on div "12:59 + Add competency keyboard_arrow_right Okay . Where would you like to star…" at bounding box center [430, 151] width 246 height 37
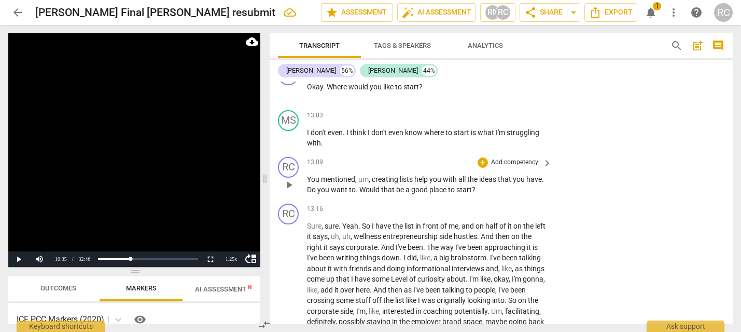
scroll to position [2706, 0]
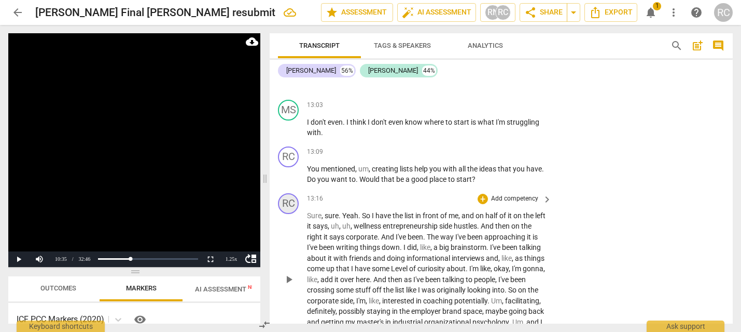
click at [297, 214] on div "RC" at bounding box center [288, 203] width 21 height 21
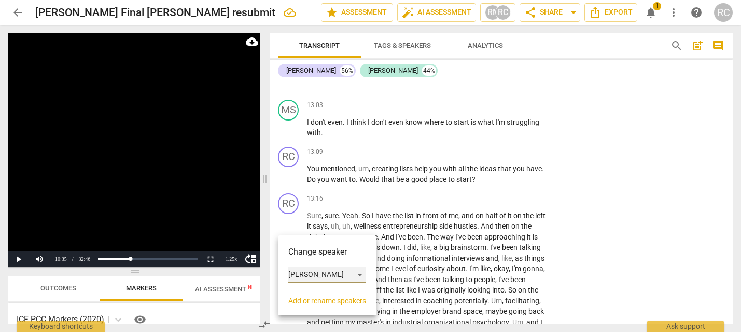
click at [298, 267] on div "[PERSON_NAME]" at bounding box center [327, 274] width 78 height 17
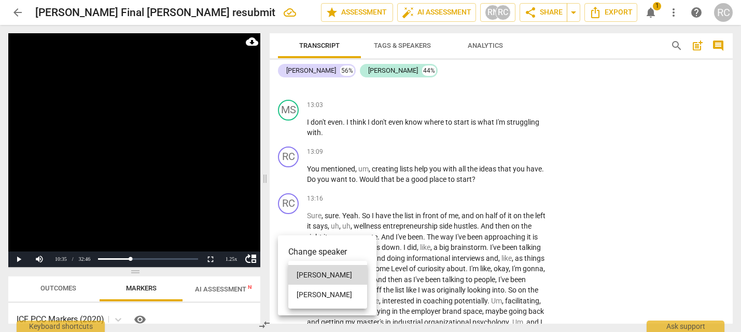
click at [304, 294] on li "[PERSON_NAME]" at bounding box center [327, 294] width 79 height 20
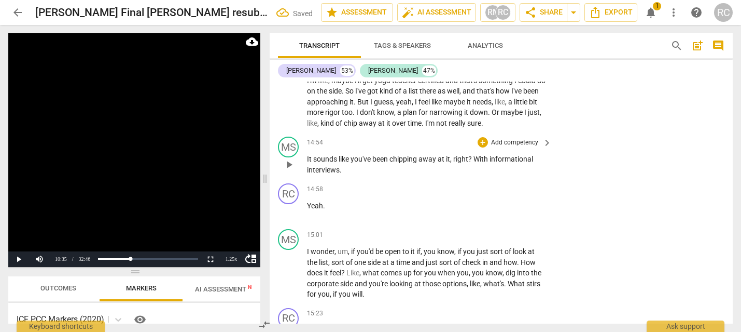
scroll to position [3081, 0]
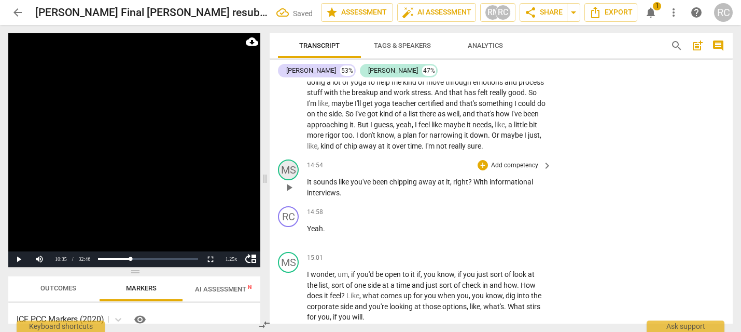
click at [293, 180] on div "MS" at bounding box center [288, 169] width 21 height 21
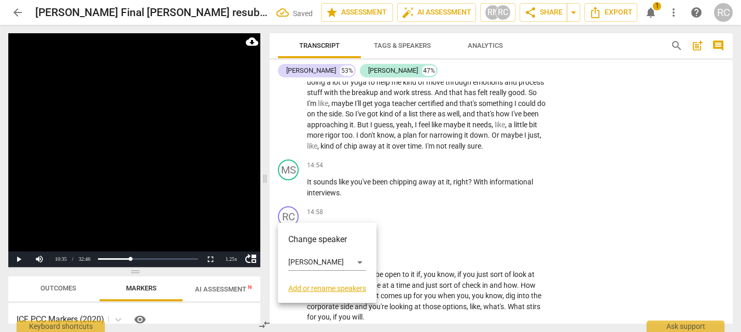
click at [314, 248] on div "Change speaker Melissa Sheehan Add or rename speakers" at bounding box center [327, 262] width 78 height 59
click at [317, 254] on div "[PERSON_NAME]" at bounding box center [327, 262] width 78 height 17
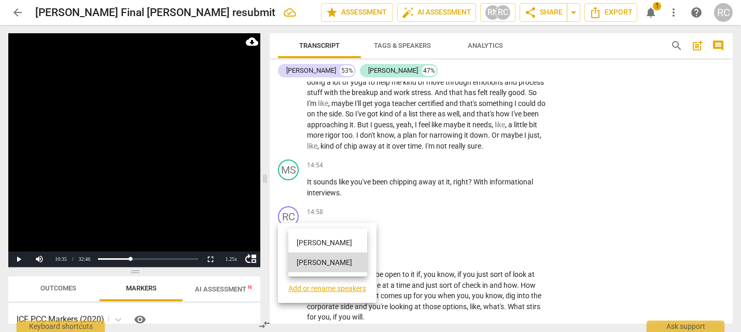
click at [315, 242] on li "[PERSON_NAME]" at bounding box center [327, 242] width 79 height 20
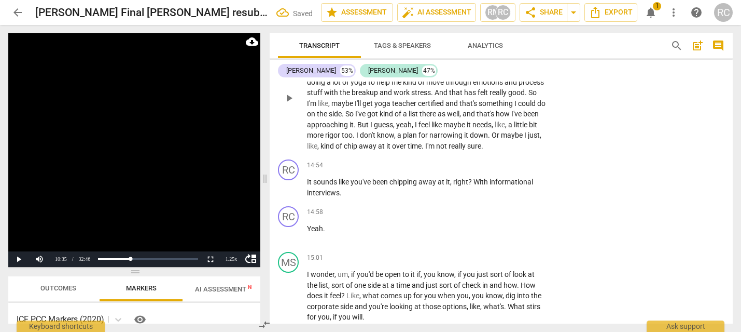
click at [281, 148] on div "play_arrow pause" at bounding box center [294, 98] width 26 height 100
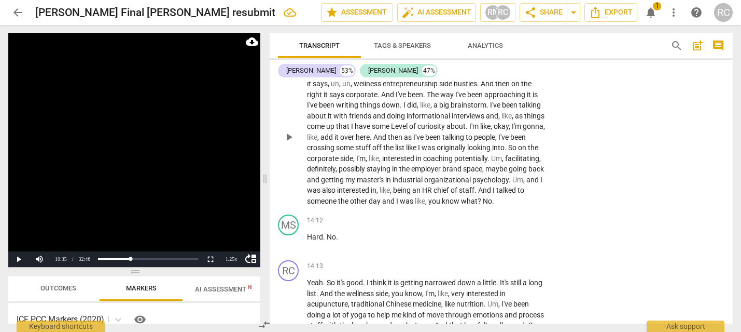
scroll to position [2849, 0]
click at [298, 247] on div "play_arrow pause" at bounding box center [294, 240] width 26 height 13
click at [291, 247] on span "play_arrow" at bounding box center [289, 241] width 12 height 12
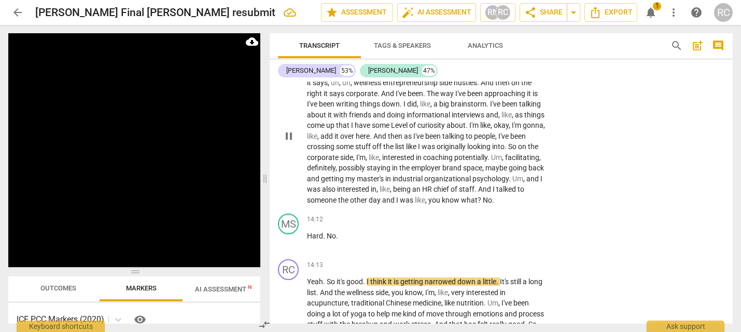
click at [285, 202] on div "play_arrow pause" at bounding box center [294, 137] width 26 height 132
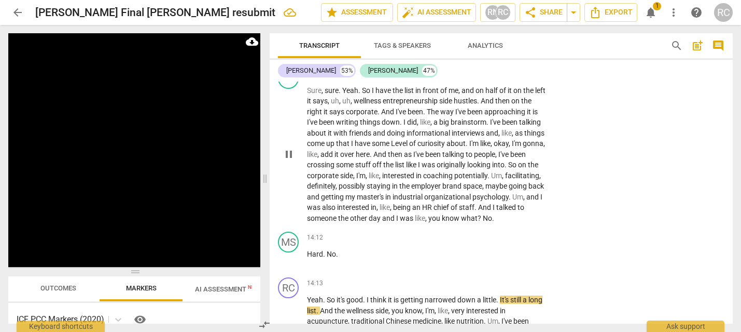
click at [296, 196] on div "play_arrow pause" at bounding box center [294, 155] width 26 height 132
click at [322, 211] on span "was" at bounding box center [314, 207] width 15 height 8
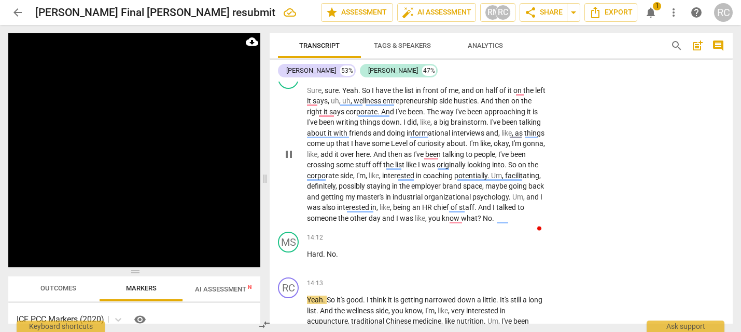
scroll to position [3077, 0]
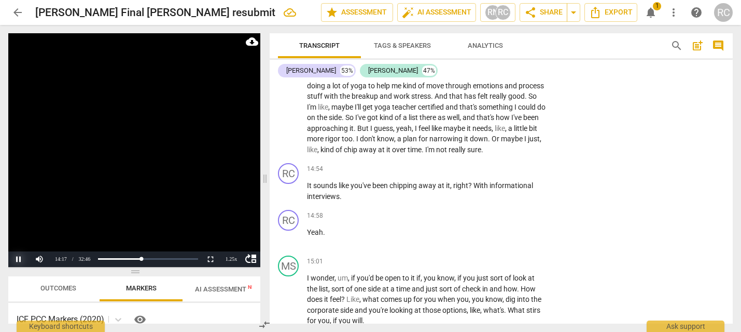
click at [18, 260] on button "Pause" at bounding box center [18, 259] width 21 height 16
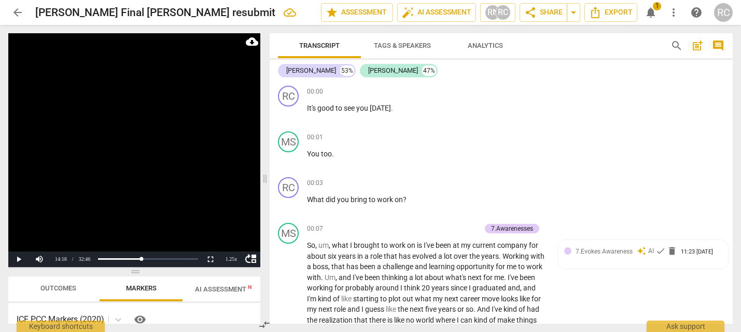
scroll to position [3077, 0]
